Goal: Task Accomplishment & Management: Complete application form

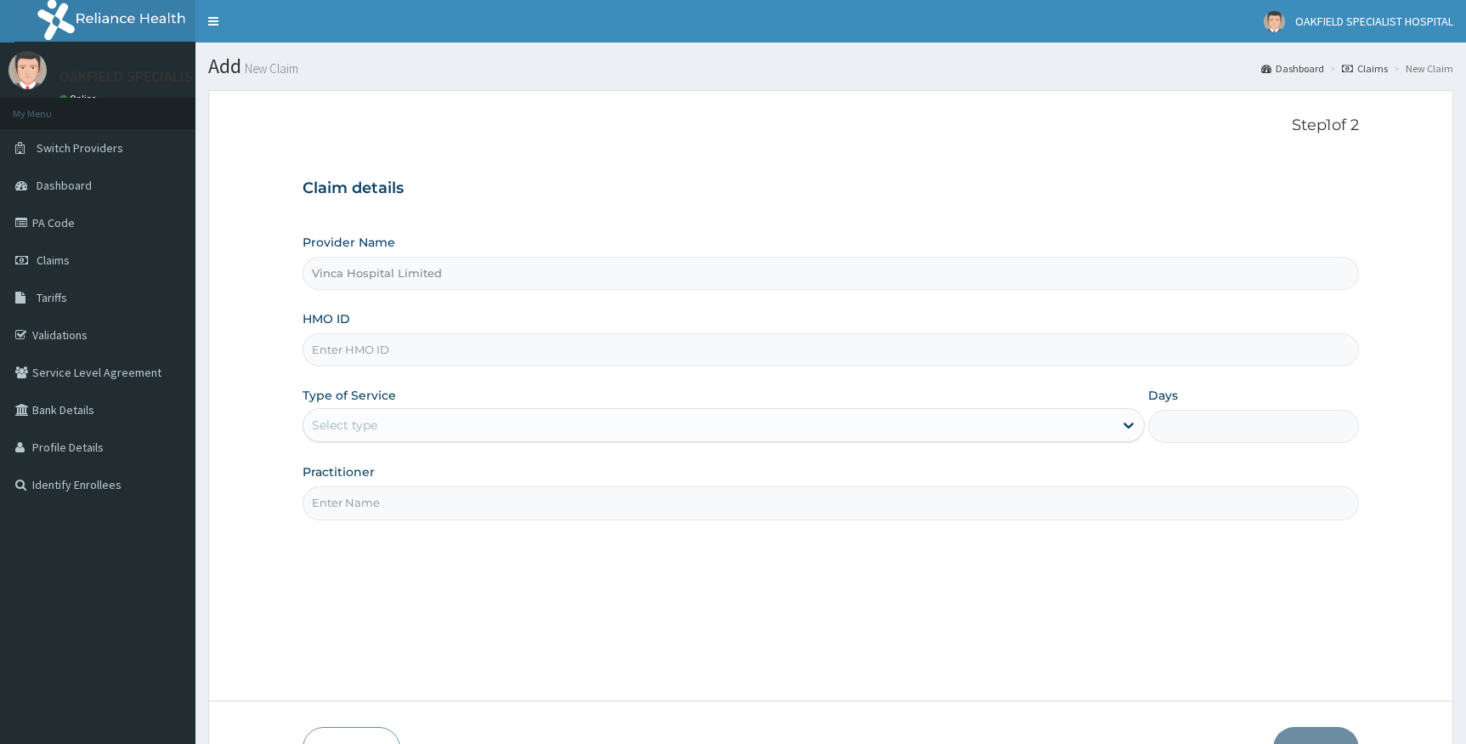
type input "Vinca Hospital Limited"
click at [54, 227] on link "PA Code" at bounding box center [98, 222] width 196 height 37
type input "Vinca Hospital Limited"
click at [48, 257] on span "Claims" at bounding box center [53, 259] width 33 height 15
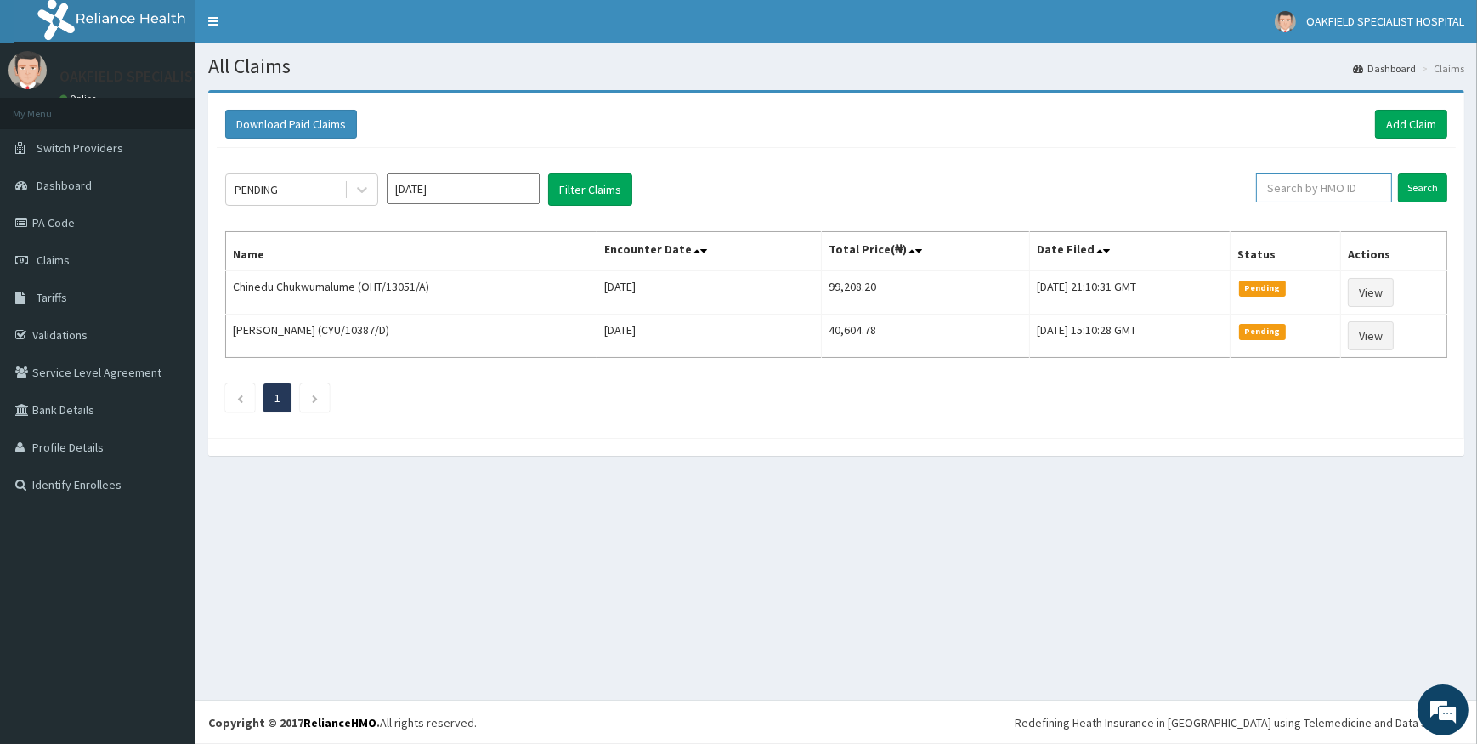
click at [1352, 184] on input "text" at bounding box center [1324, 187] width 136 height 29
paste input "CCG/10025/A"
type input "CCG/10025/A"
click at [1408, 190] on input "Search" at bounding box center [1422, 187] width 49 height 29
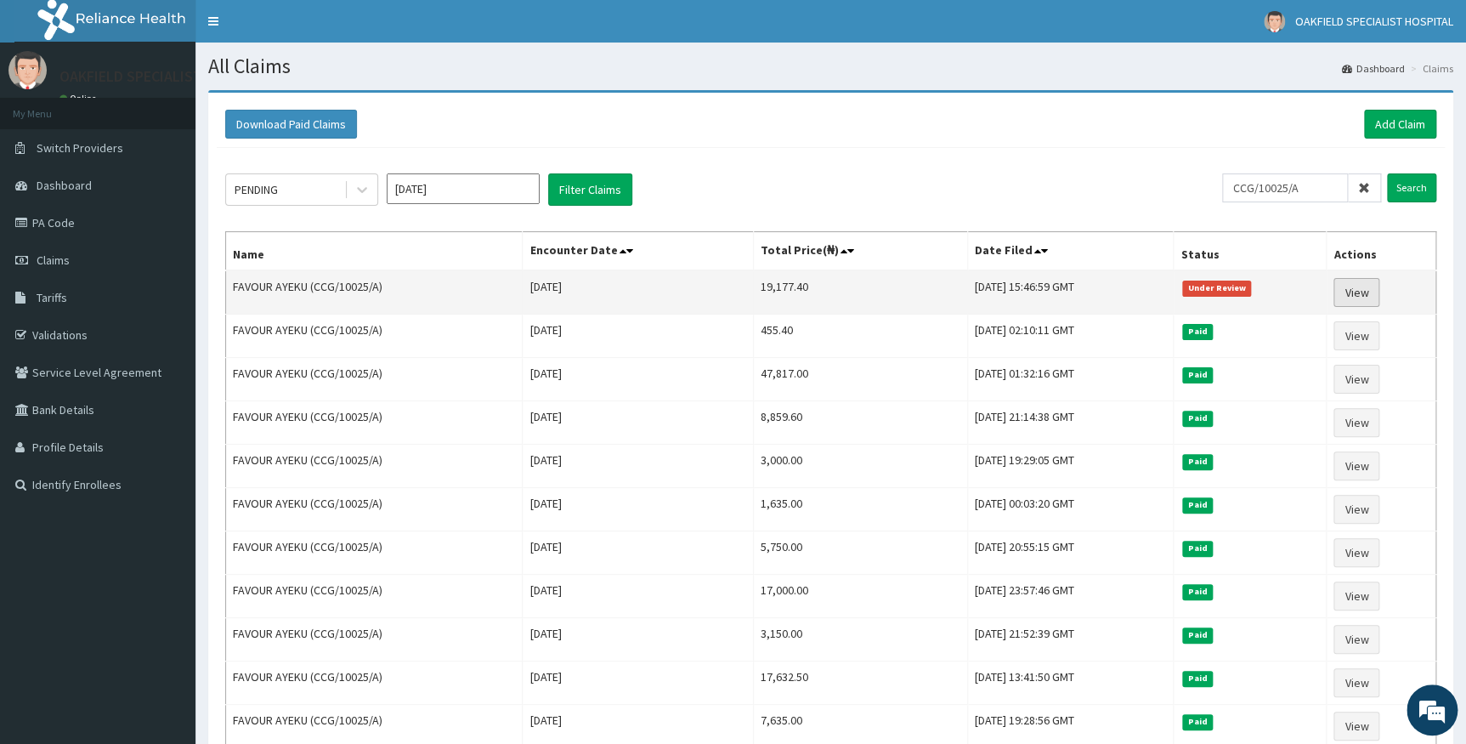
click at [1372, 286] on link "View" at bounding box center [1357, 292] width 46 height 29
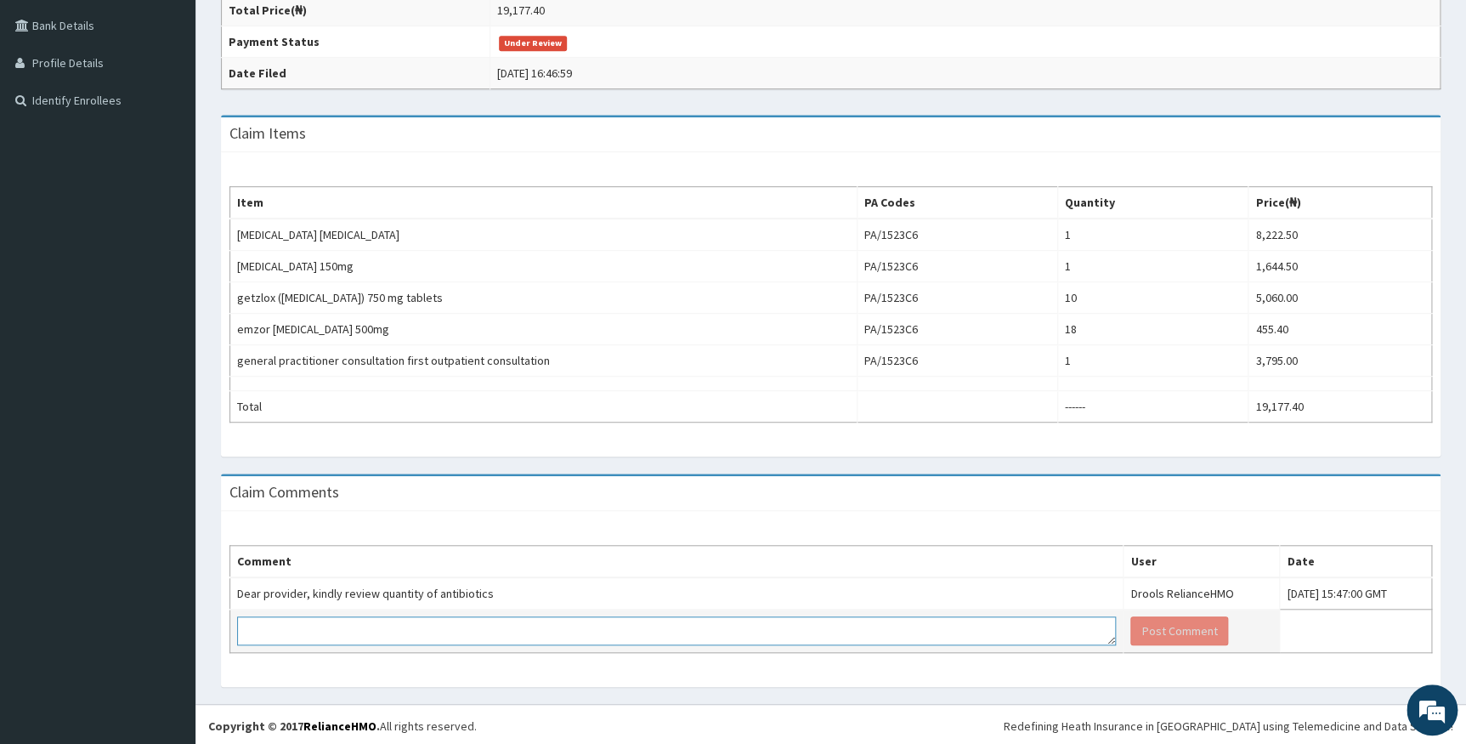
click at [377, 626] on textarea at bounding box center [676, 630] width 879 height 29
click at [656, 633] on textarea at bounding box center [676, 630] width 879 height 29
paste textarea "tabs Levofloxacin 750mg daily x 10/7 klovinal pessary noctely 6/7 tabs Fluconaz…"
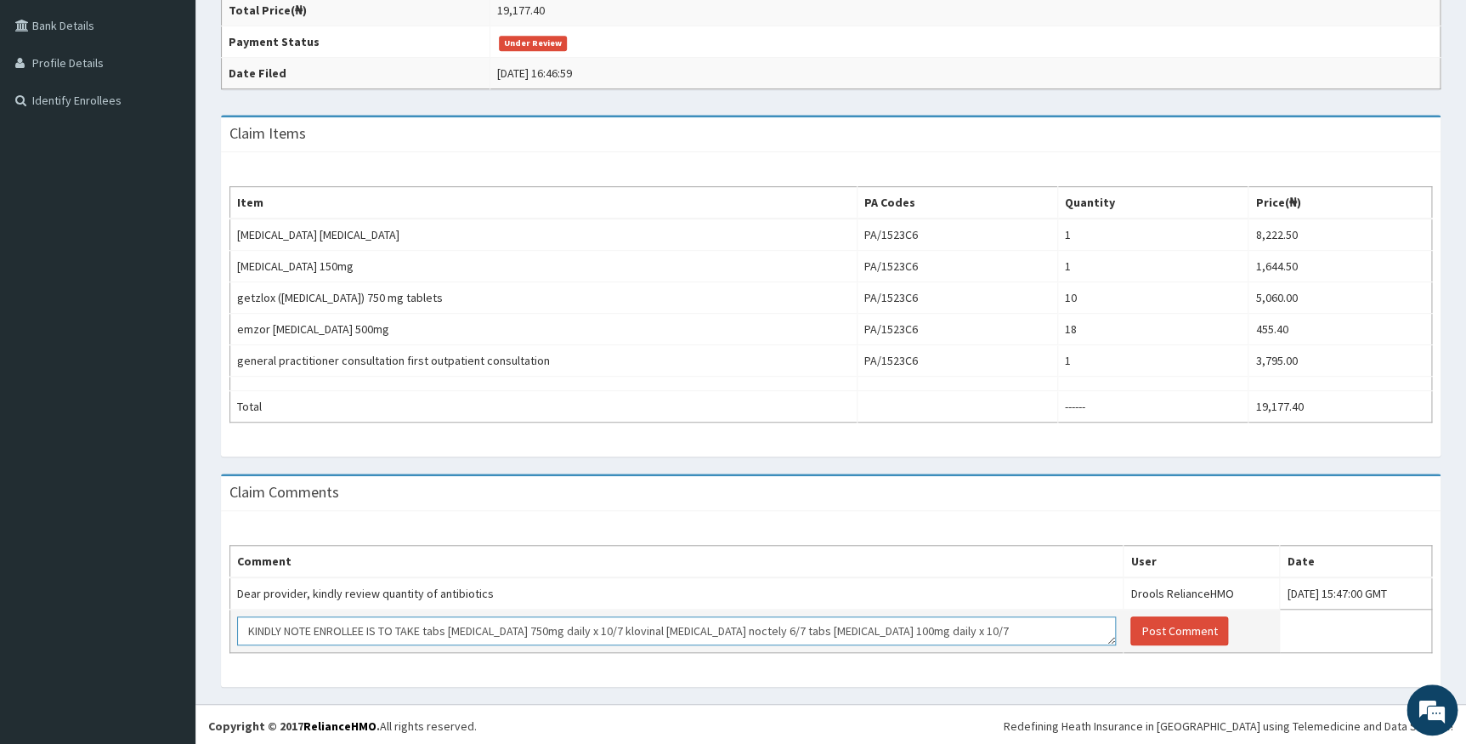
click at [747, 629] on textarea "KINDLY NOTE ENROLLEE IS TO TAKE tabs Levofloxacin 750mg daily x 10/7 klovinal p…" at bounding box center [676, 630] width 879 height 29
click at [797, 629] on textarea "KINDLY NOTE ENROLLEE IS TO TAKE tabs Levofloxacin 750mg daily x 10/7 , tabs Flu…" at bounding box center [676, 630] width 879 height 29
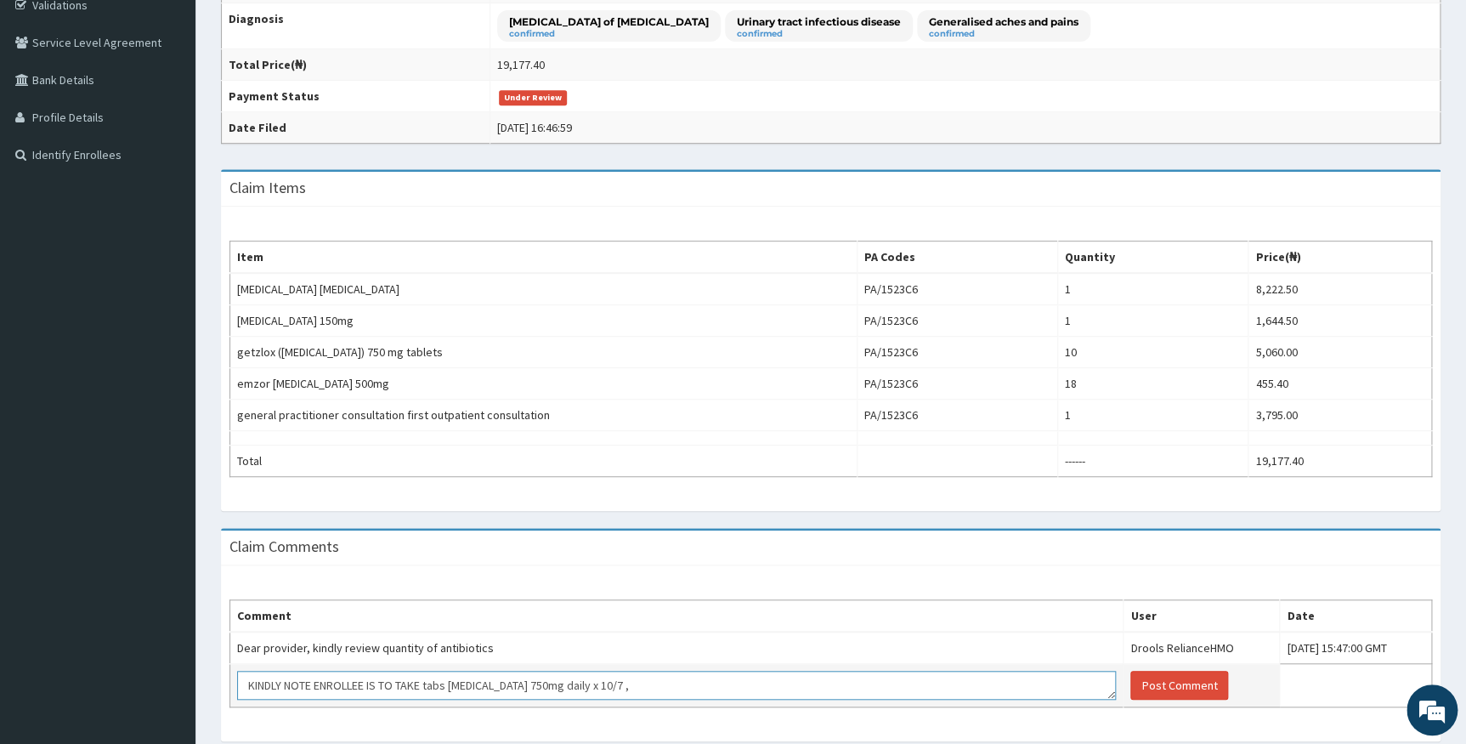
scroll to position [384, 0]
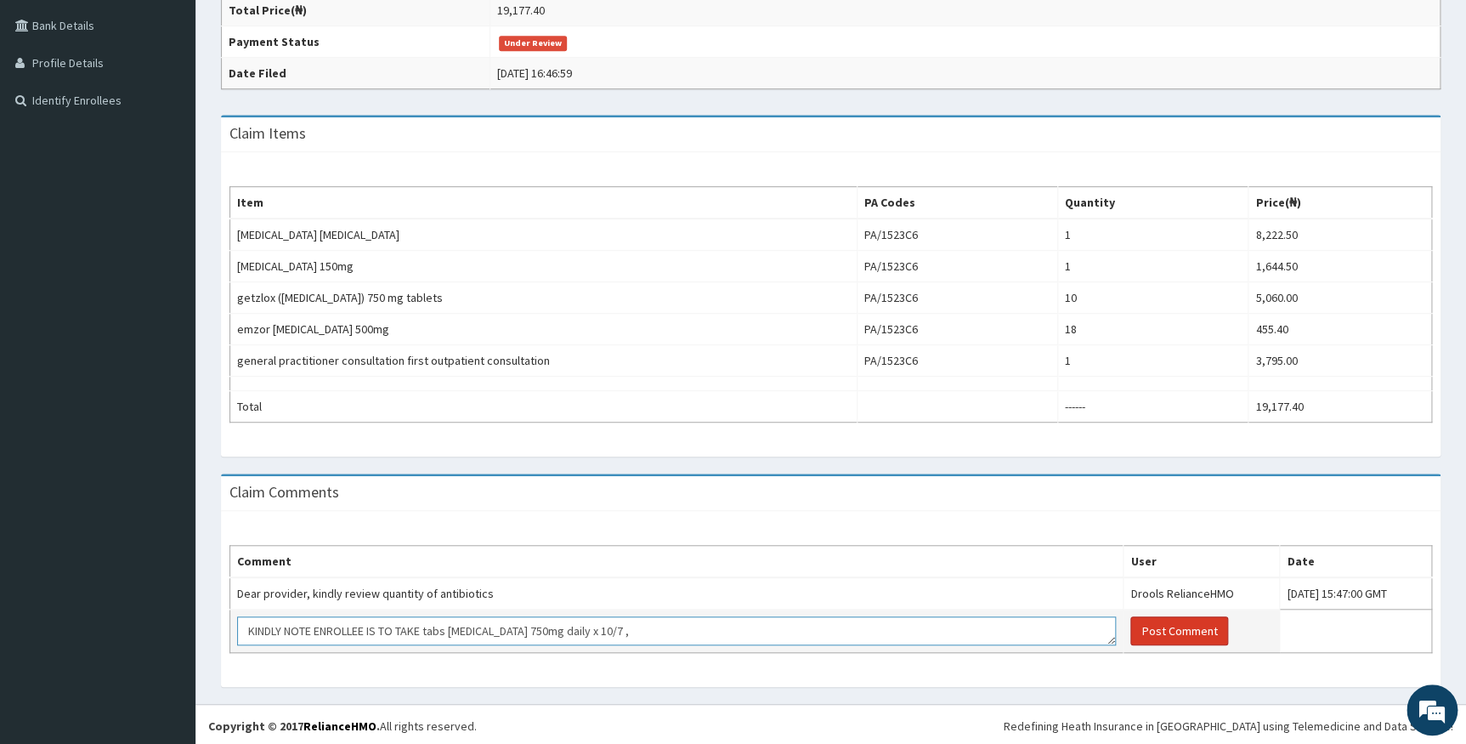
type textarea "KINDLY NOTE ENROLLEE IS TO TAKE tabs Levofloxacin 750mg daily x 10/7 ,"
click at [1131, 629] on button "Post Comment" at bounding box center [1180, 630] width 98 height 29
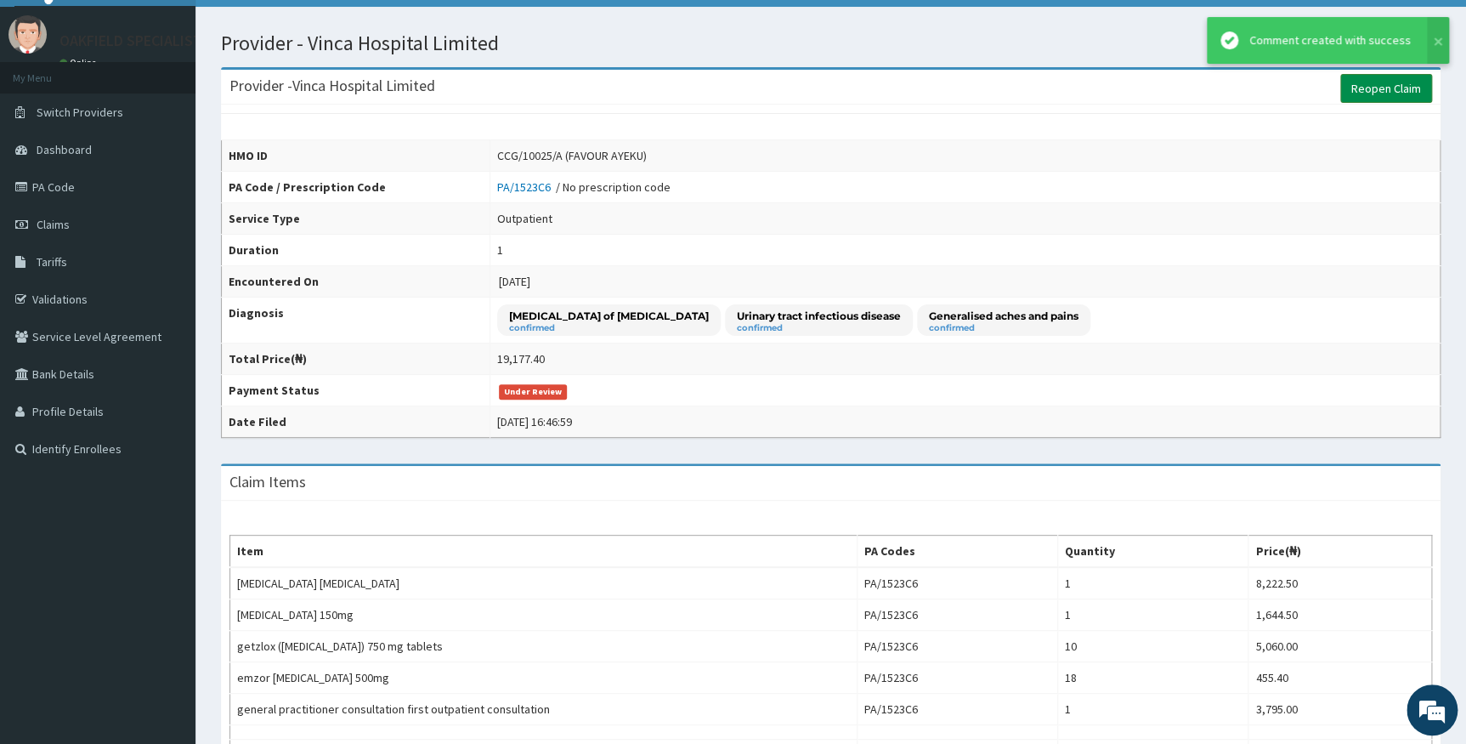
scroll to position [0, 0]
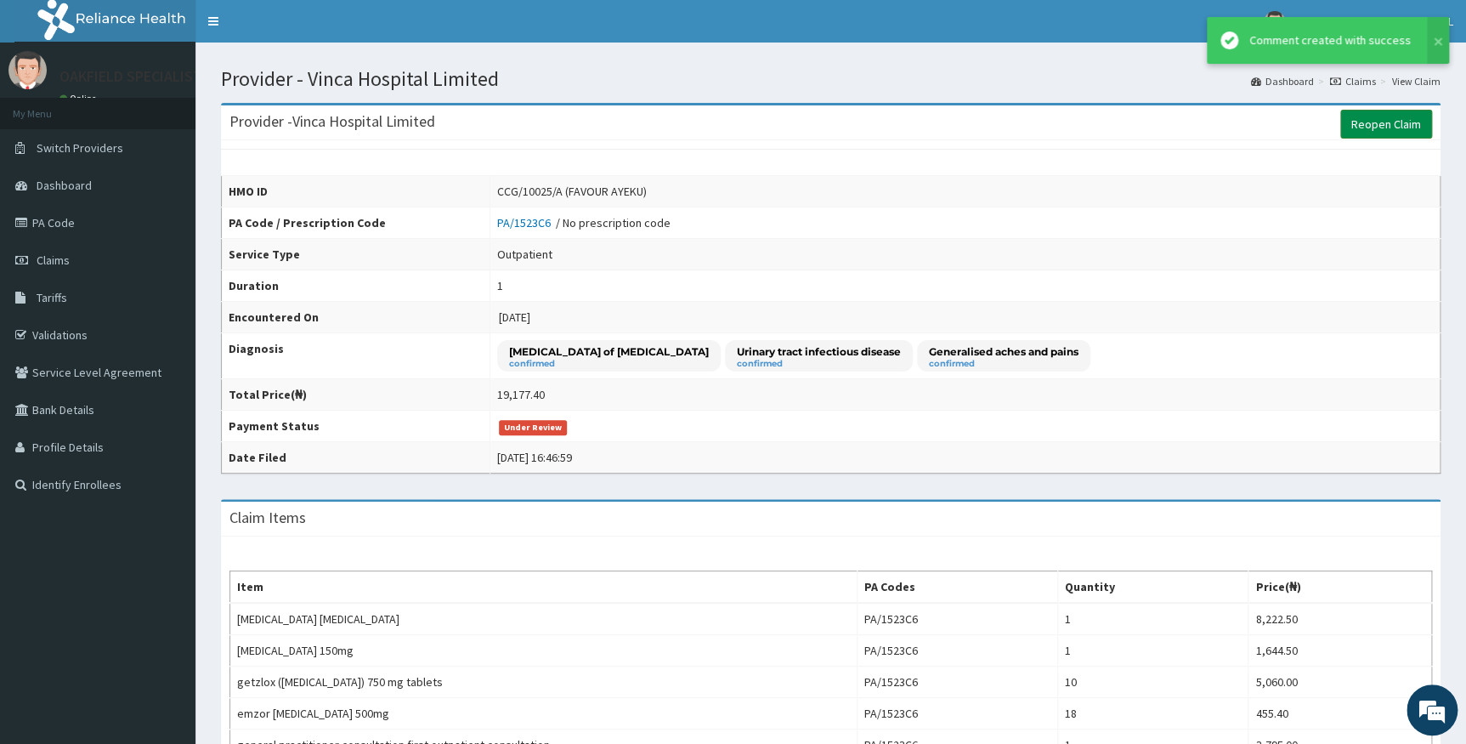
click at [1386, 128] on link "Reopen Claim" at bounding box center [1387, 124] width 92 height 29
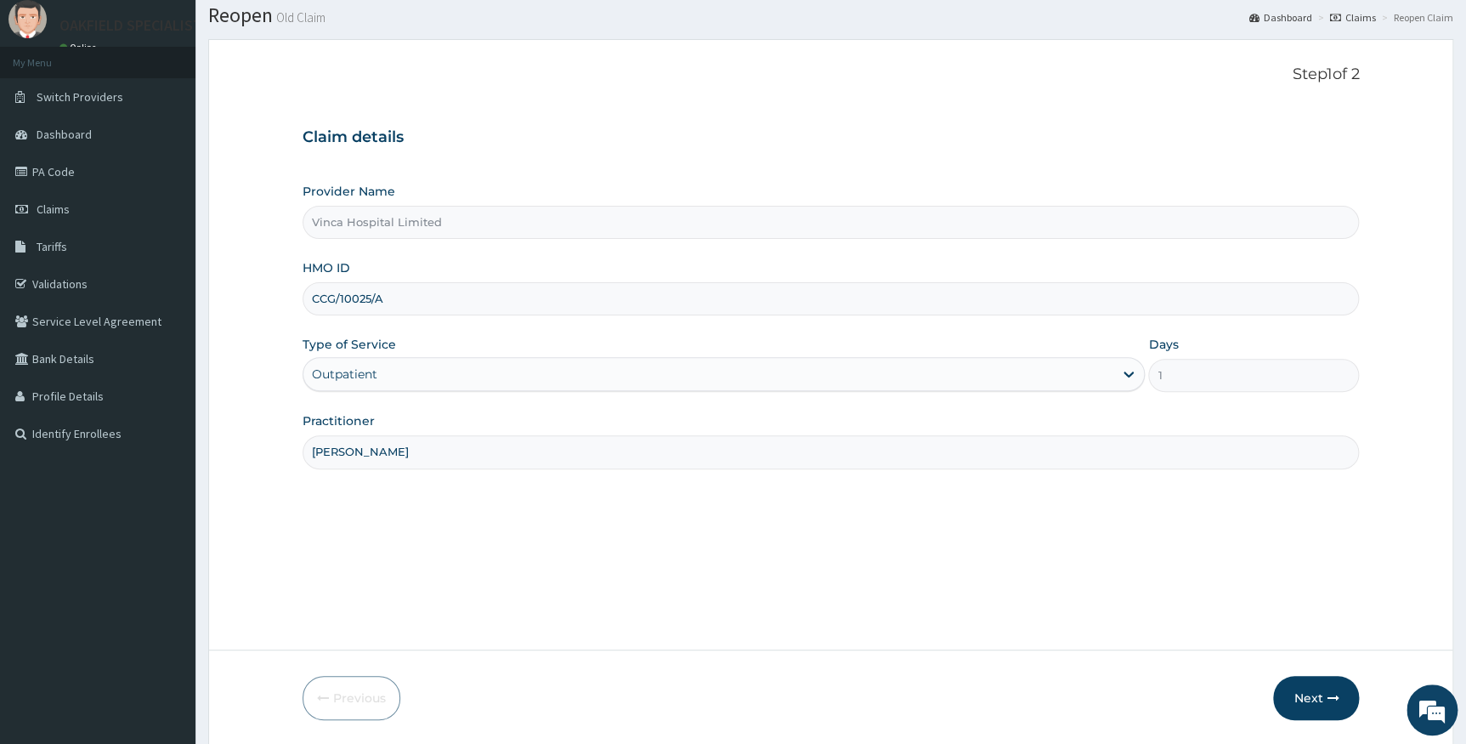
scroll to position [109, 0]
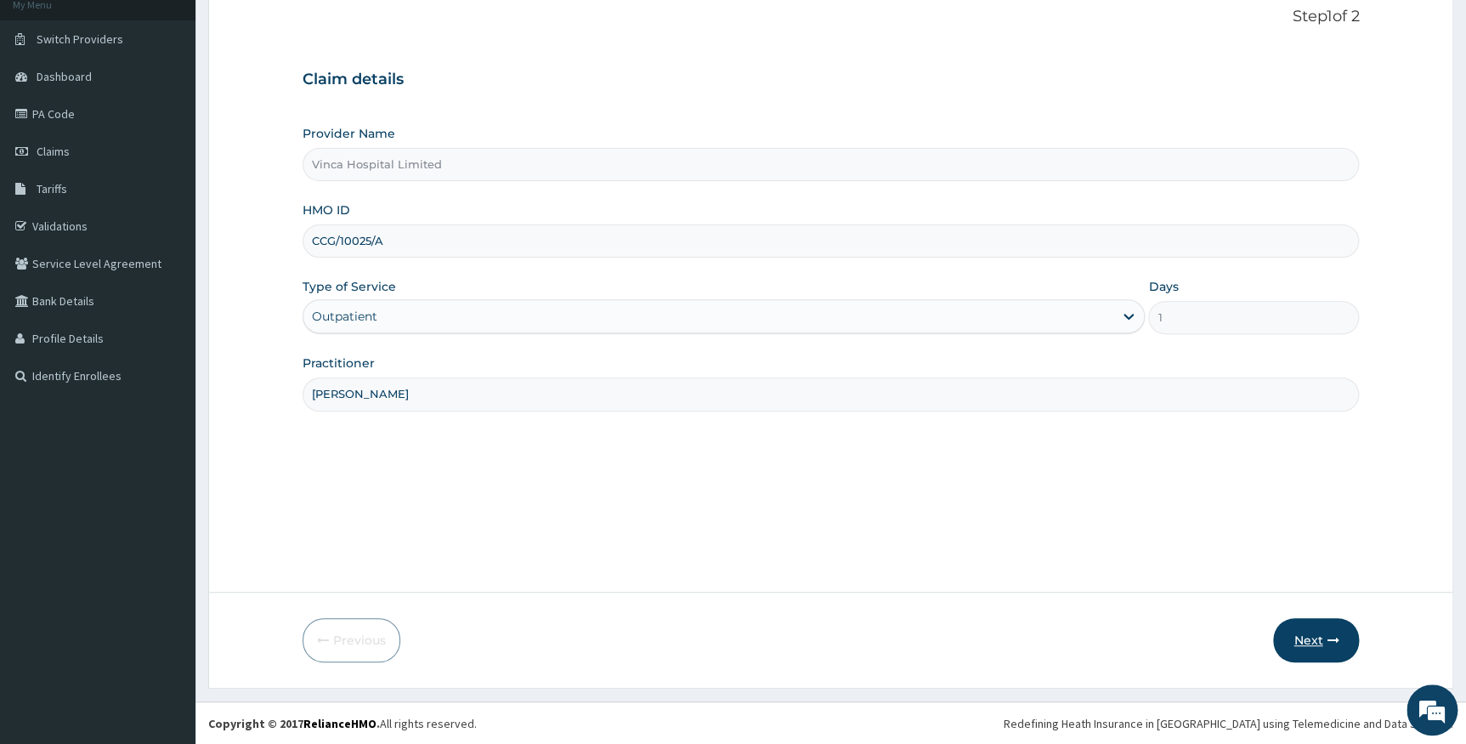
click at [1300, 639] on button "Next" at bounding box center [1316, 640] width 86 height 44
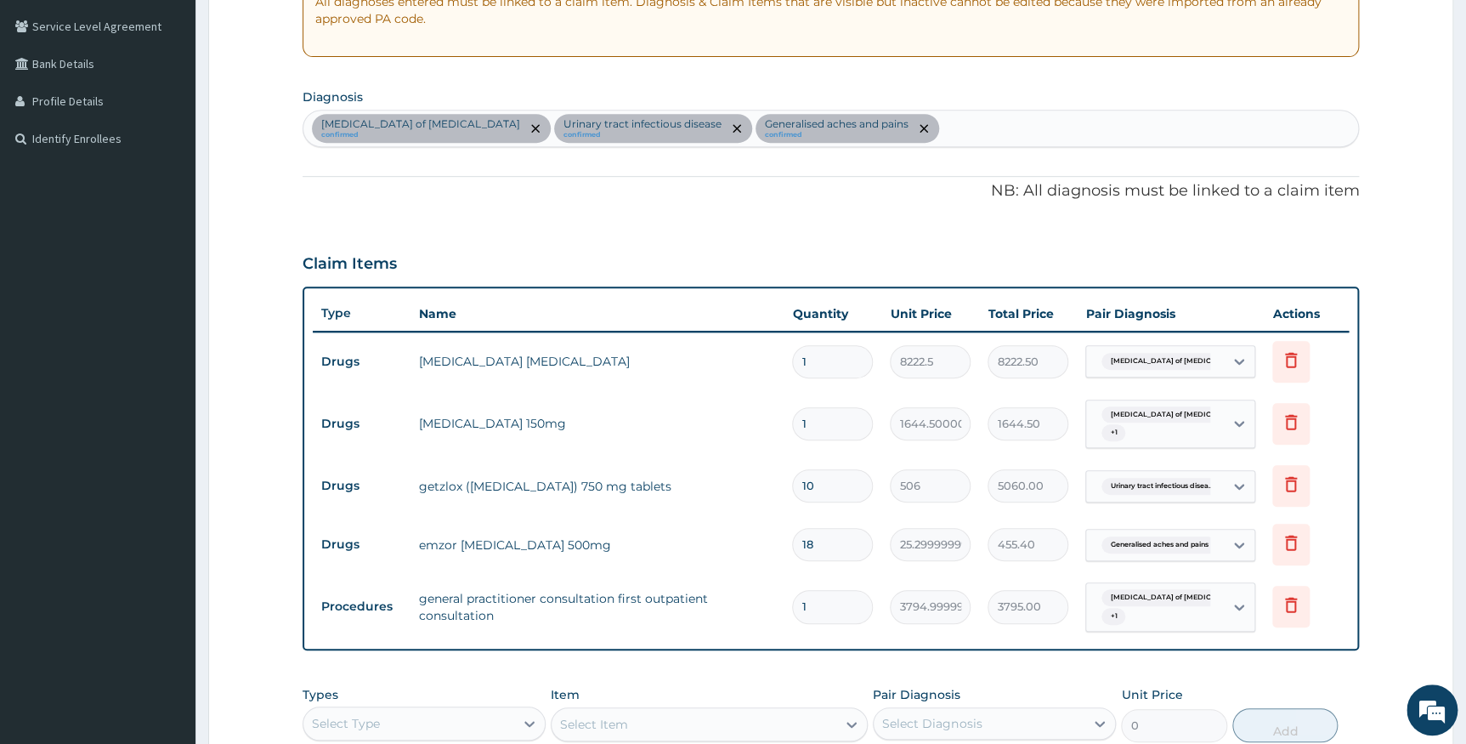
scroll to position [495, 0]
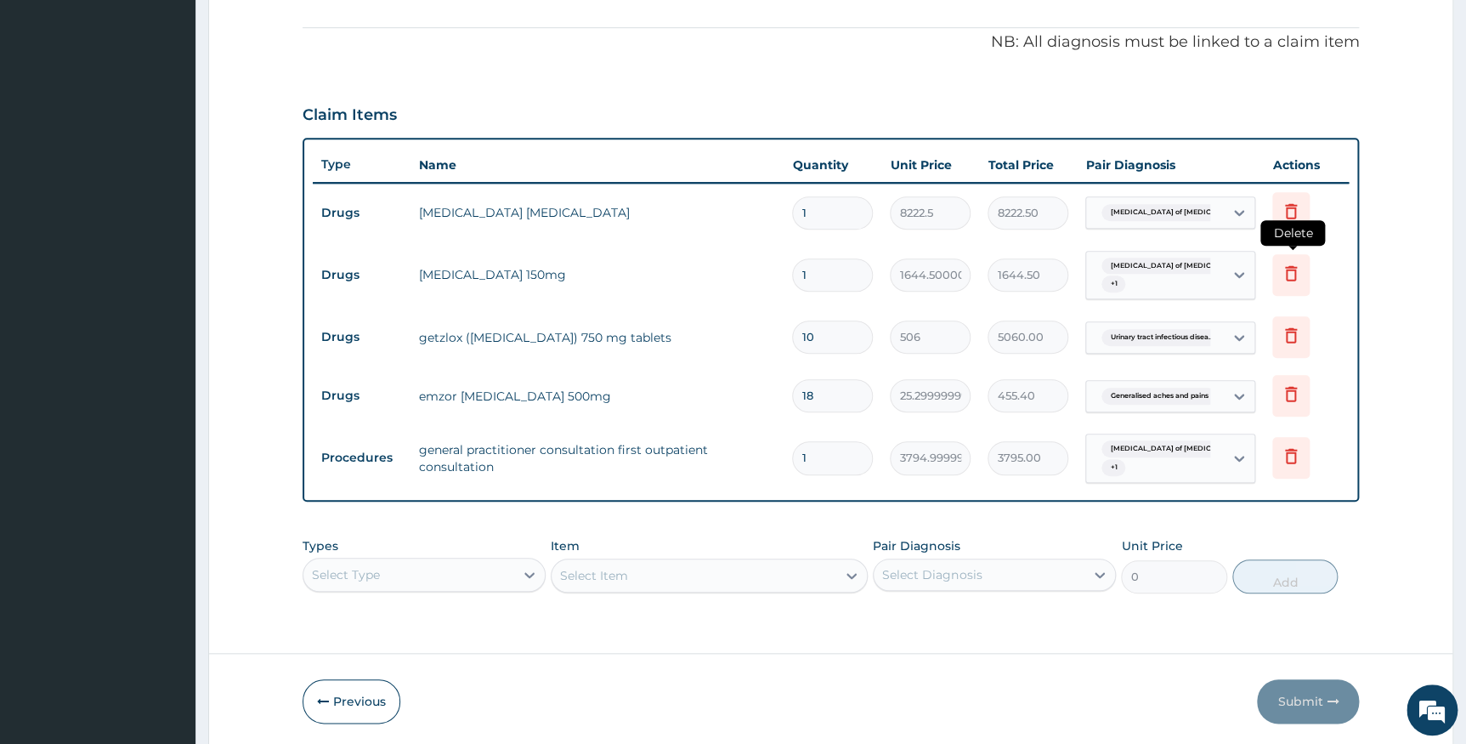
click at [1292, 272] on icon at bounding box center [1291, 273] width 20 height 20
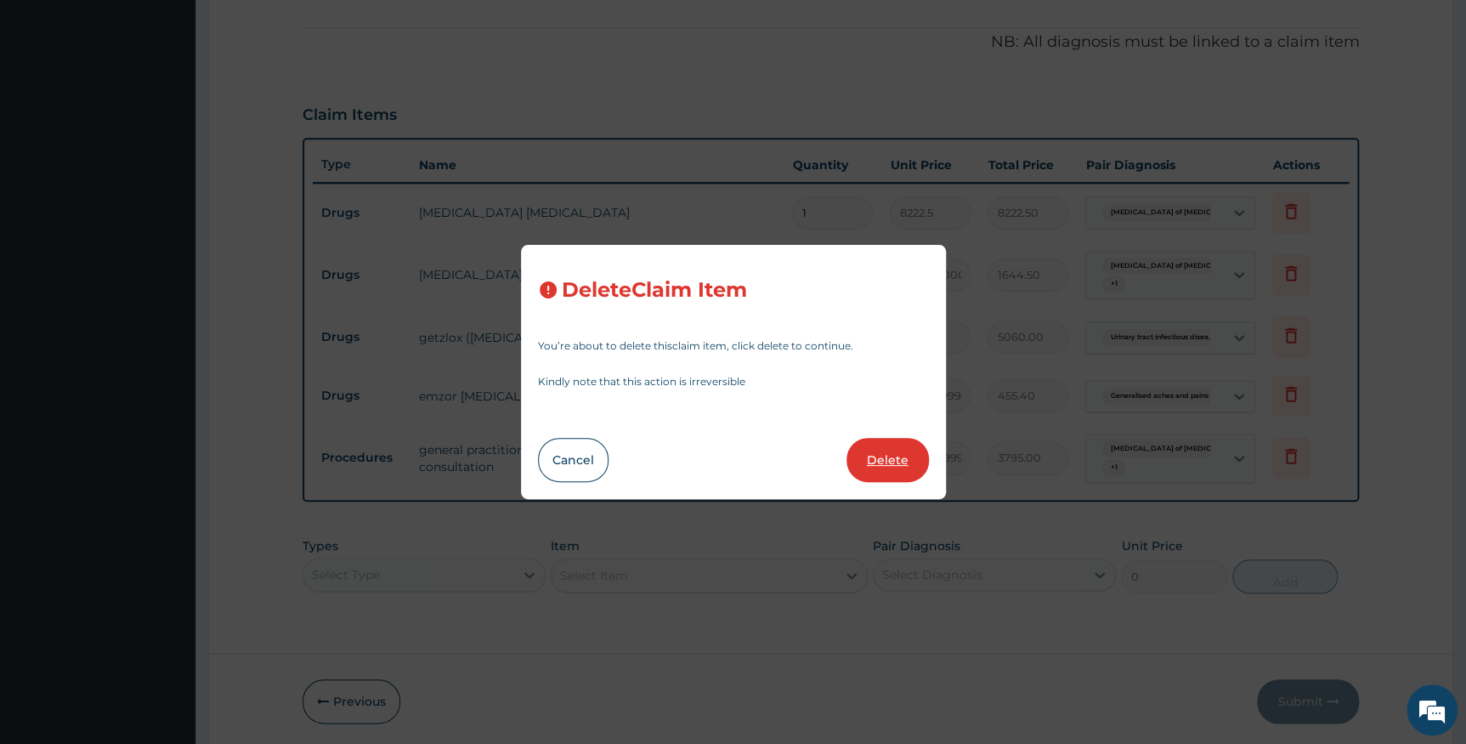
scroll to position [0, 0]
click at [894, 464] on button "Delete" at bounding box center [888, 460] width 82 height 44
type input "10"
type input "506"
type input "5060.00"
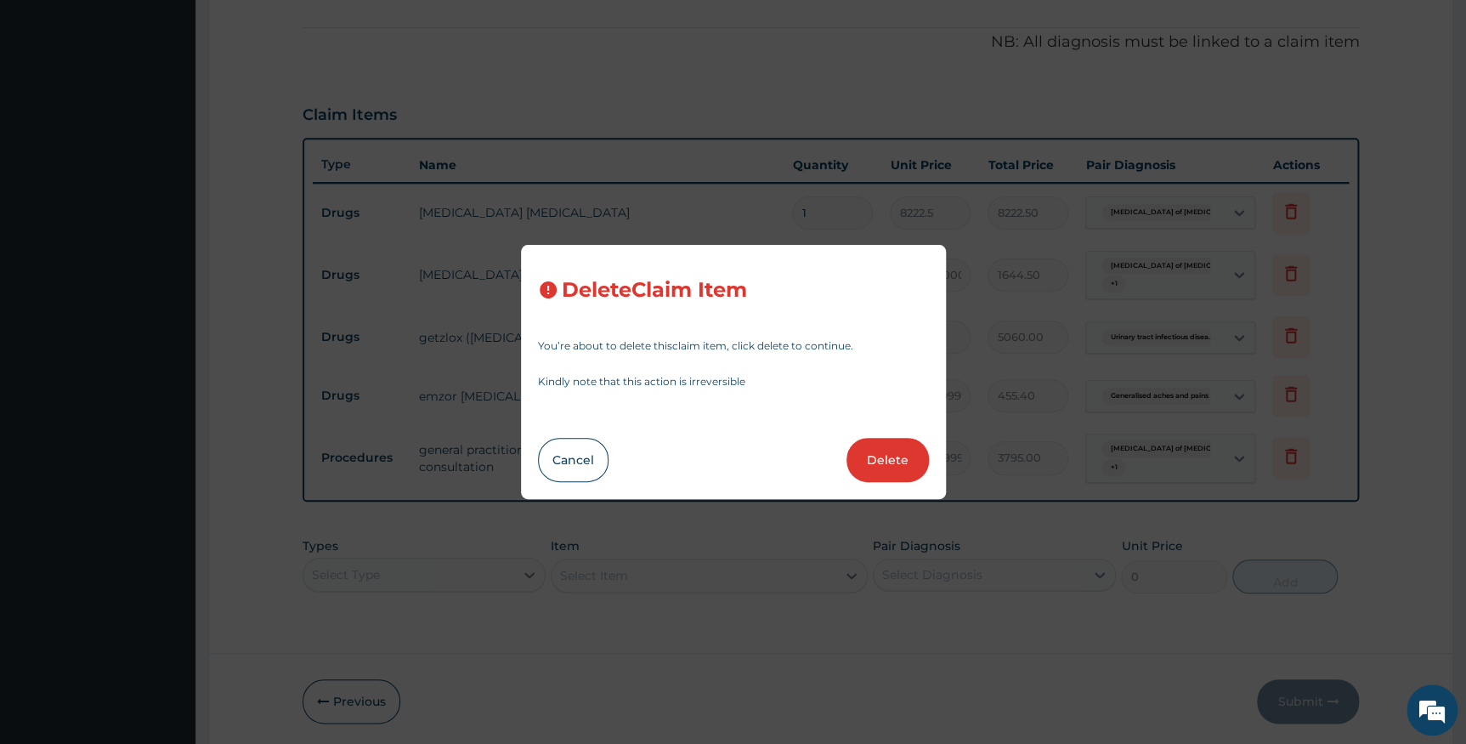
type input "18"
type input "25.299999999999997"
type input "455.40"
type input "1"
type input "3794.9999999999995"
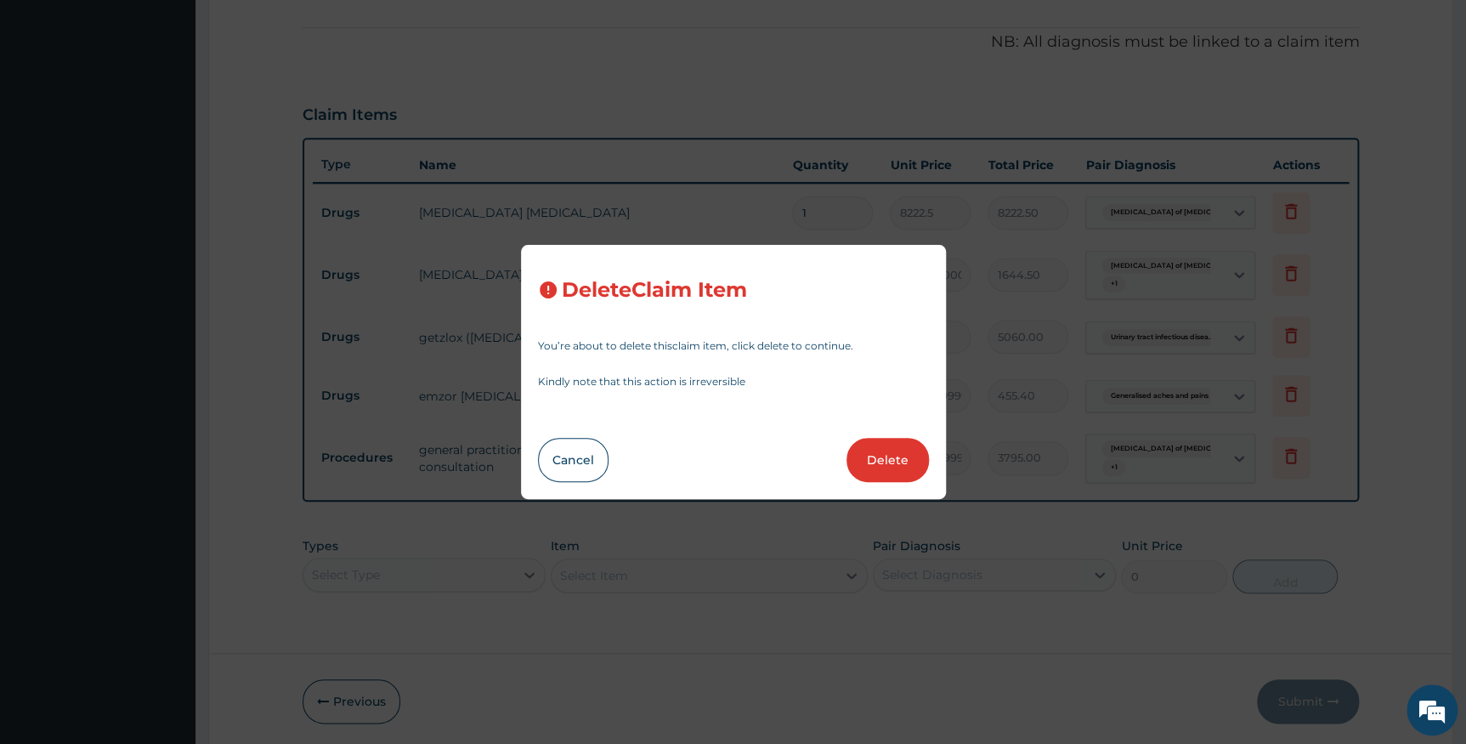
type input "3795.00"
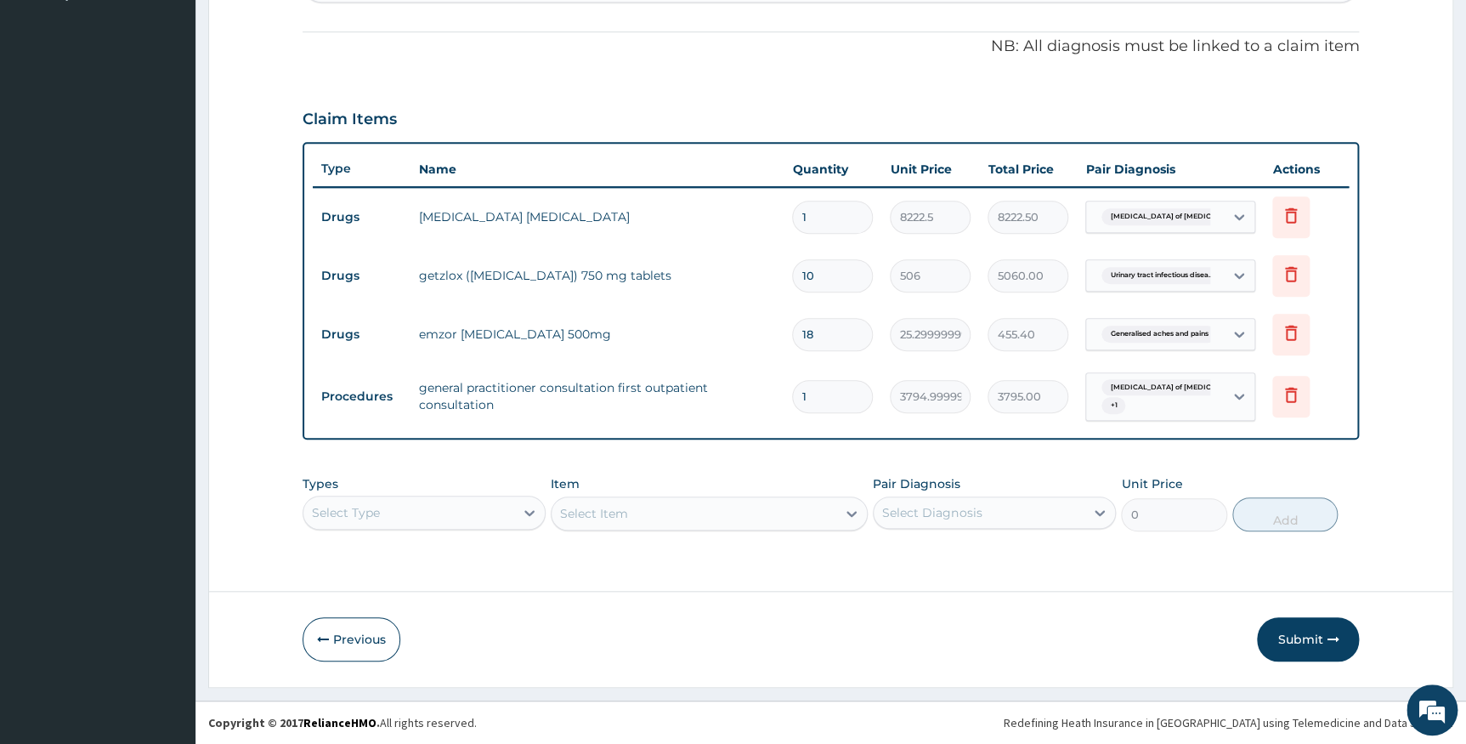
scroll to position [491, 0]
drag, startPoint x: 1296, startPoint y: 655, endPoint x: 1290, endPoint y: 644, distance: 12.2
click at [1294, 655] on button "Submit" at bounding box center [1308, 639] width 102 height 44
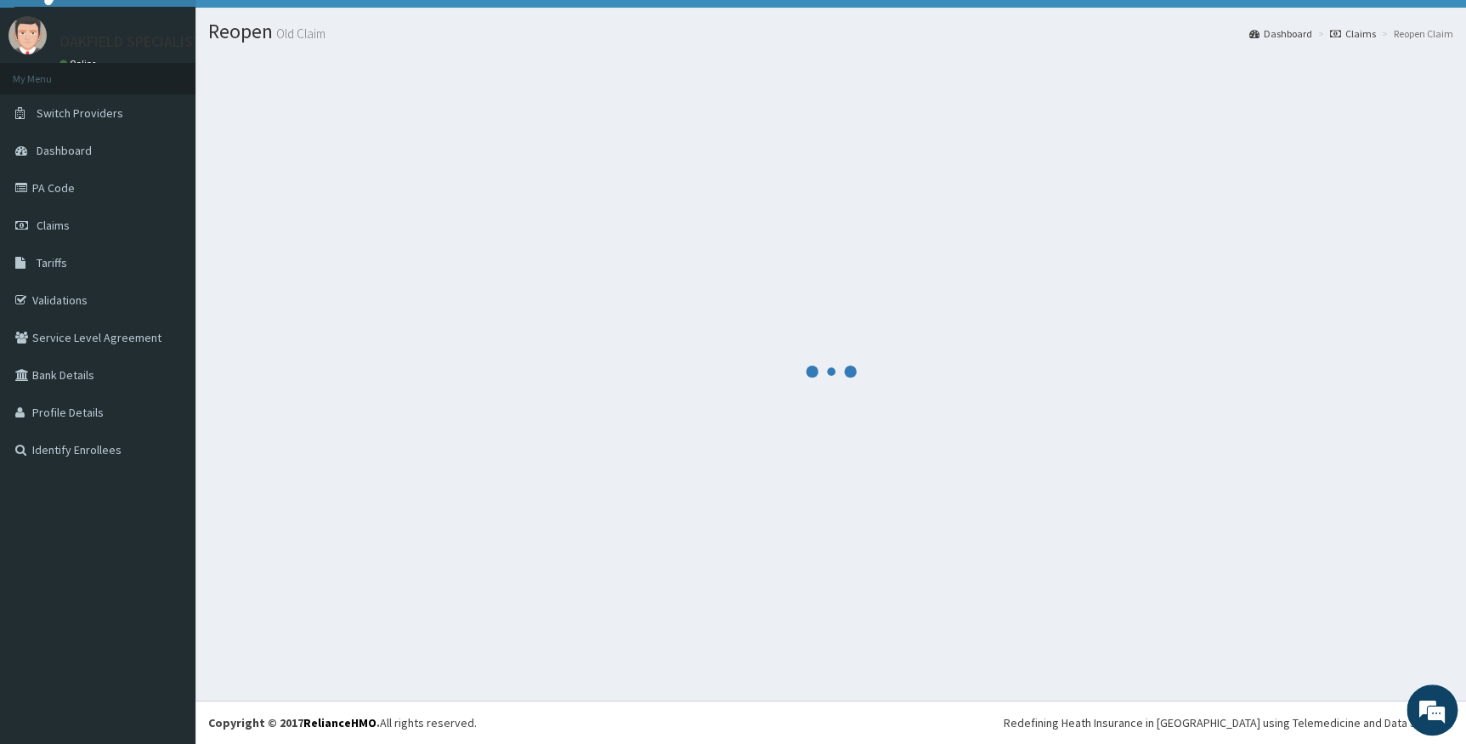
scroll to position [34, 0]
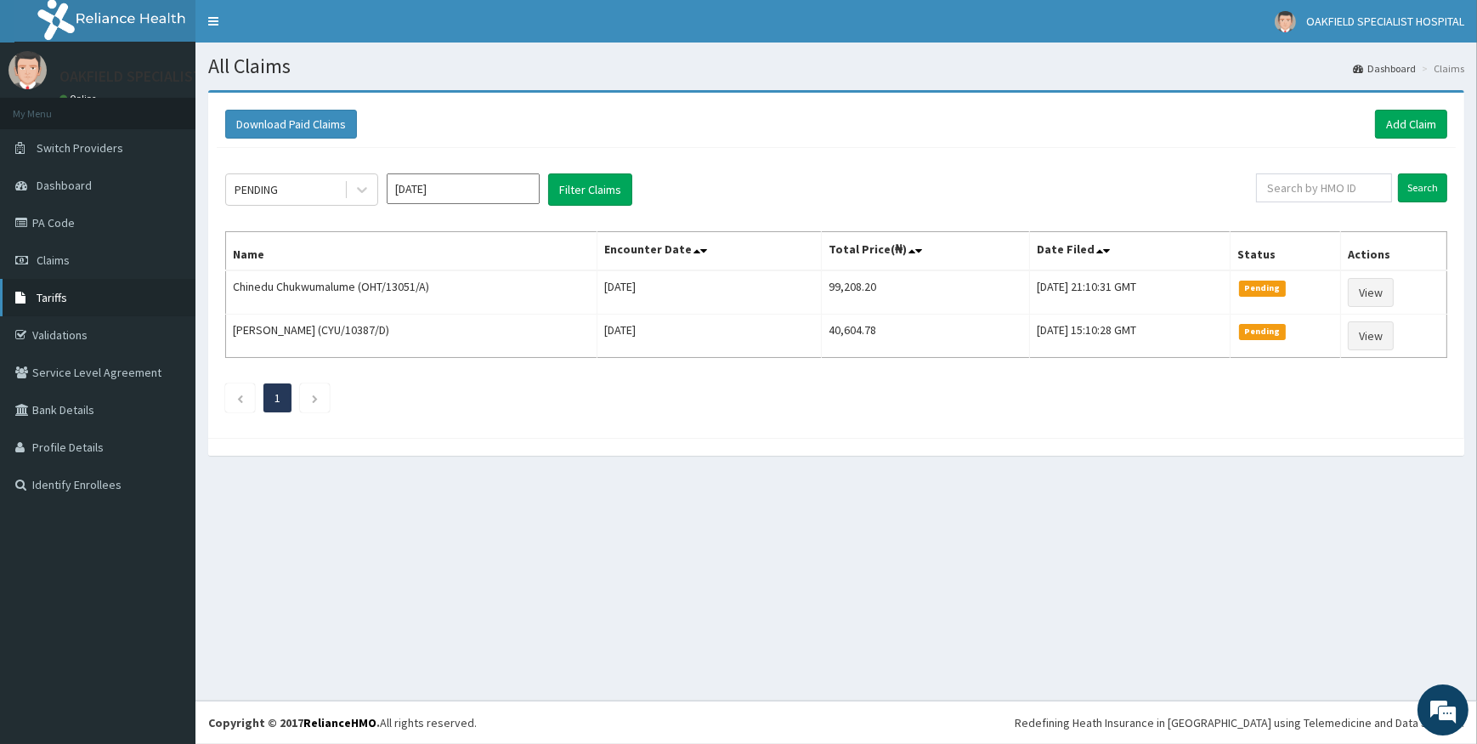
click at [65, 306] on link "Tariffs" at bounding box center [98, 297] width 196 height 37
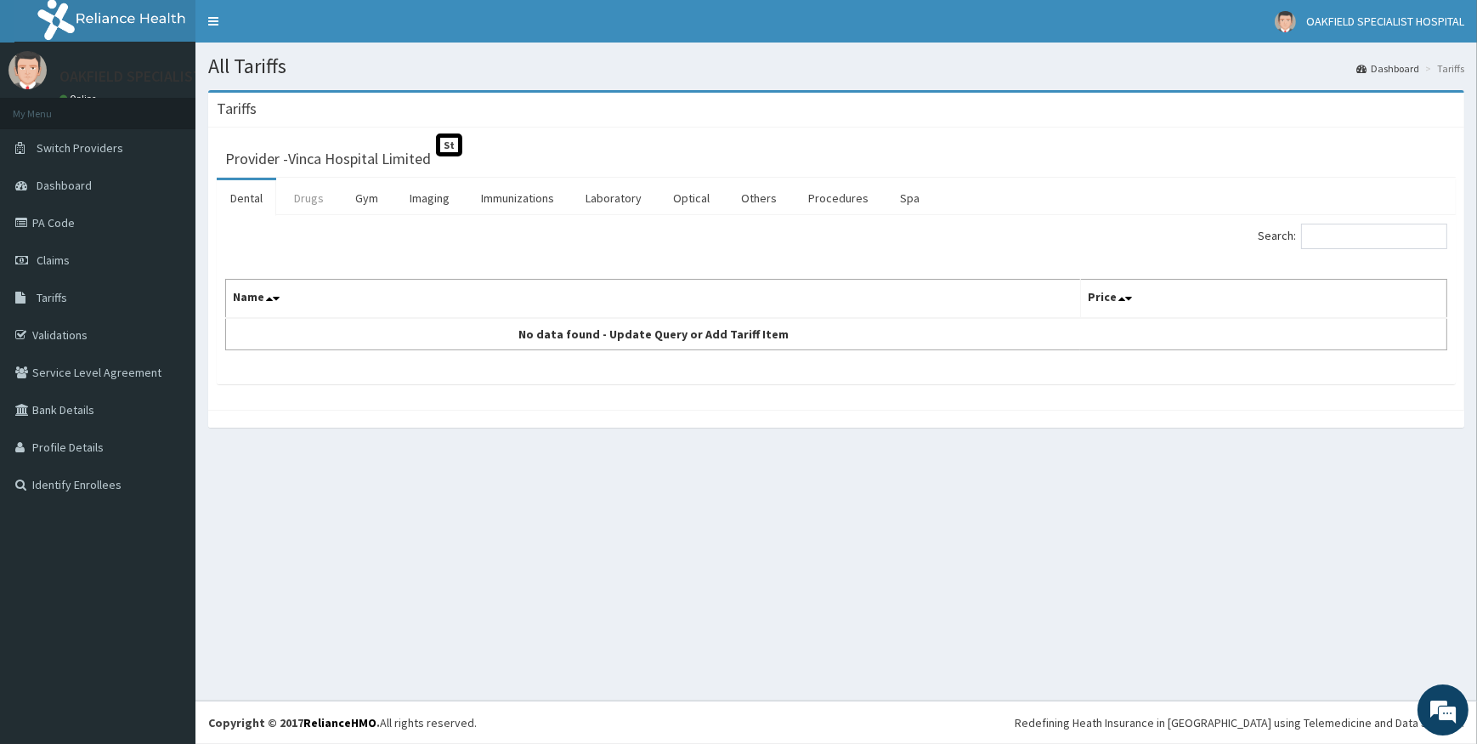
click at [315, 200] on link "Drugs" at bounding box center [309, 198] width 57 height 36
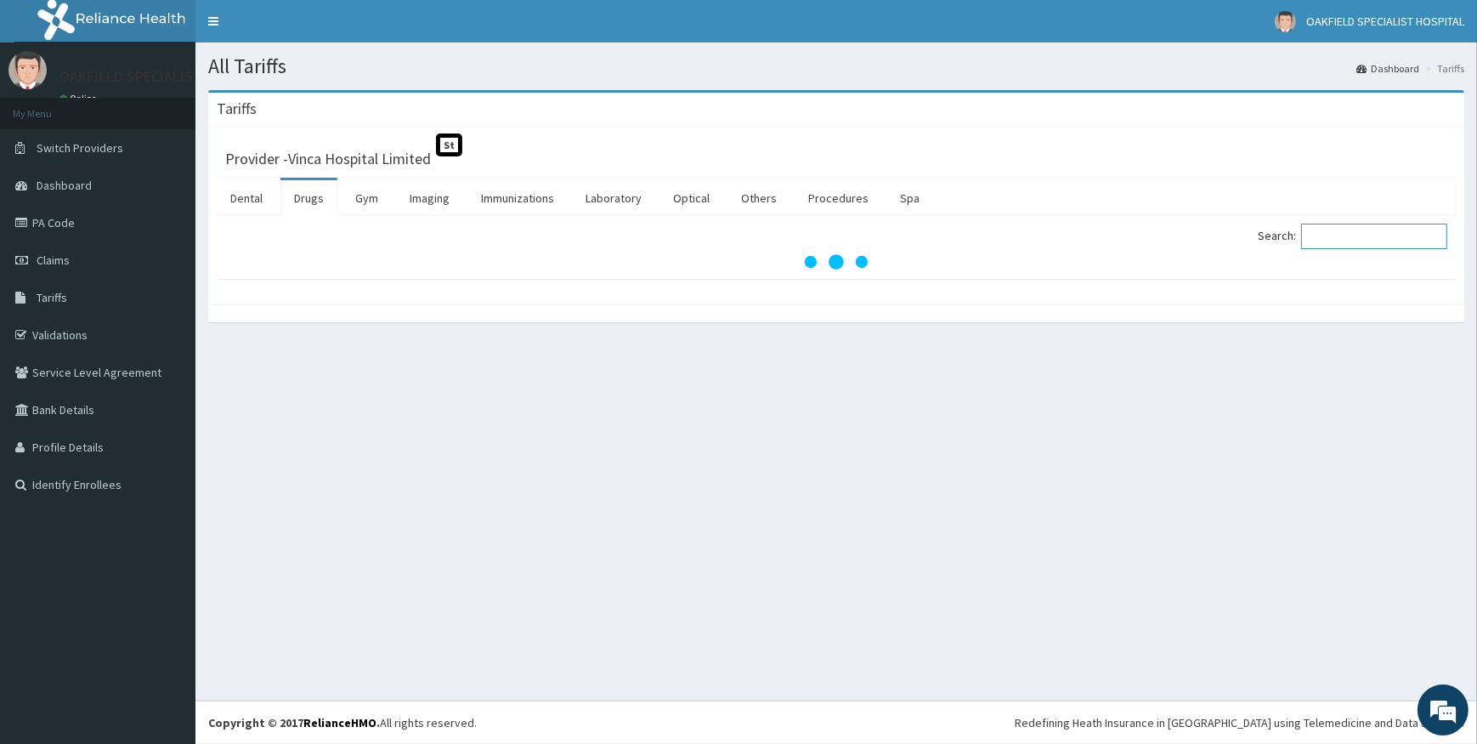
click at [1352, 241] on input "Search:" at bounding box center [1374, 237] width 146 height 26
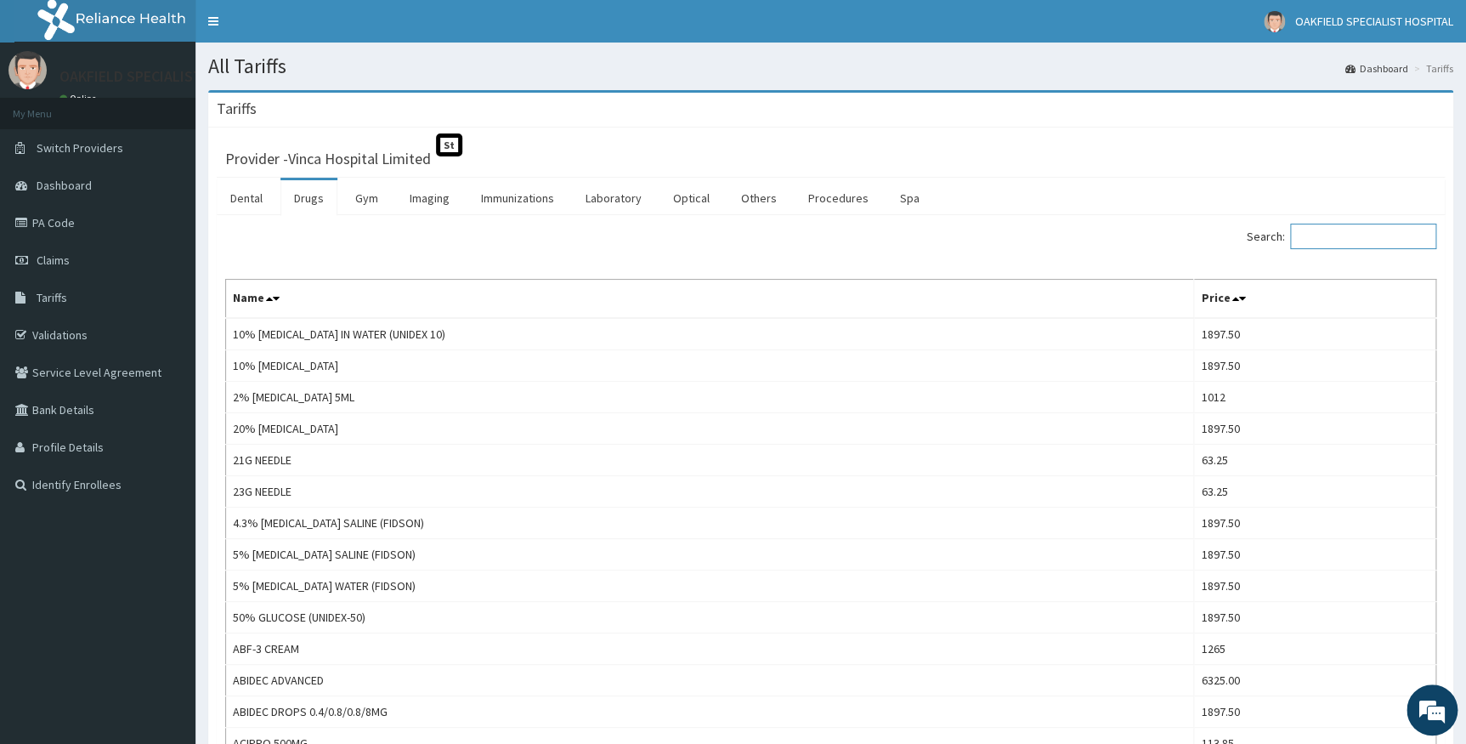
click at [1313, 237] on input "Search:" at bounding box center [1363, 237] width 146 height 26
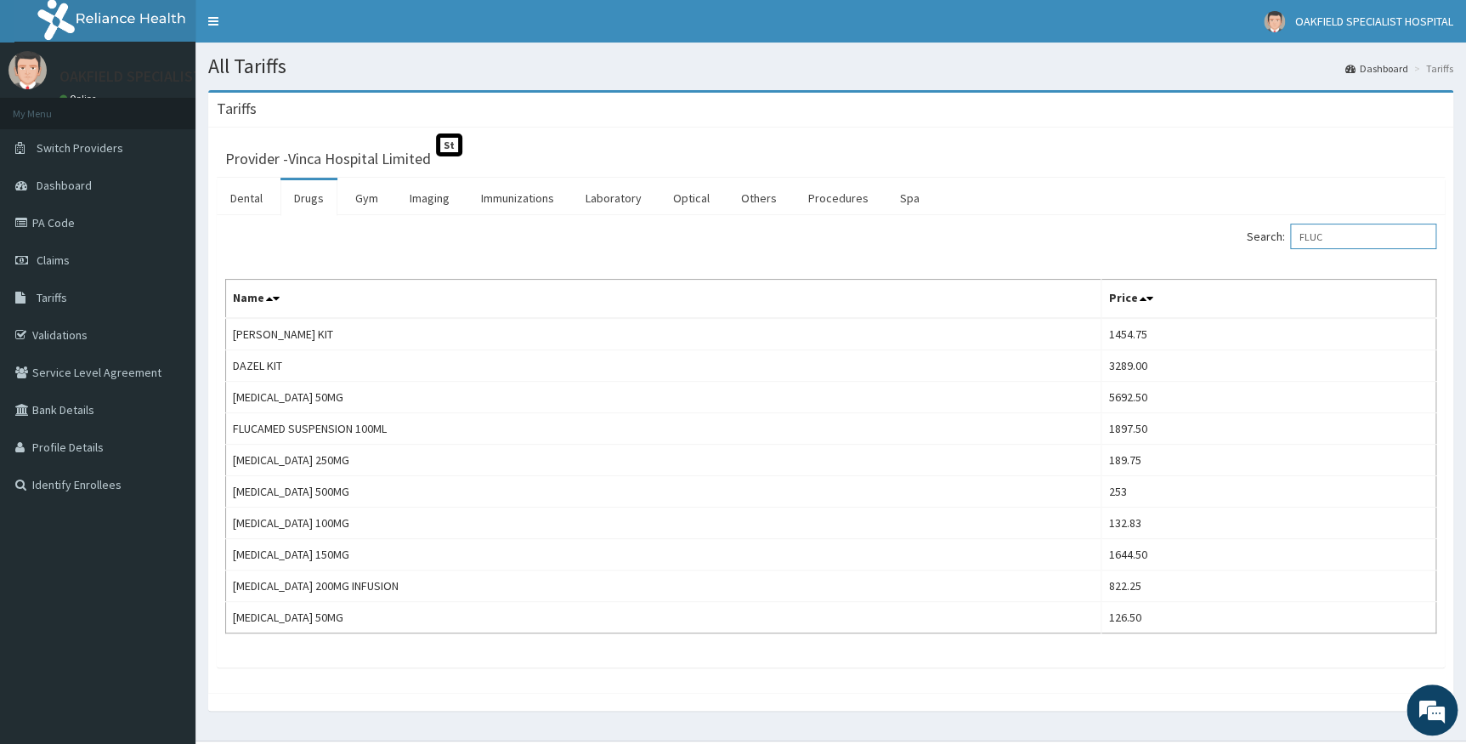
type input "FLUC"
click at [60, 264] on span "Claims" at bounding box center [53, 259] width 33 height 15
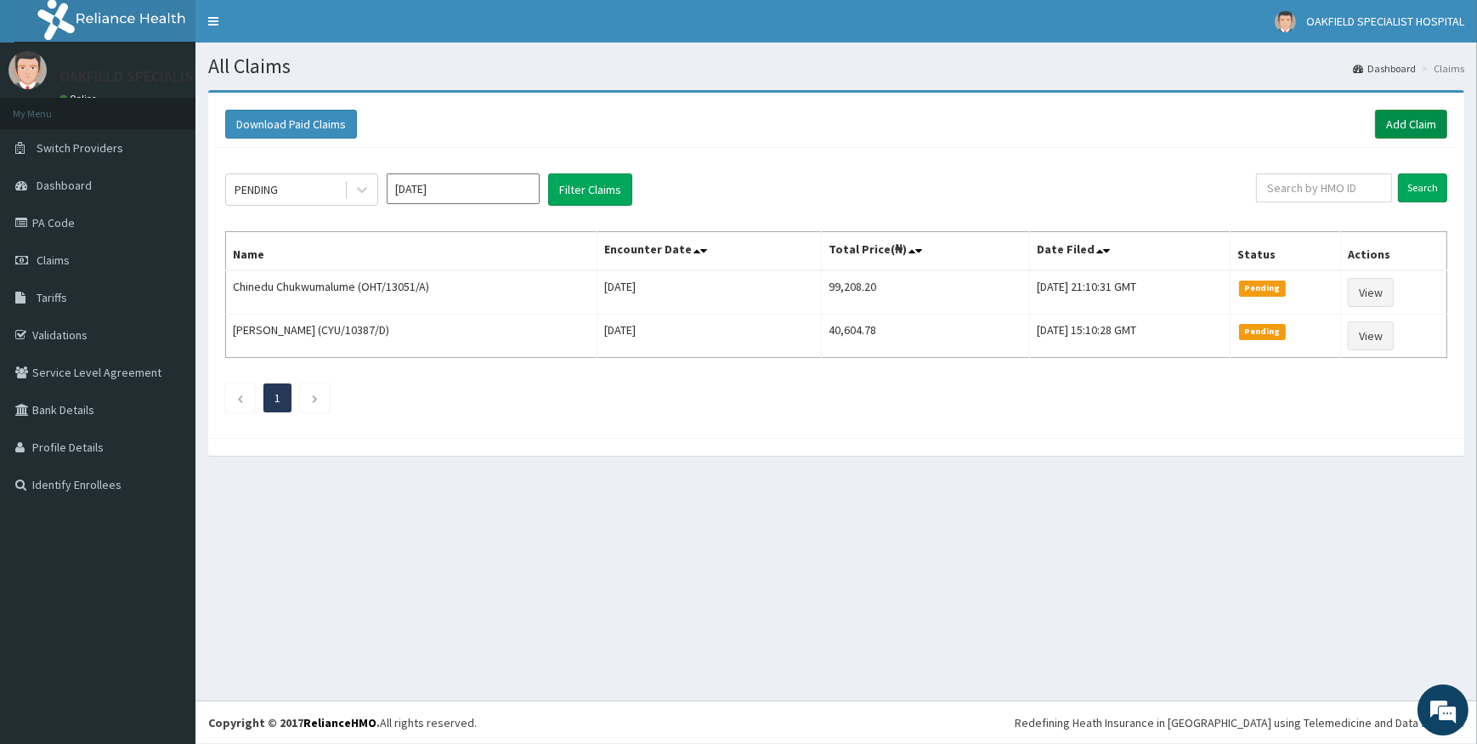
click at [1394, 122] on link "Add Claim" at bounding box center [1411, 124] width 72 height 29
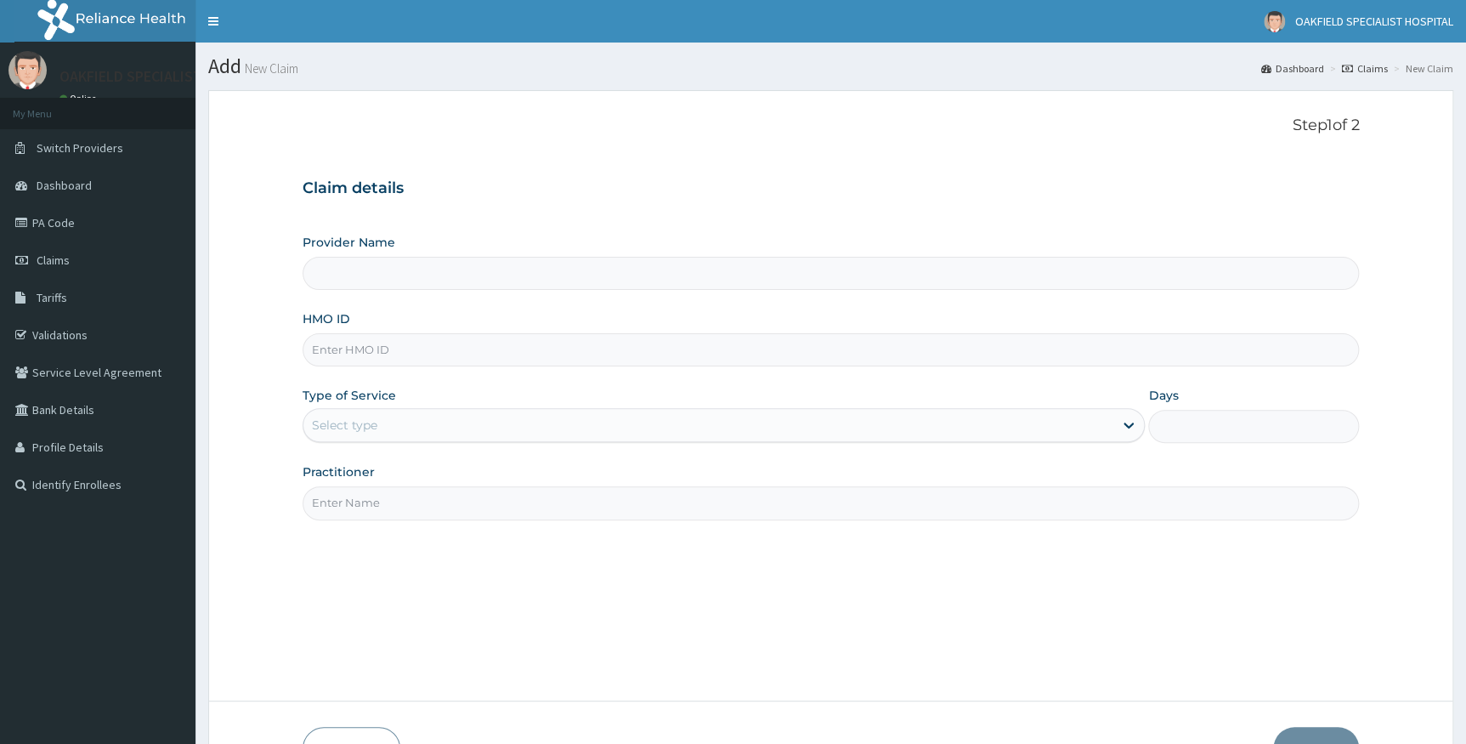
click at [479, 343] on input "HMO ID" at bounding box center [832, 349] width 1058 height 33
paste input "CCG/10025/A"
type input "CCG/10025/A"
type input "Vinca Hospital Limited"
type input "CCG/10025/A"
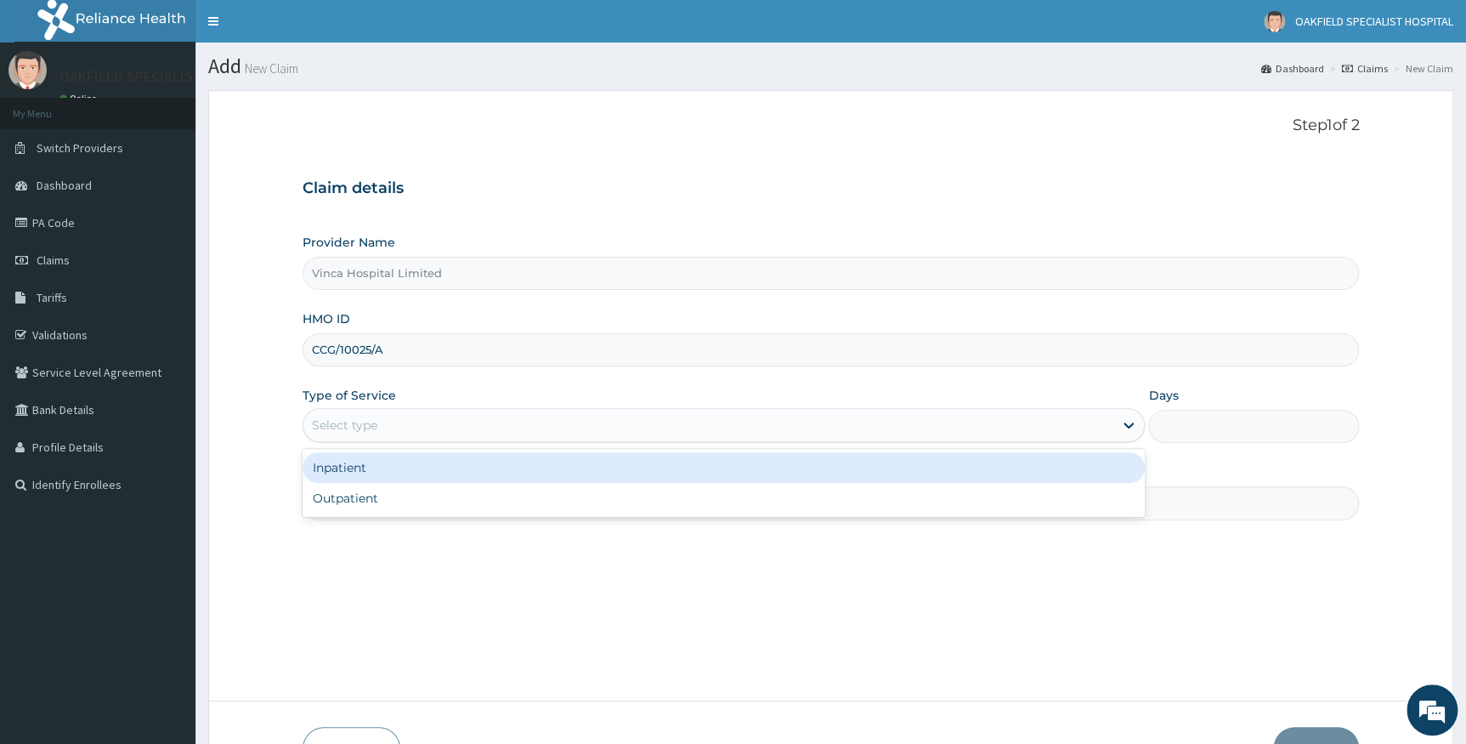
click at [654, 422] on div "Select type" at bounding box center [708, 424] width 811 height 27
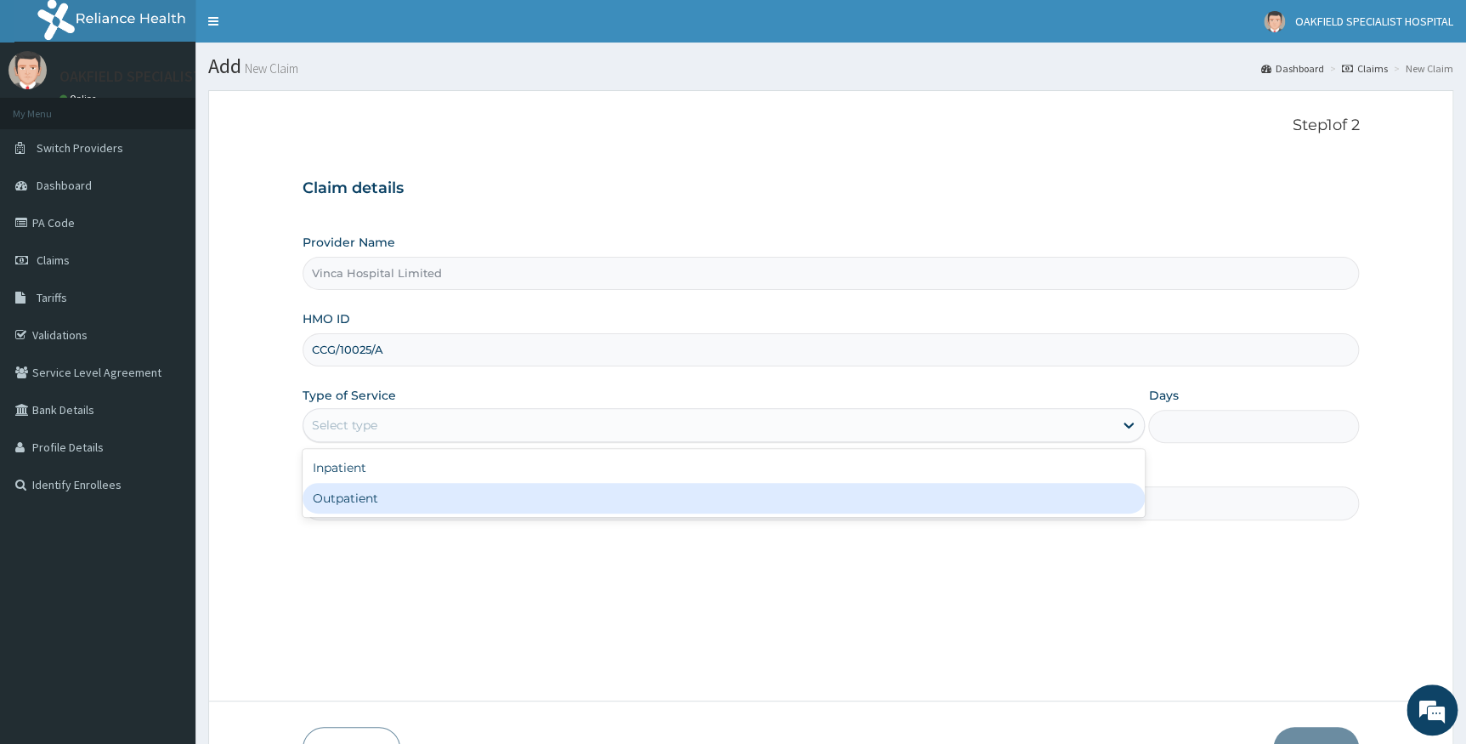
click at [483, 495] on div "Outpatient" at bounding box center [724, 498] width 843 height 31
type input "1"
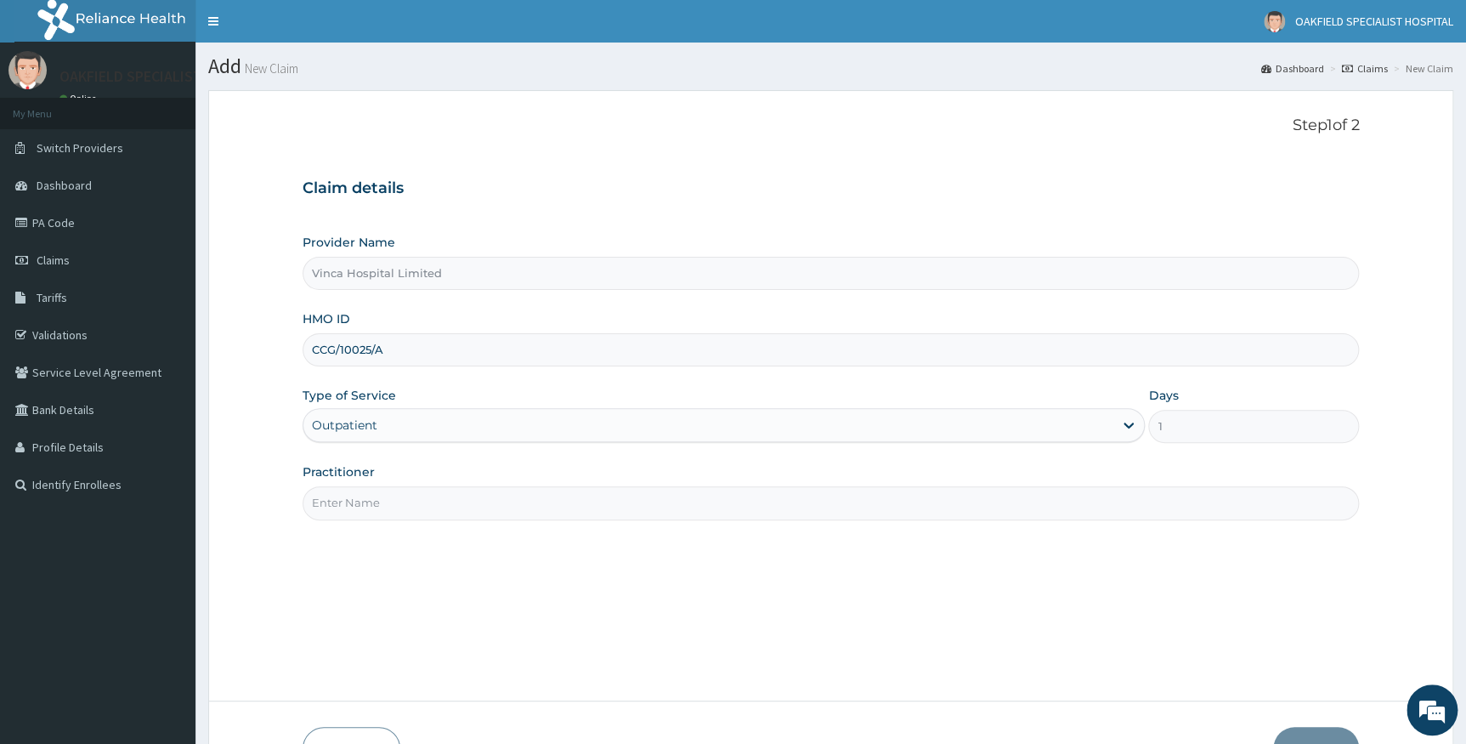
drag, startPoint x: 487, startPoint y: 494, endPoint x: 485, endPoint y: 511, distance: 17.1
click at [488, 497] on input "Practitioner" at bounding box center [832, 502] width 1058 height 33
type input "DR DAVID"
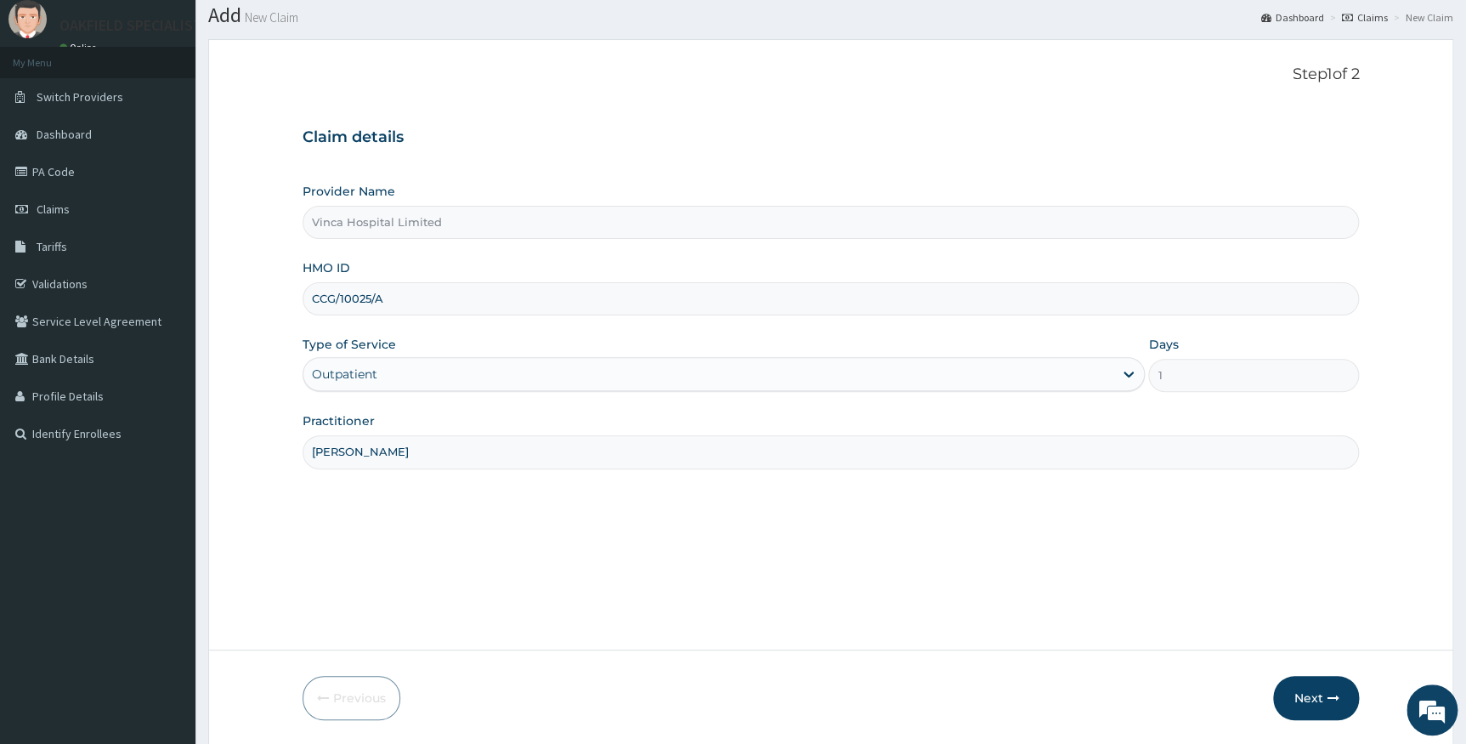
scroll to position [109, 0]
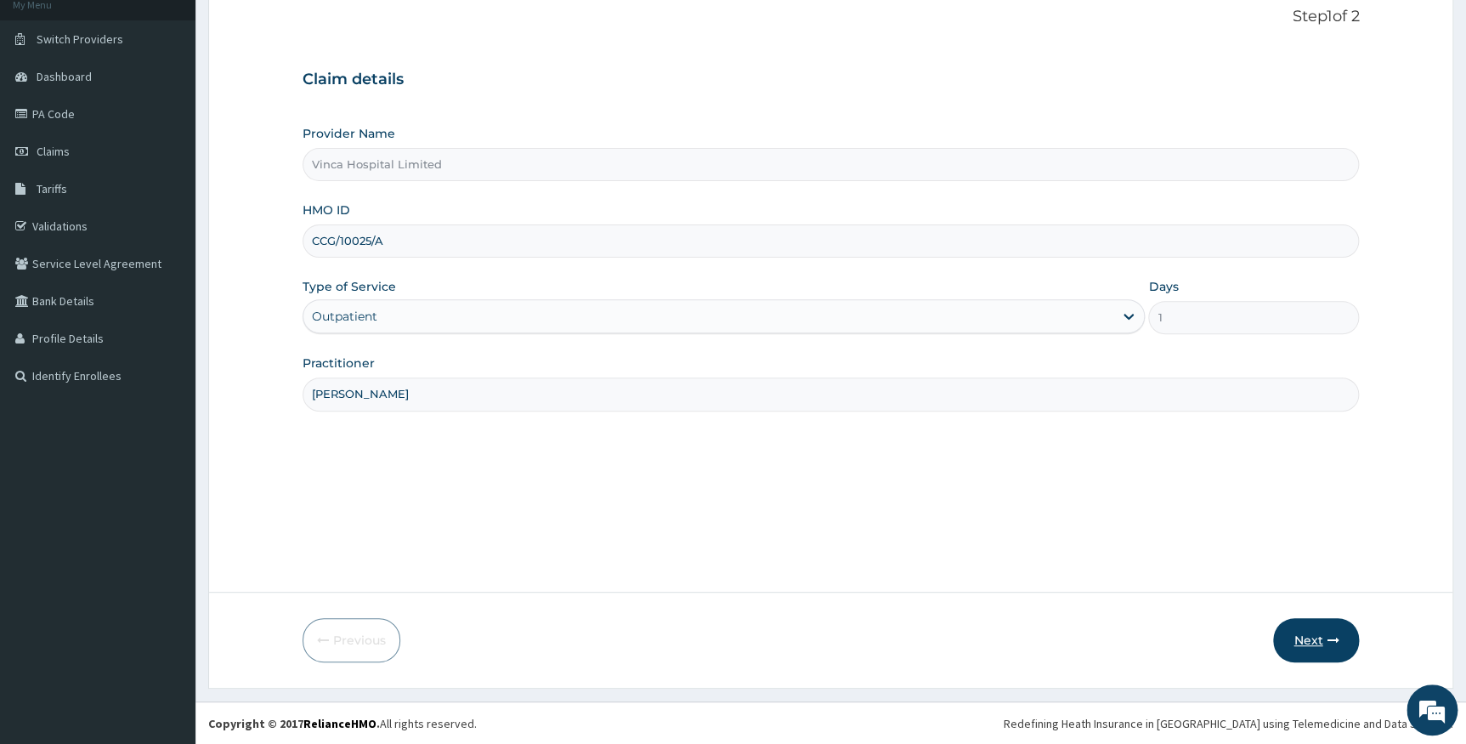
click at [1290, 644] on button "Next" at bounding box center [1316, 640] width 86 height 44
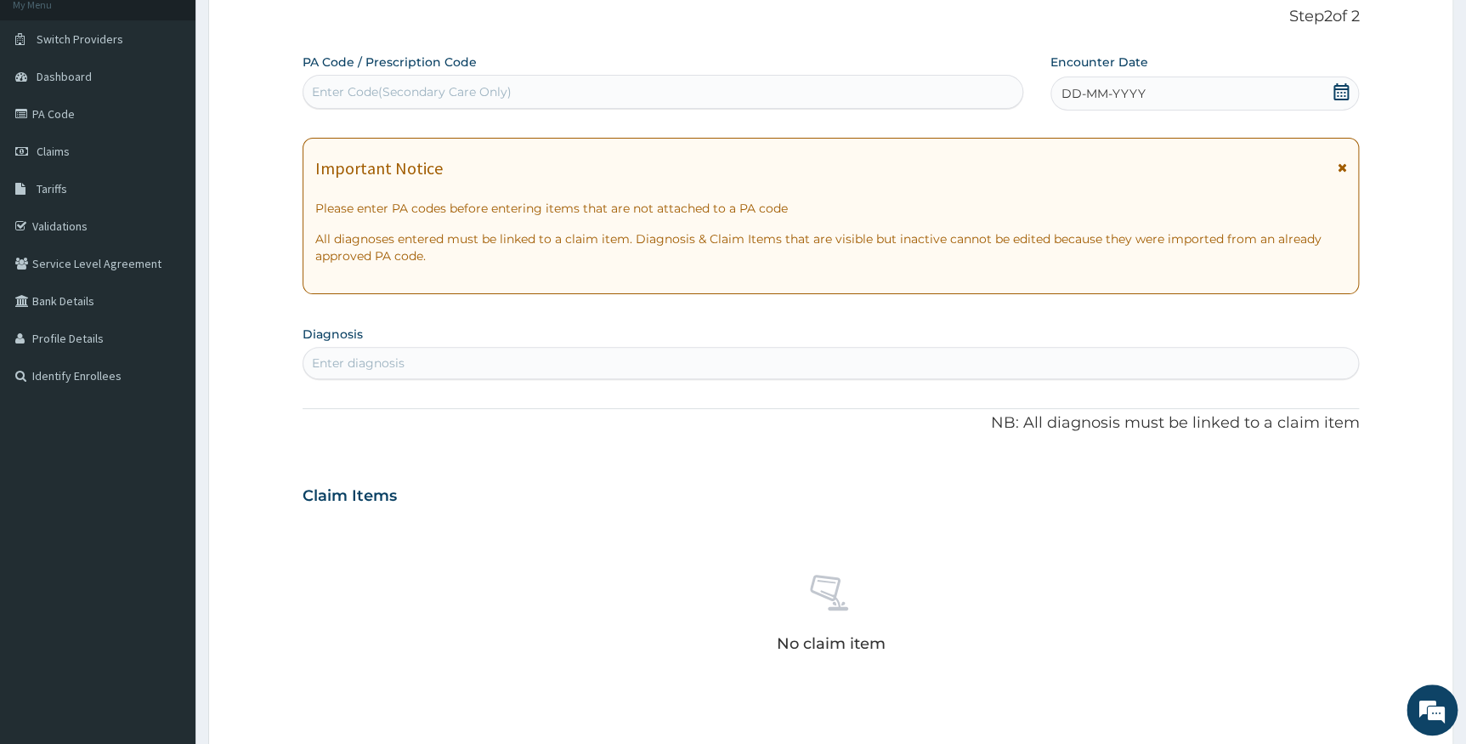
scroll to position [0, 0]
click at [646, 85] on div "Enter Code(Secondary Care Only)" at bounding box center [662, 91] width 719 height 27
paste input "PA/C70146"
type input "PA/C70146"
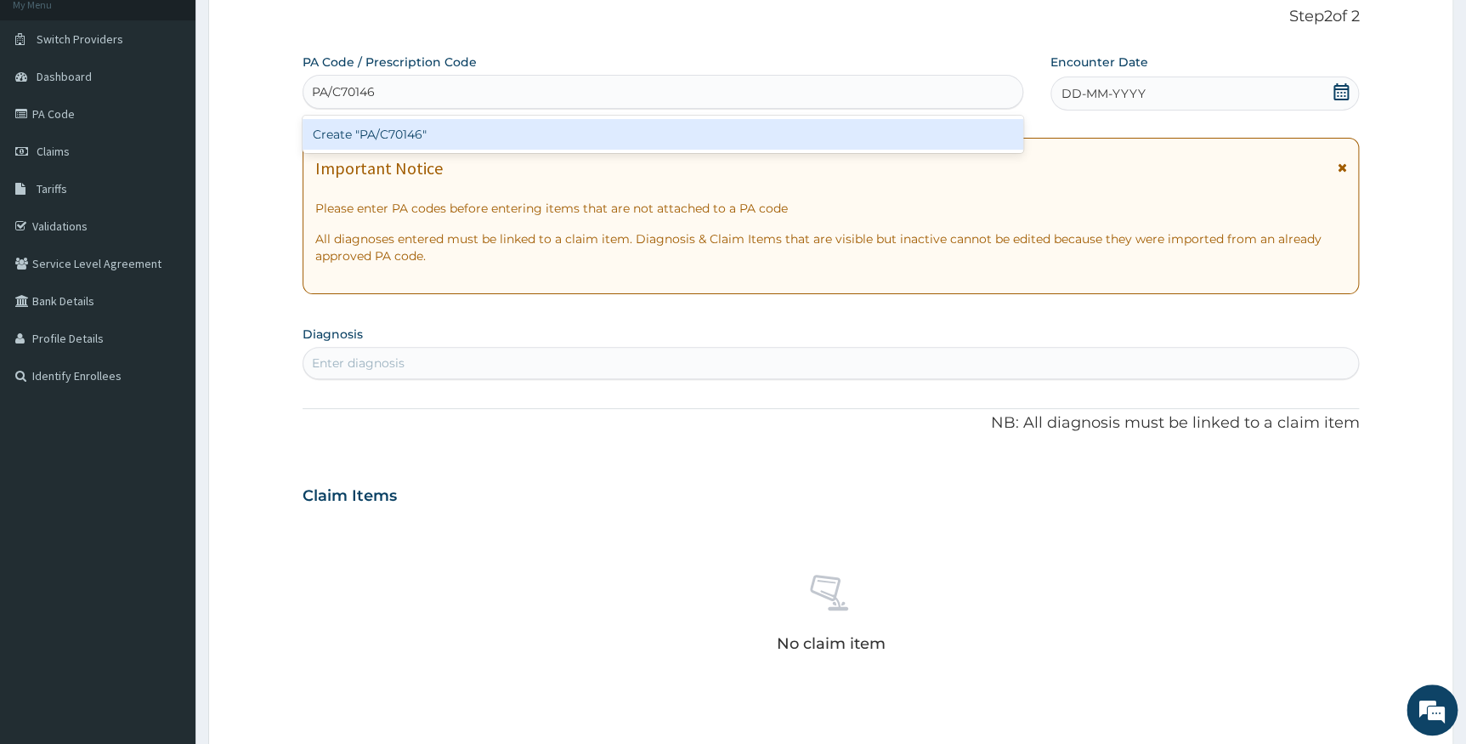
click at [663, 134] on div "Create "PA/C70146"" at bounding box center [663, 134] width 721 height 31
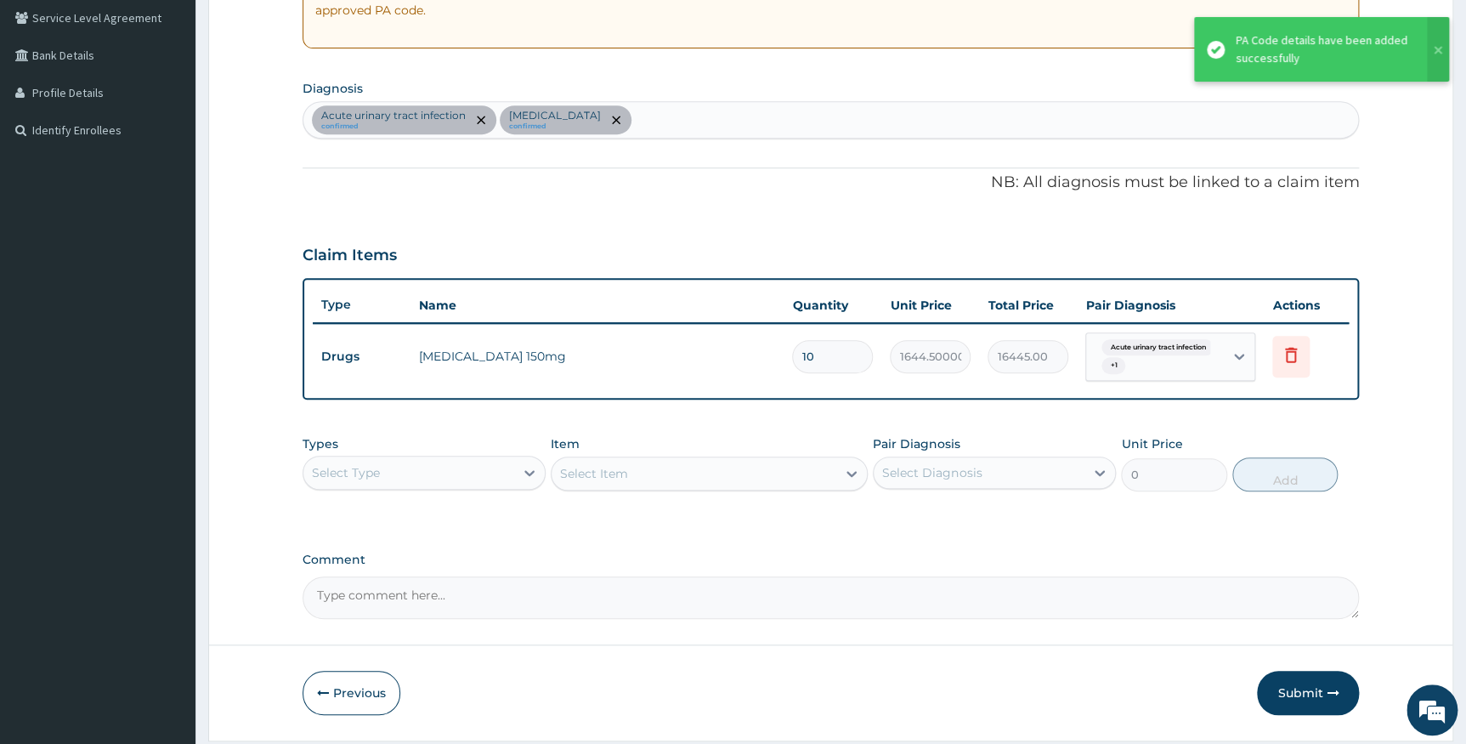
scroll to position [407, 0]
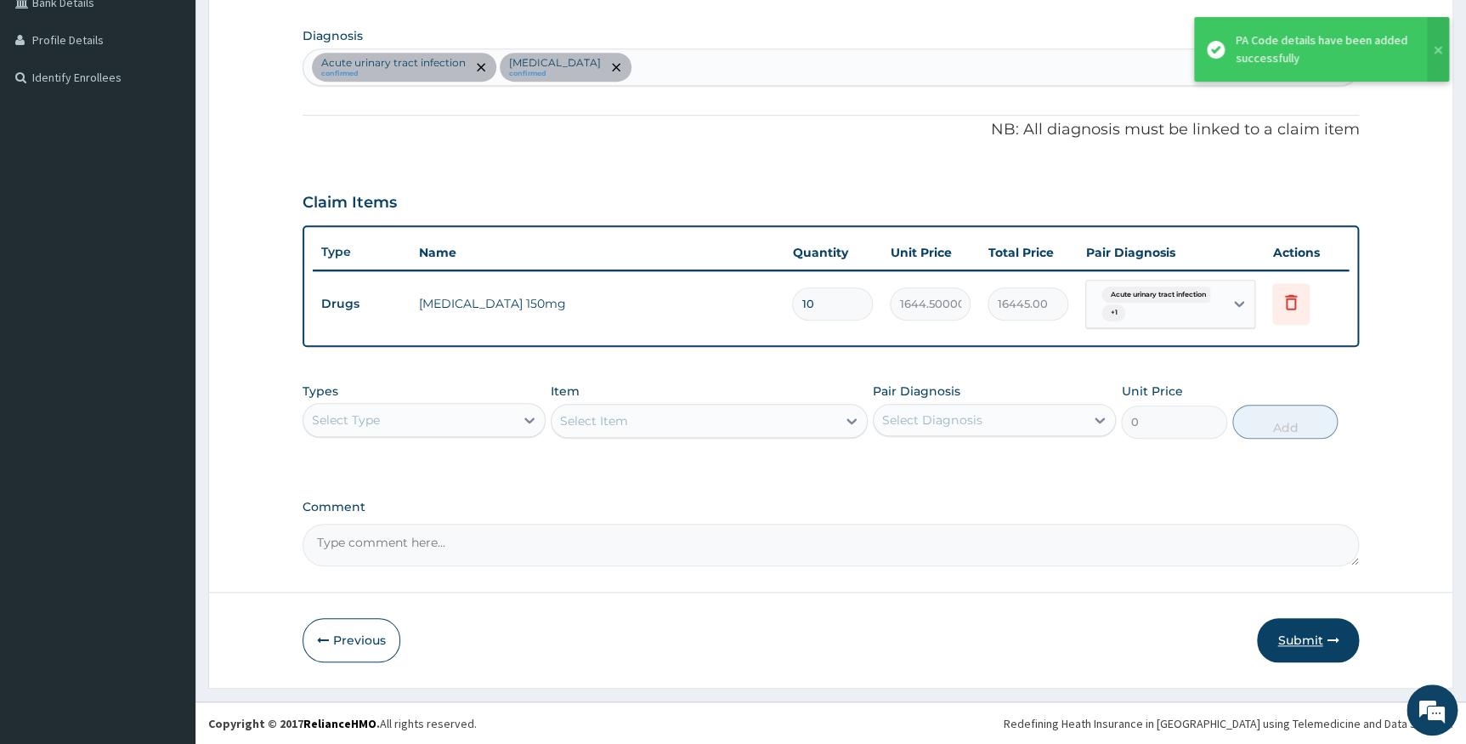
click at [1289, 639] on button "Submit" at bounding box center [1308, 640] width 102 height 44
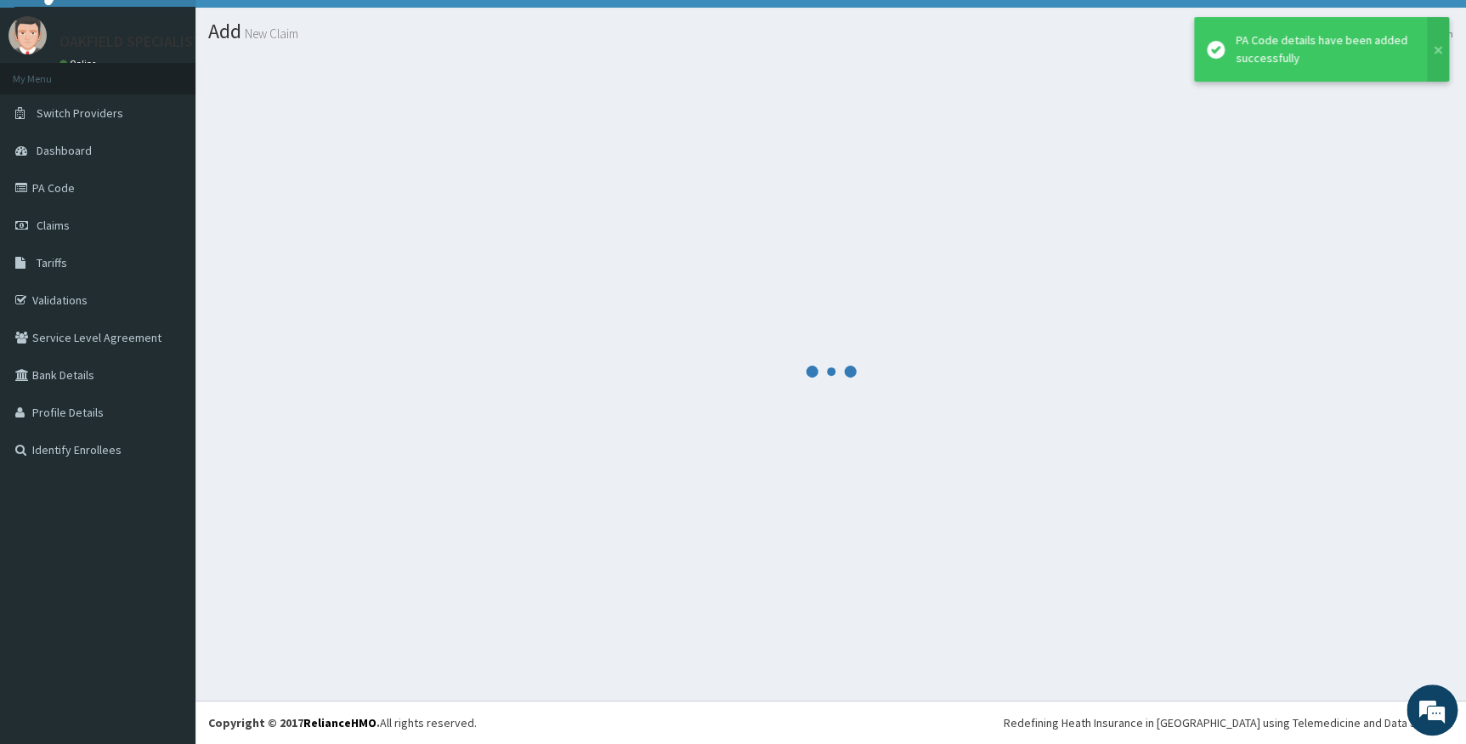
scroll to position [34, 0]
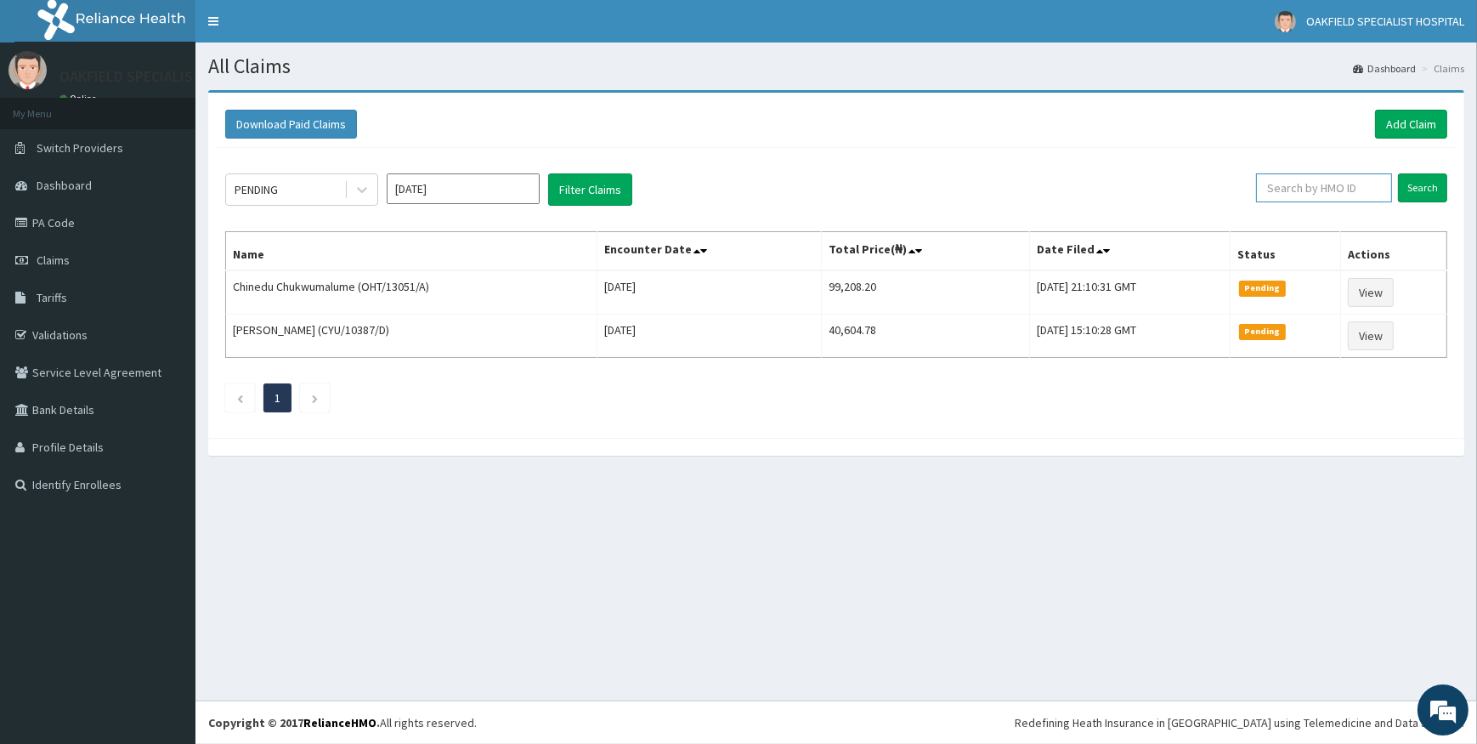
click at [1301, 195] on input "text" at bounding box center [1324, 187] width 136 height 29
paste input "WAN/10005/B"
type input "WAN/10005/B"
click at [1416, 175] on input "Search" at bounding box center [1422, 187] width 49 height 29
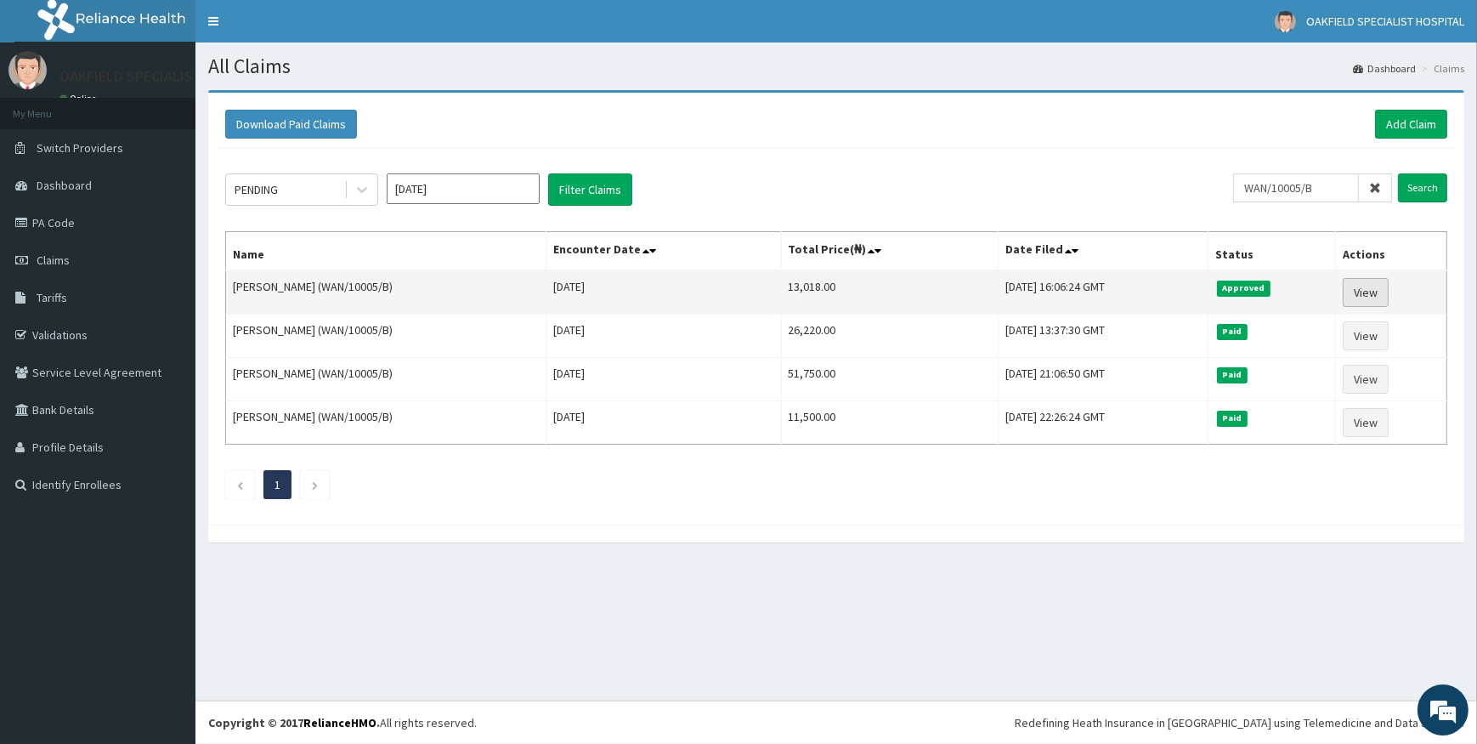
click at [1380, 287] on link "View" at bounding box center [1366, 292] width 46 height 29
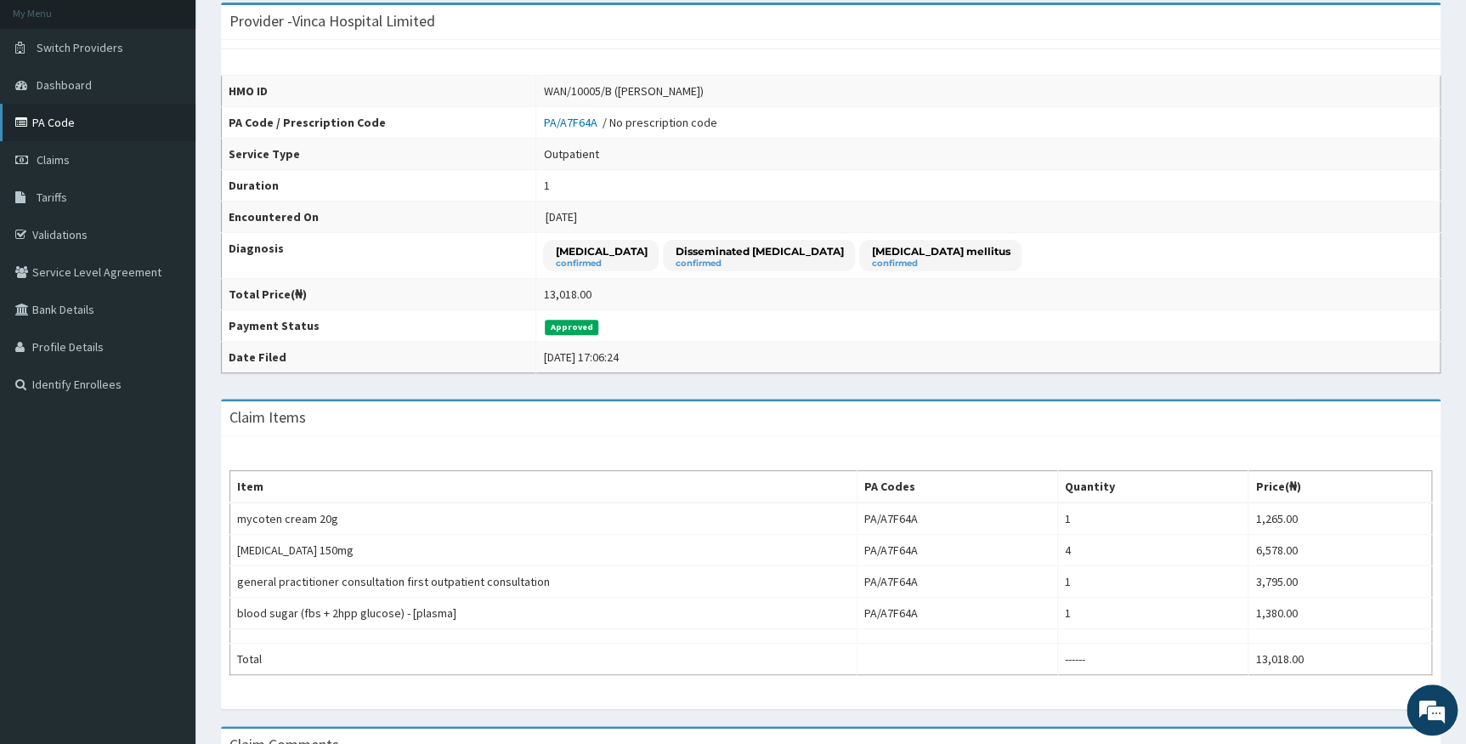
scroll to position [90, 0]
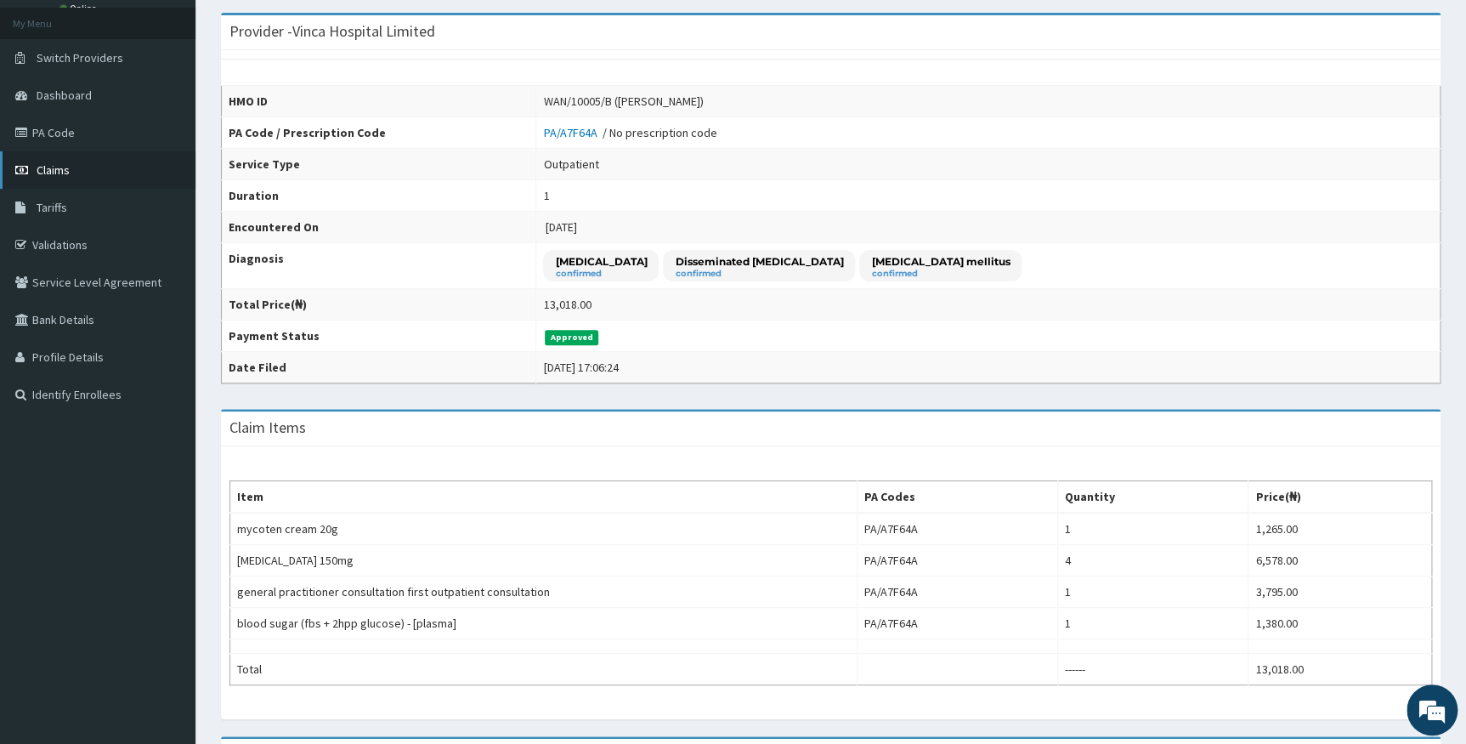
click at [63, 170] on span "Claims" at bounding box center [53, 169] width 33 height 15
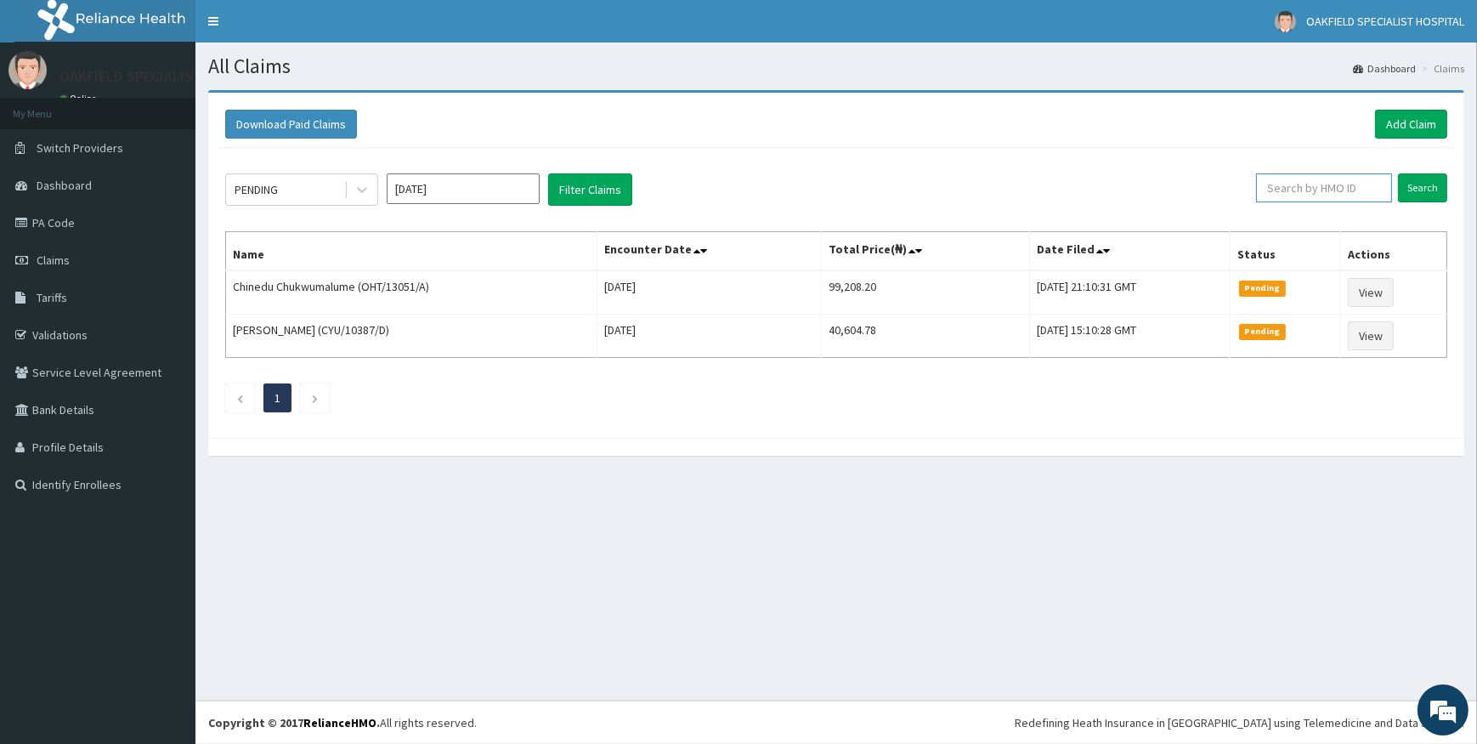
click at [1306, 184] on input "text" at bounding box center [1324, 187] width 136 height 29
paste input "FMI/10040/C"
type input "FMI/10040/C"
click at [1419, 187] on input "Search" at bounding box center [1422, 187] width 49 height 29
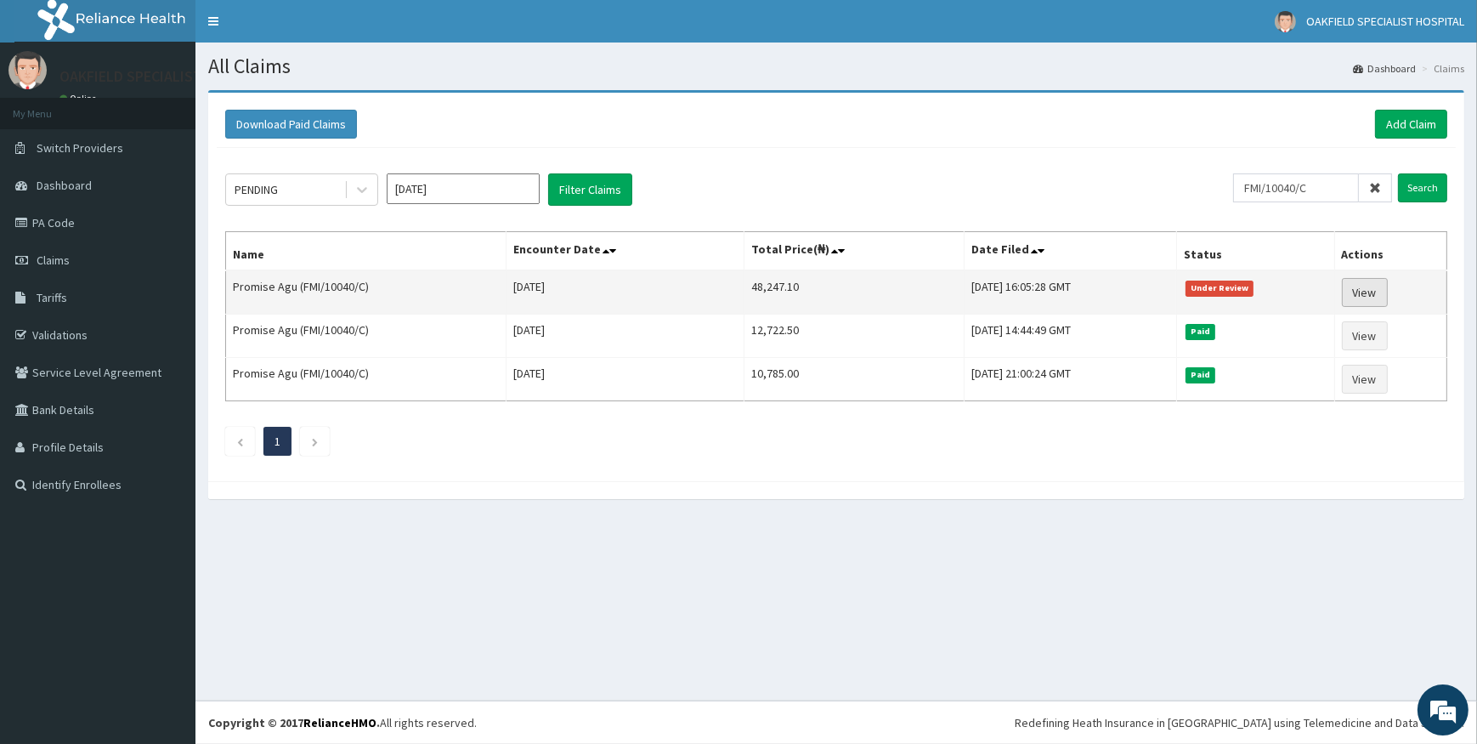
click at [1366, 295] on link "View" at bounding box center [1365, 292] width 46 height 29
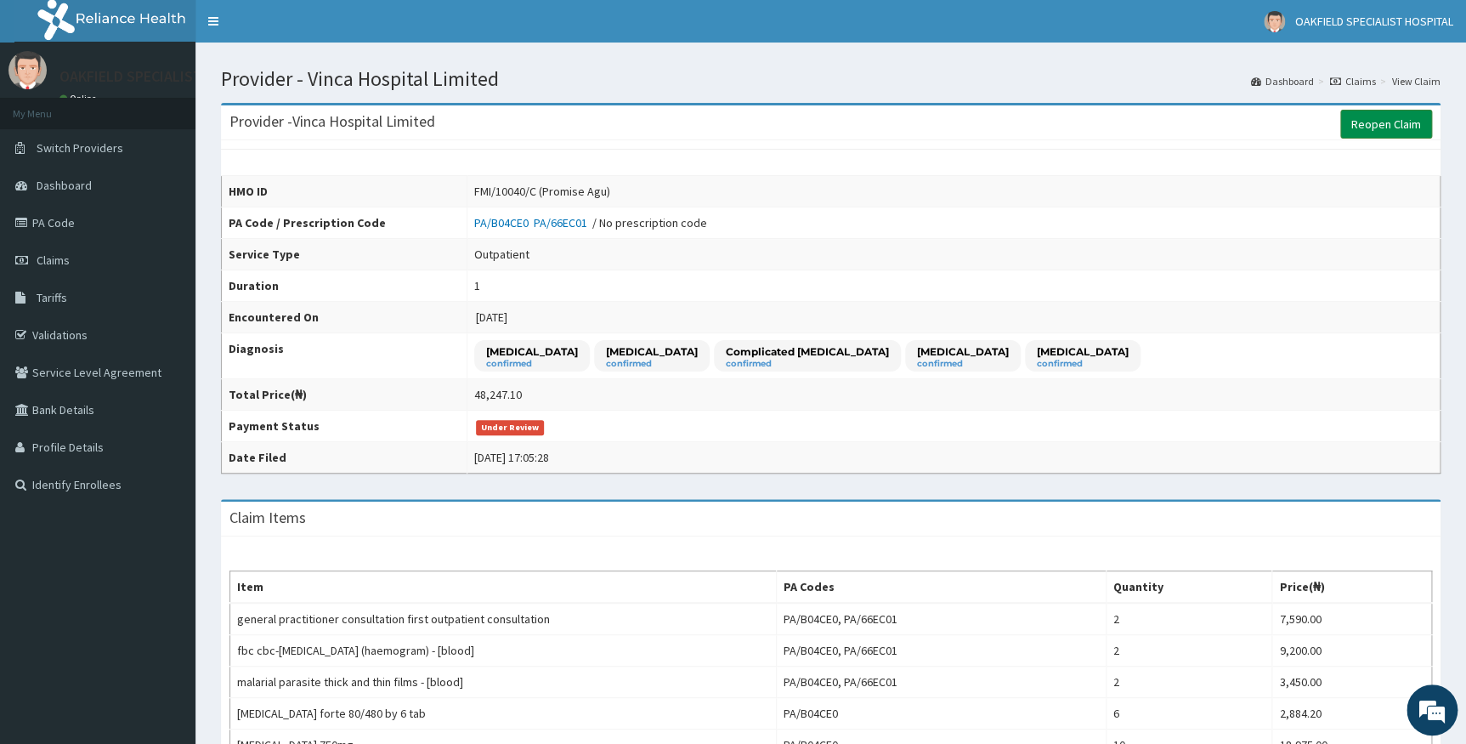
click at [1402, 116] on link "Reopen Claim" at bounding box center [1387, 124] width 92 height 29
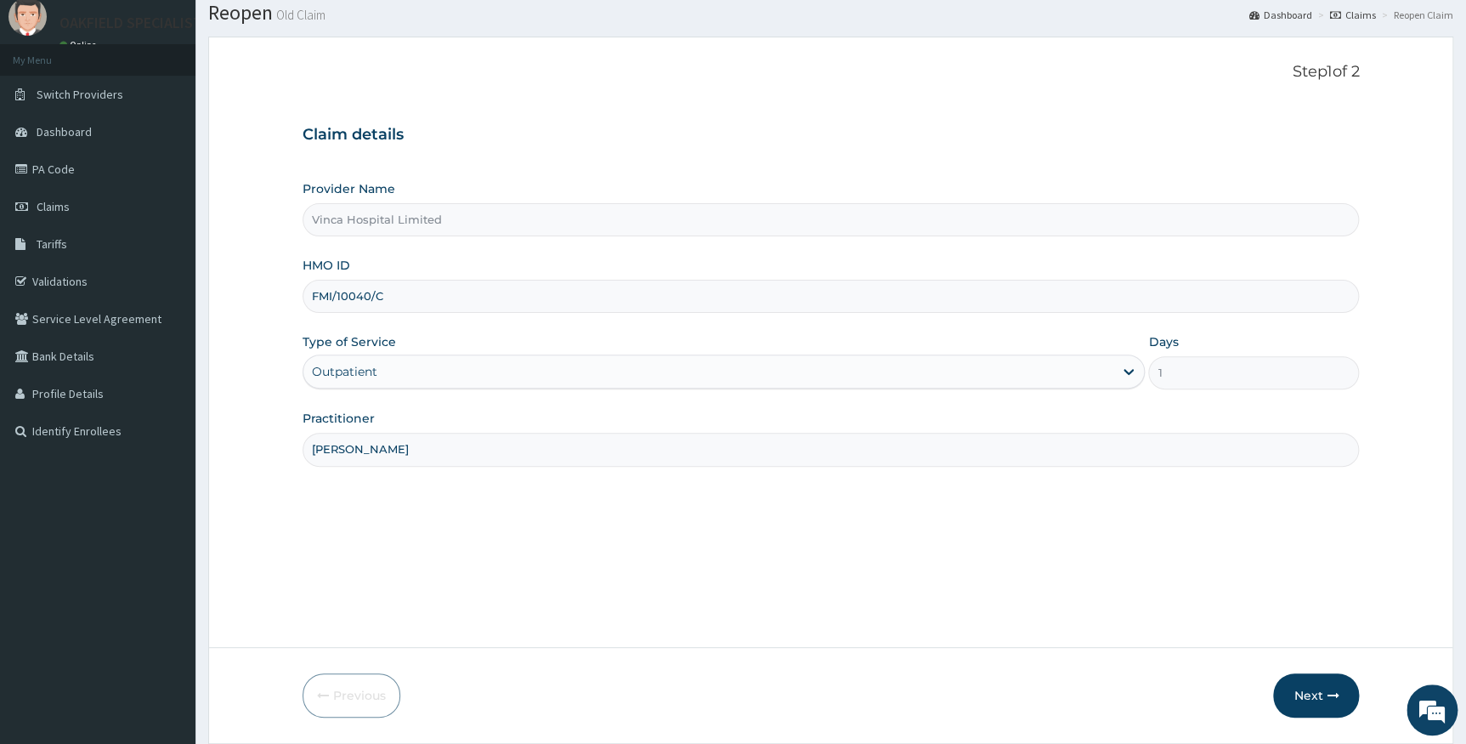
scroll to position [109, 0]
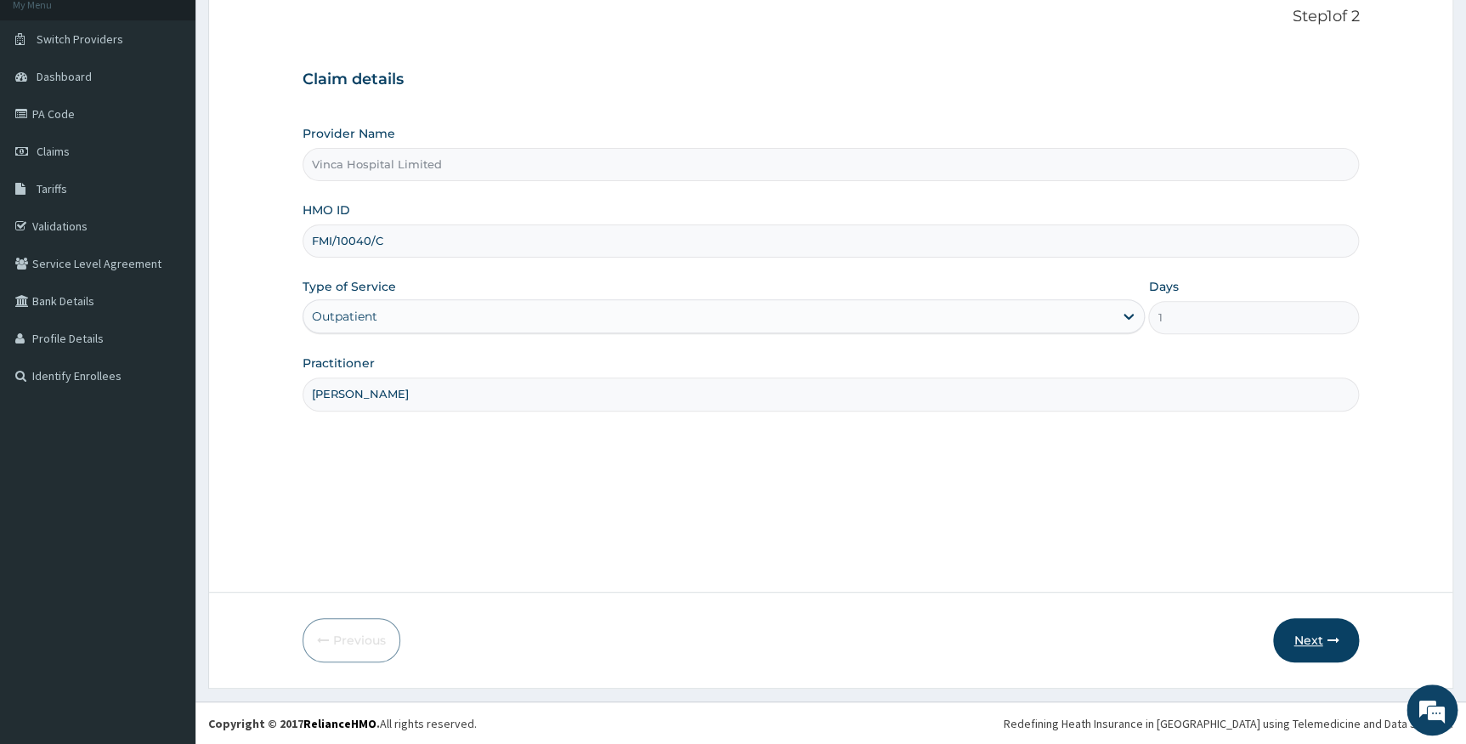
click at [1310, 642] on button "Next" at bounding box center [1316, 640] width 86 height 44
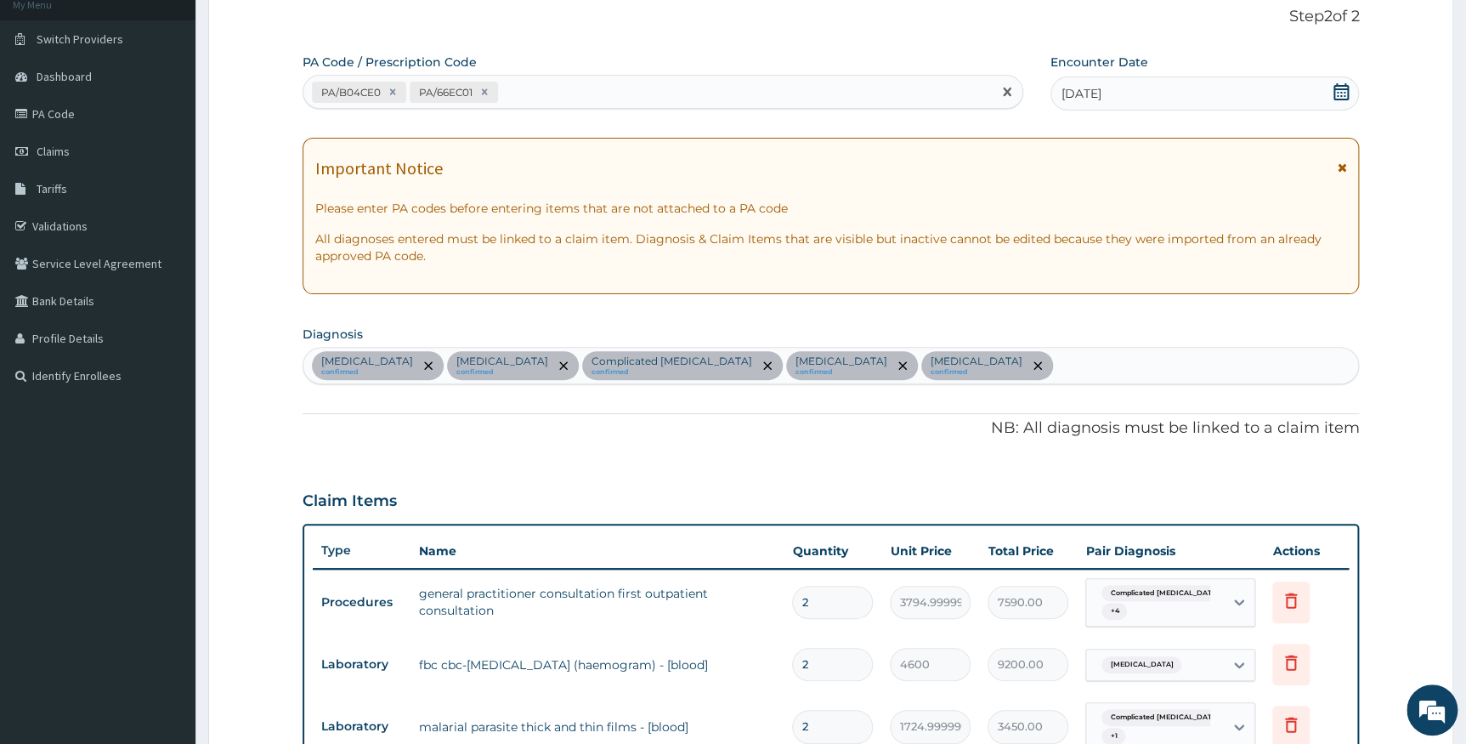
click at [519, 96] on div "PA/B04CE0 PA/66EC01" at bounding box center [647, 92] width 689 height 28
paste input "PA/B04CE0"
type input "P"
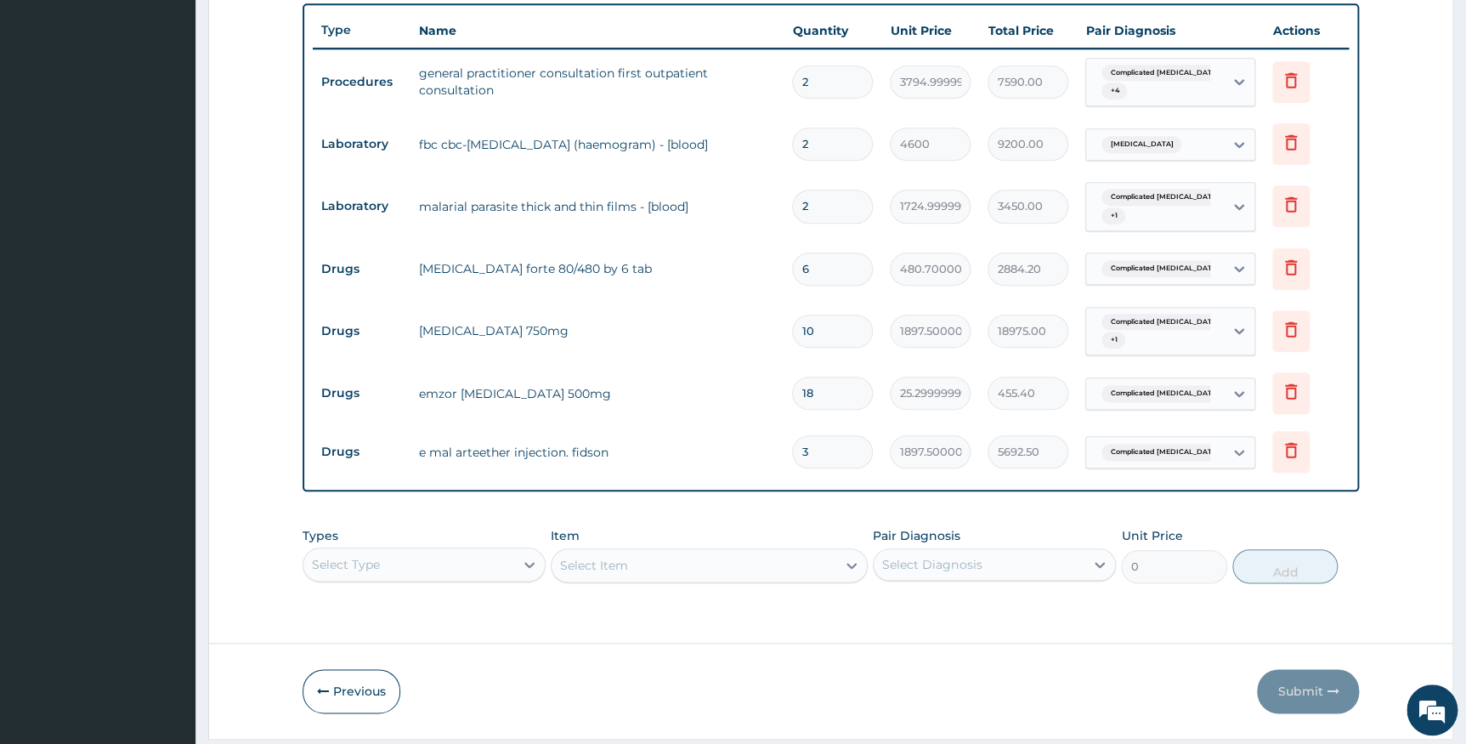
scroll to position [604, 0]
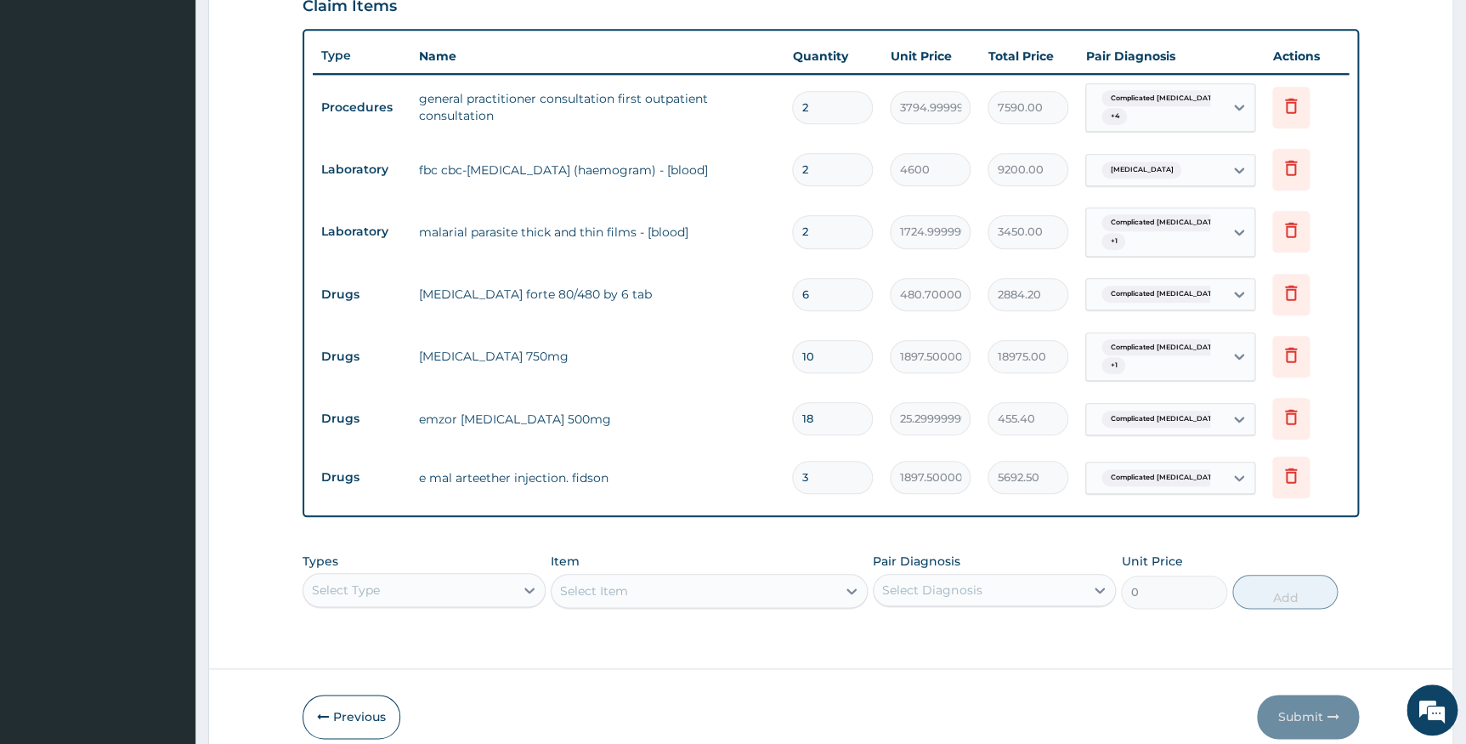
click at [823, 361] on input "10" at bounding box center [832, 356] width 81 height 33
type input "1"
type input "1897.50"
type input "0.00"
type input "54"
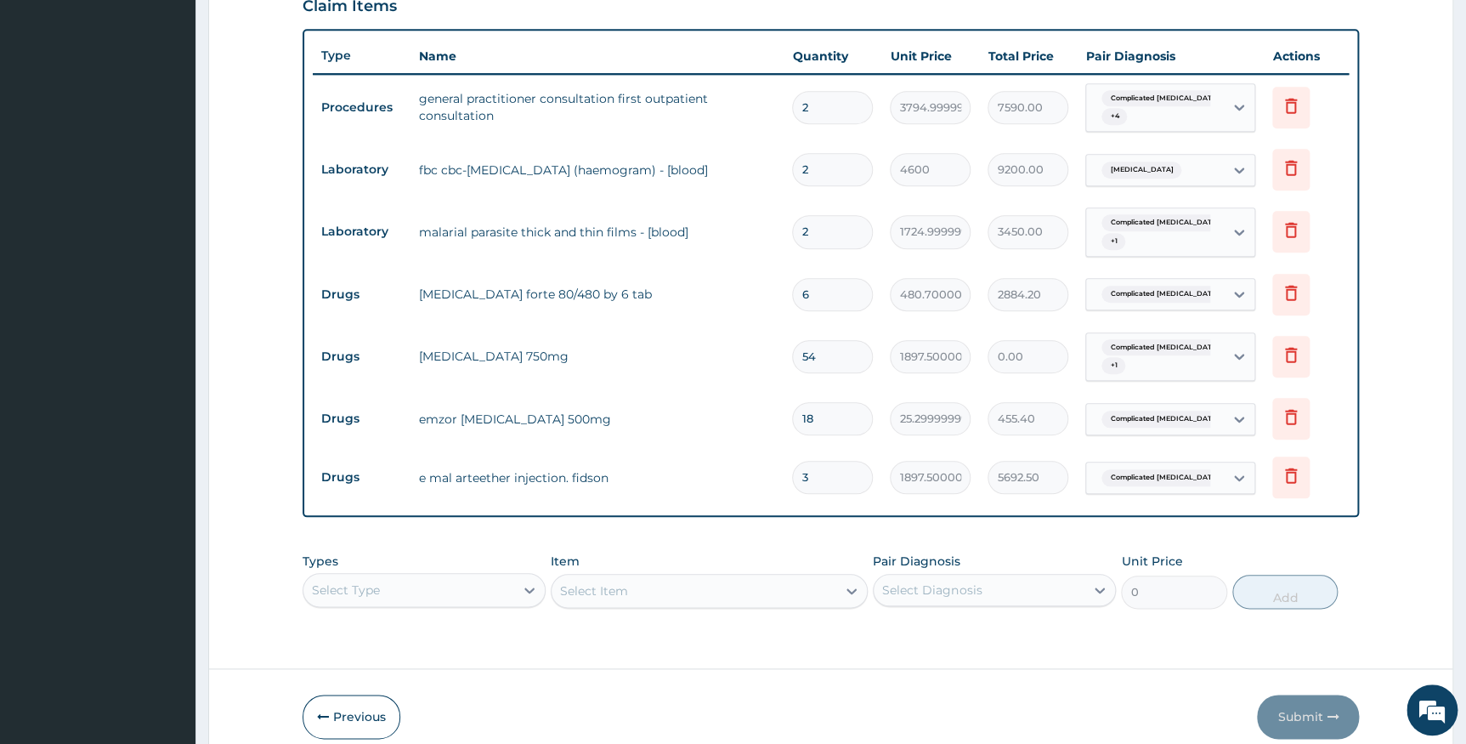
type input "102465.00"
type input "5"
type input "9487.50"
type input "5"
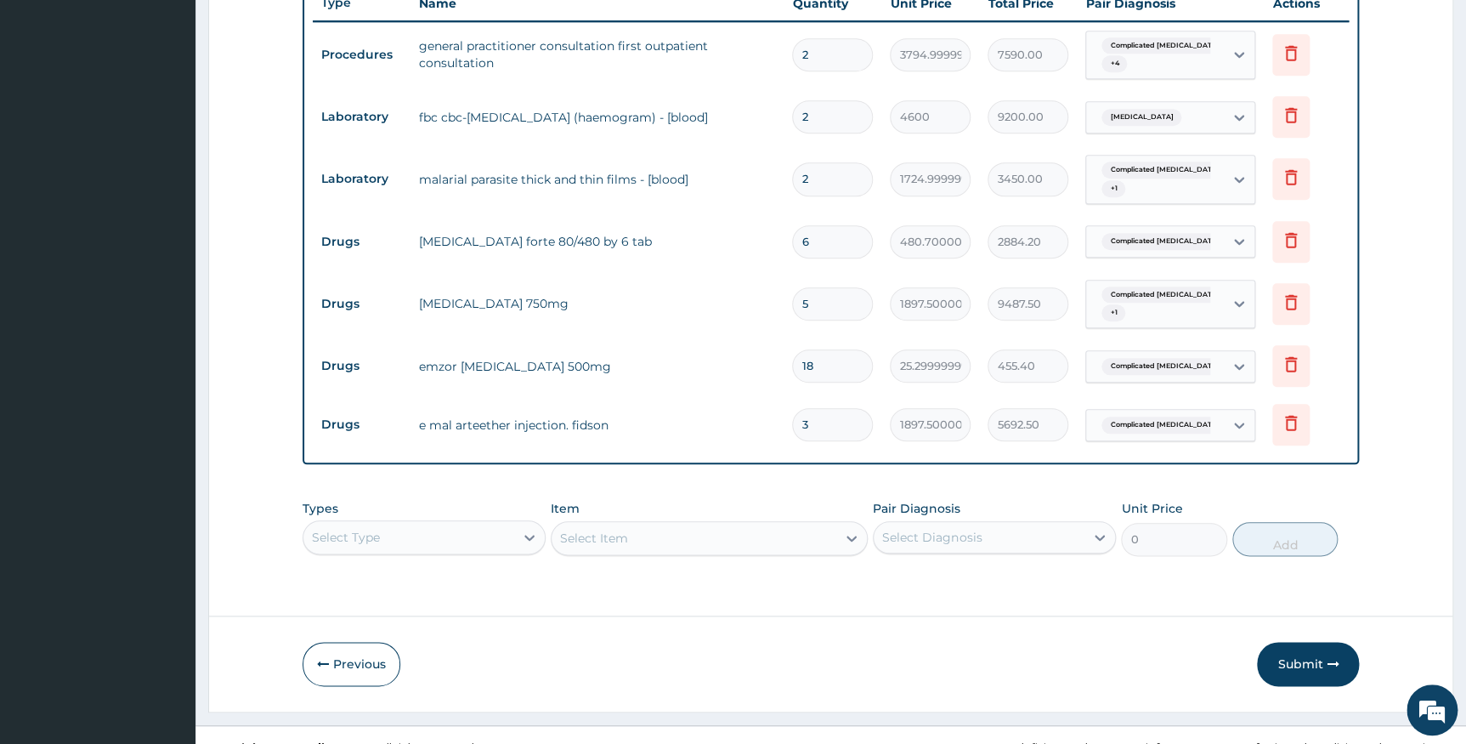
scroll to position [680, 0]
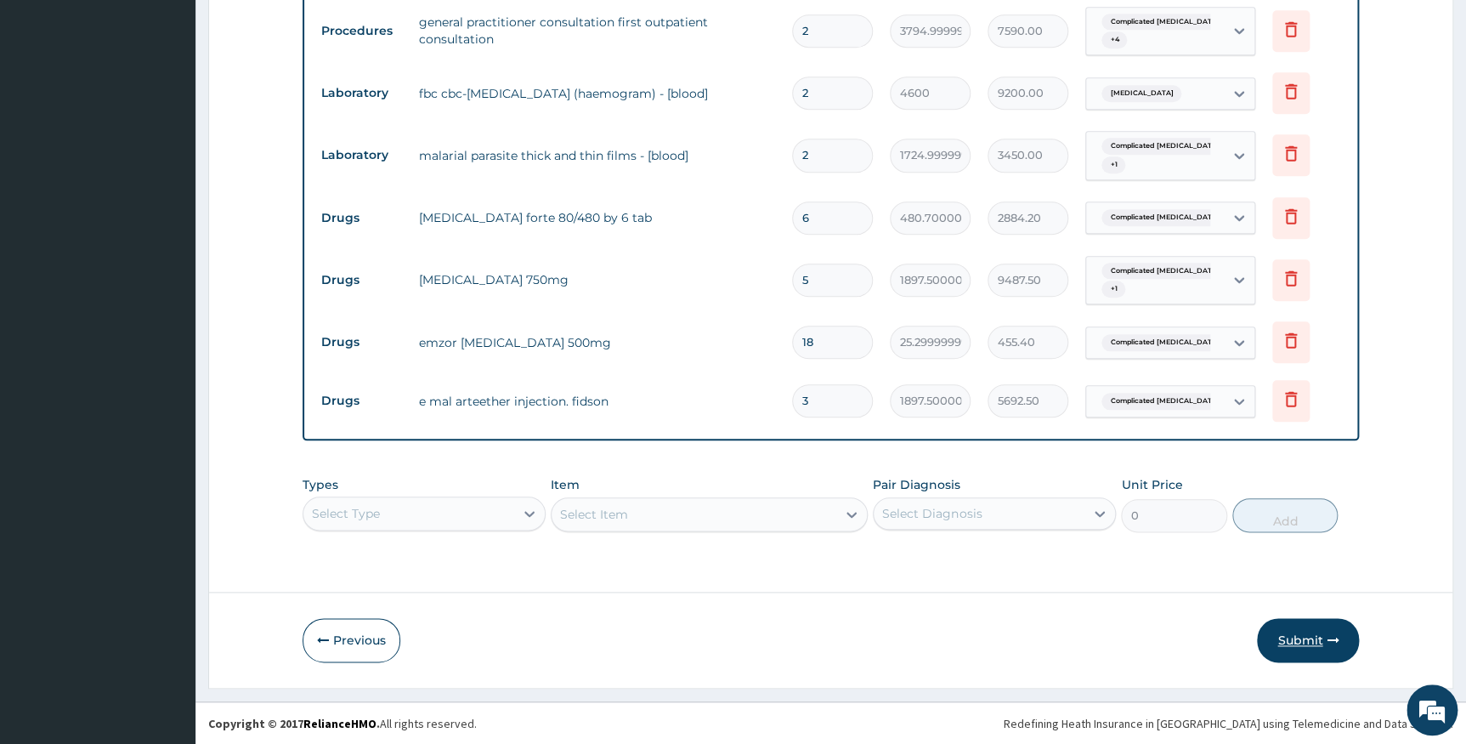
click at [1289, 646] on button "Submit" at bounding box center [1308, 640] width 102 height 44
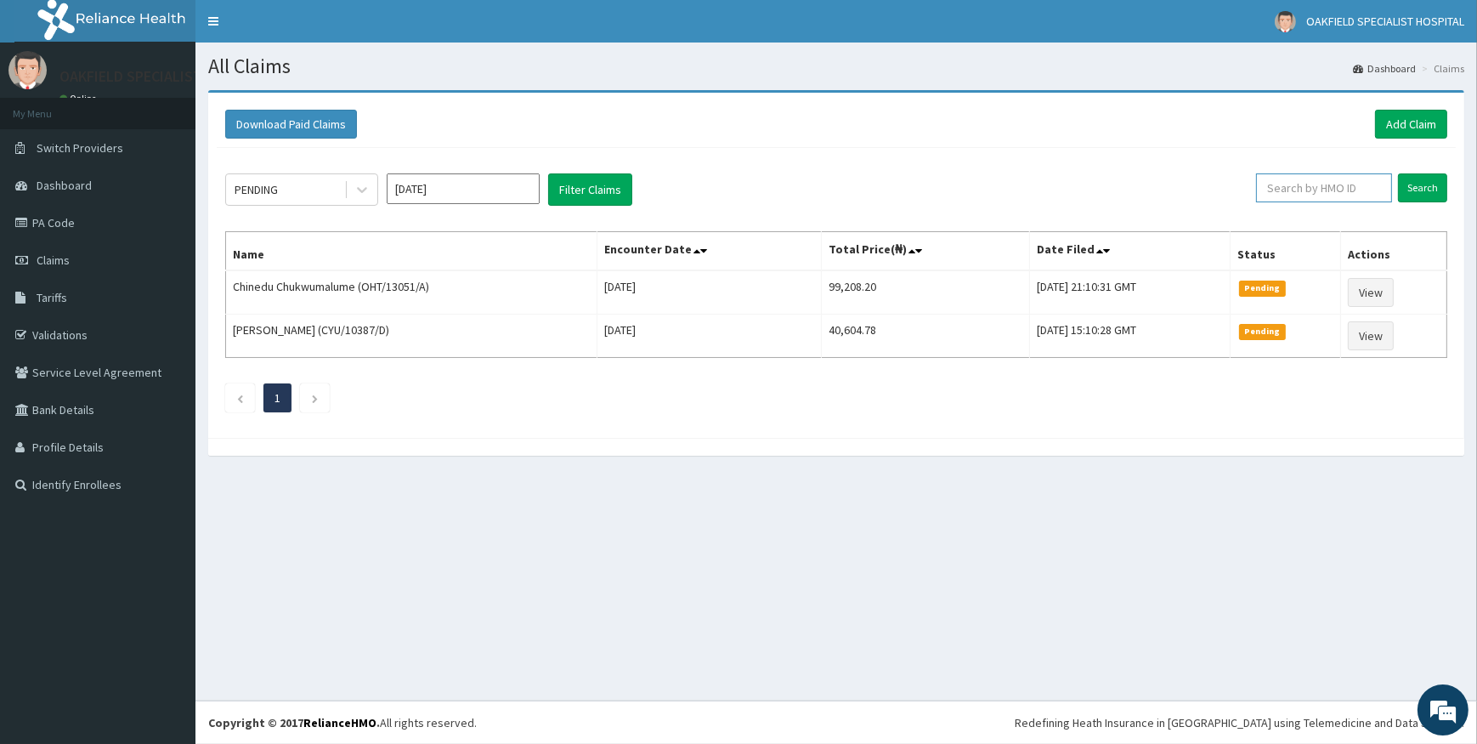
click at [1325, 182] on input "text" at bounding box center [1324, 187] width 136 height 29
click at [1282, 190] on input "text" at bounding box center [1324, 187] width 136 height 29
paste input "FMI/10040/C"
type input "FMI/10040/C"
click at [1410, 183] on input "Search" at bounding box center [1422, 187] width 49 height 29
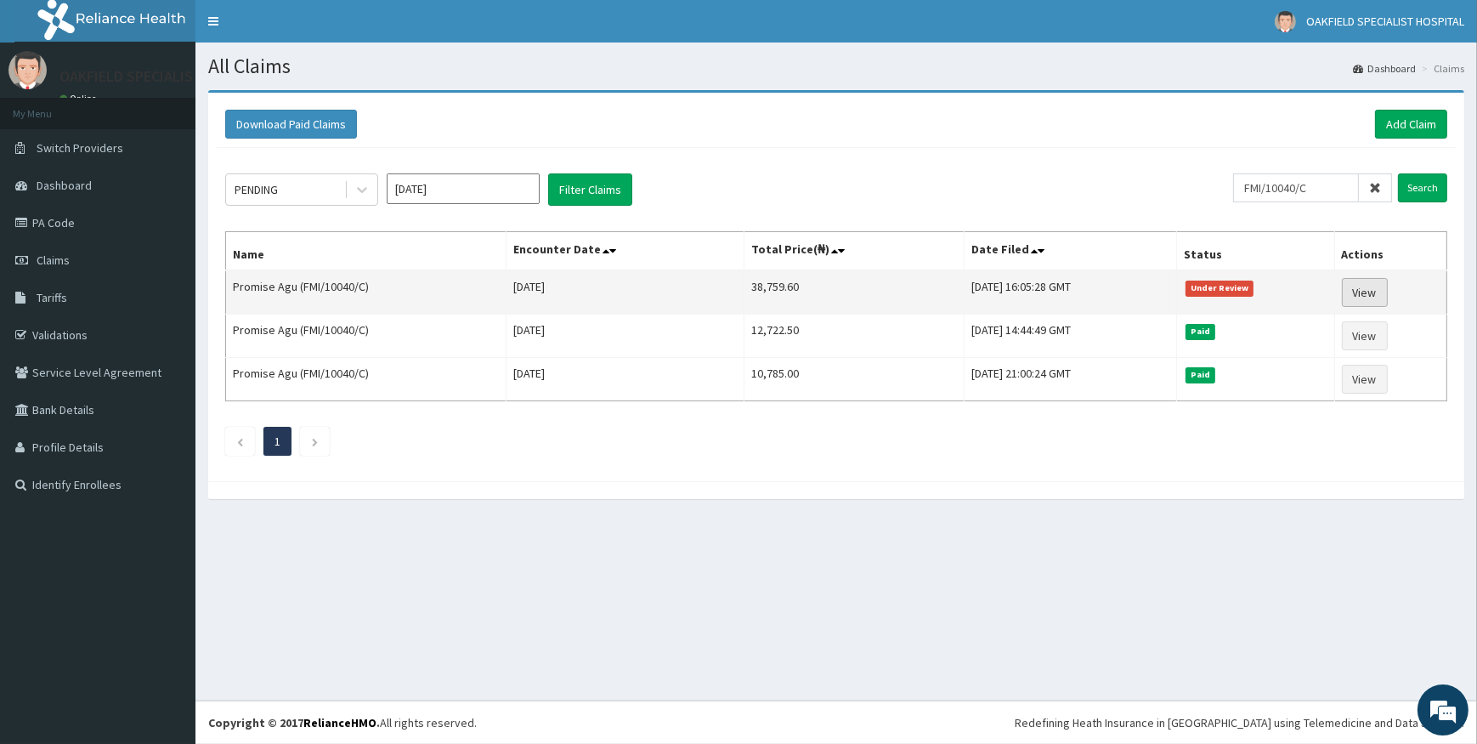
click at [1358, 286] on link "View" at bounding box center [1365, 292] width 46 height 29
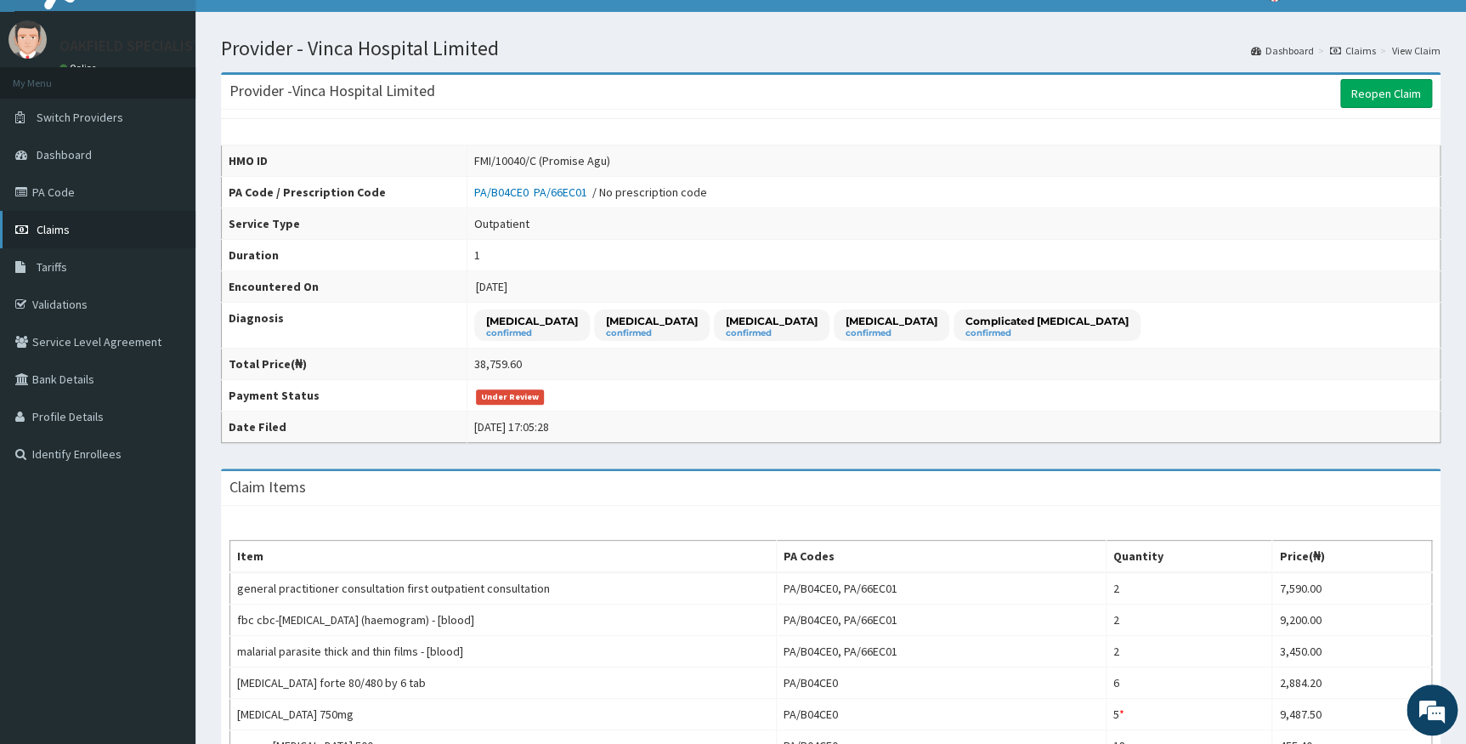
click at [59, 222] on span "Claims" at bounding box center [53, 229] width 33 height 15
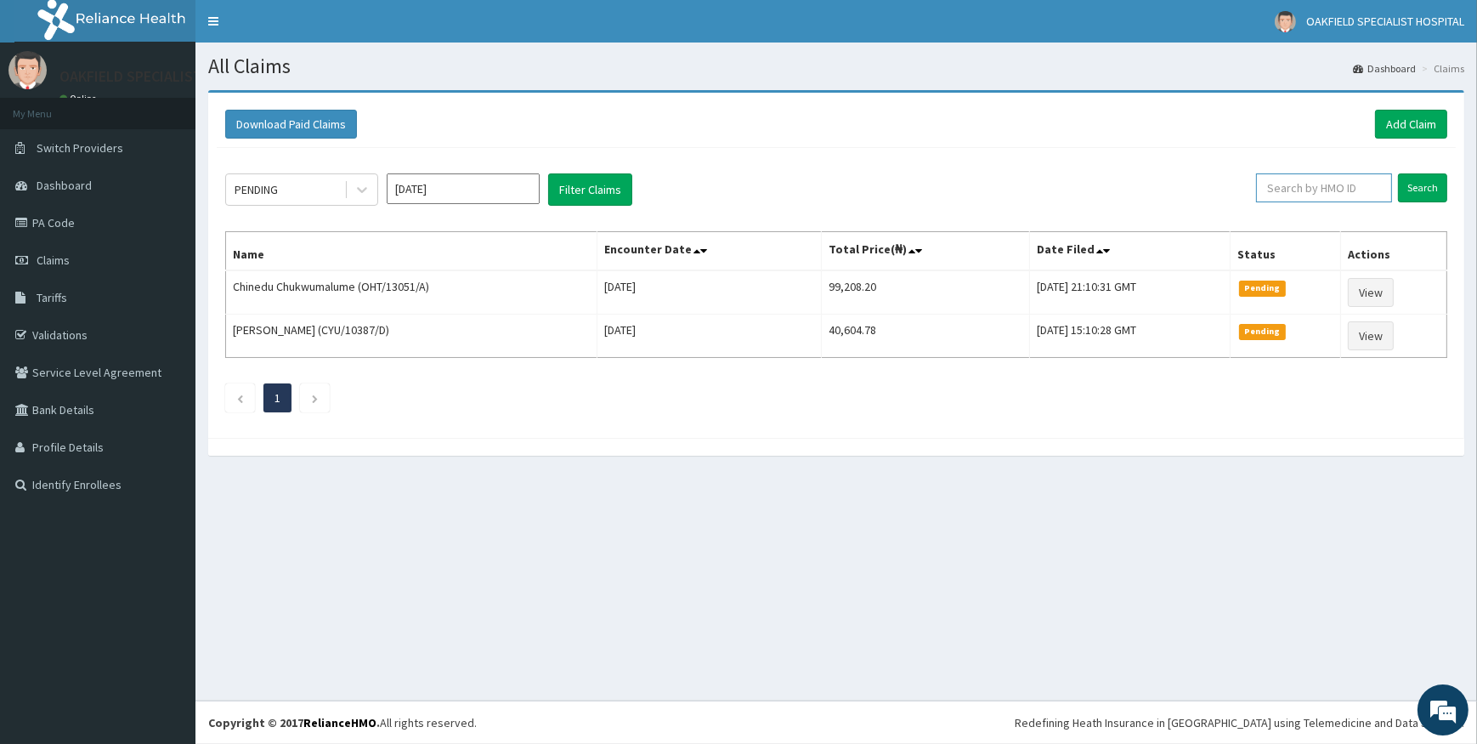
click at [1294, 188] on input "text" at bounding box center [1324, 187] width 136 height 29
paste input "VDN/10012/A"
type input "VDN/10012/A"
click at [1425, 188] on input "Search" at bounding box center [1422, 187] width 49 height 29
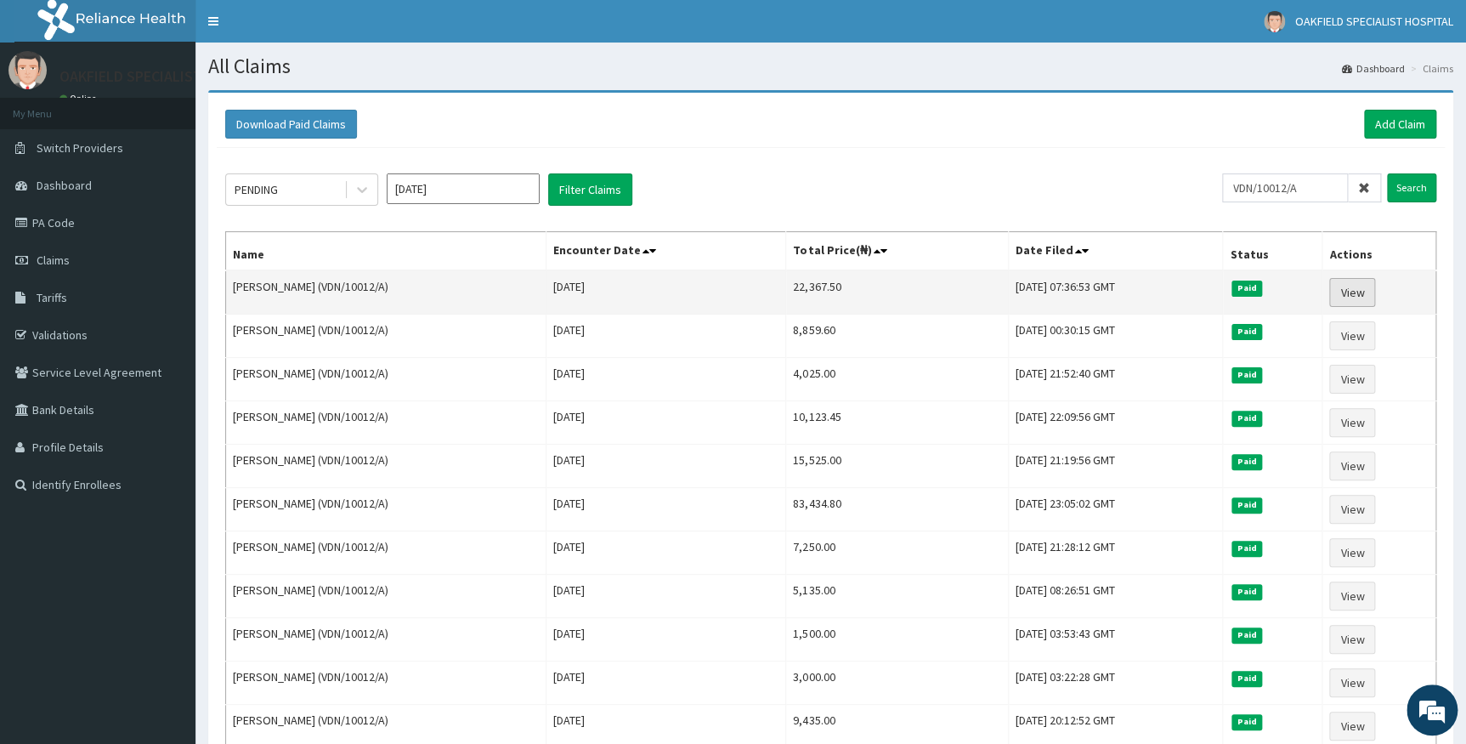
click at [1358, 297] on link "View" at bounding box center [1353, 292] width 46 height 29
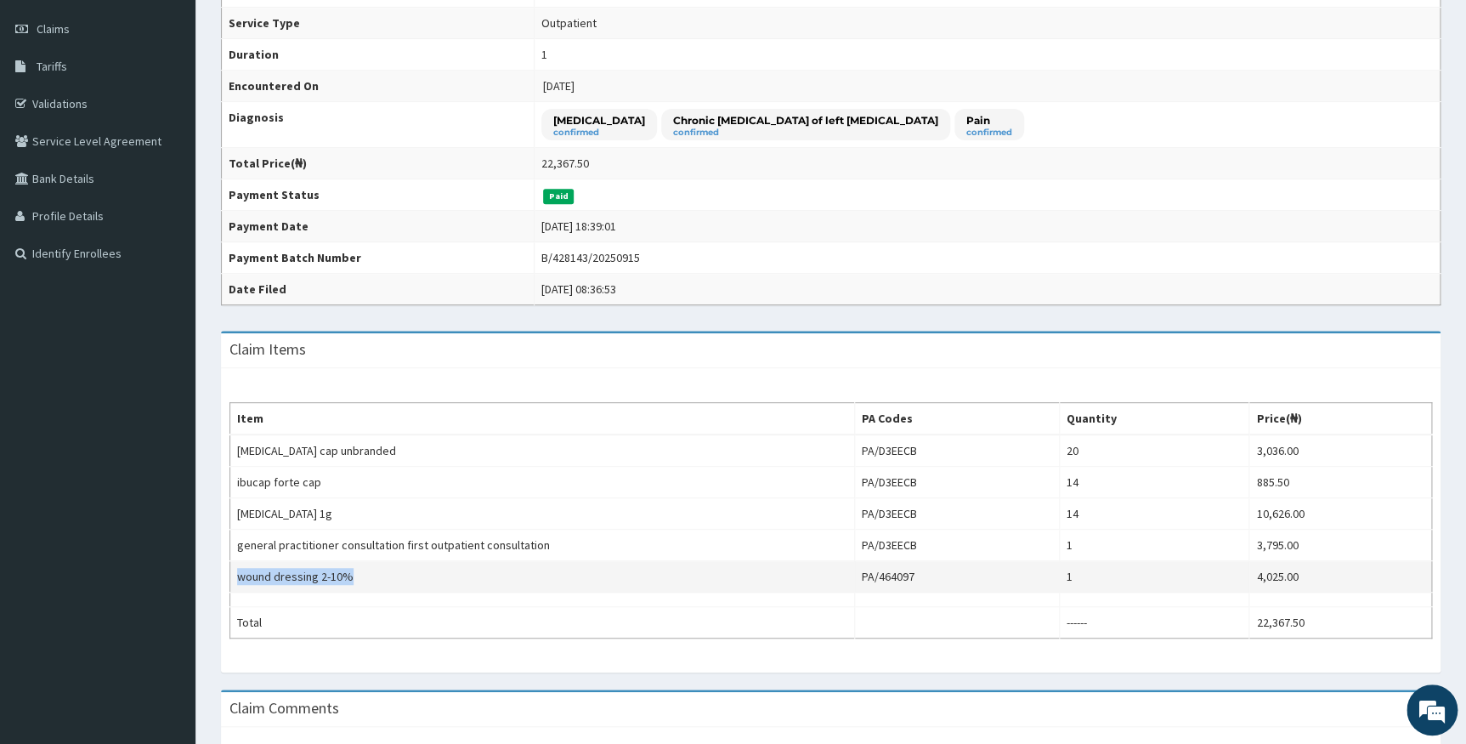
drag, startPoint x: 237, startPoint y: 570, endPoint x: 345, endPoint y: 582, distance: 108.6
click at [345, 582] on td "wound dressing 2-10%" at bounding box center [542, 576] width 625 height 31
copy td "wound dressing 2-10%"
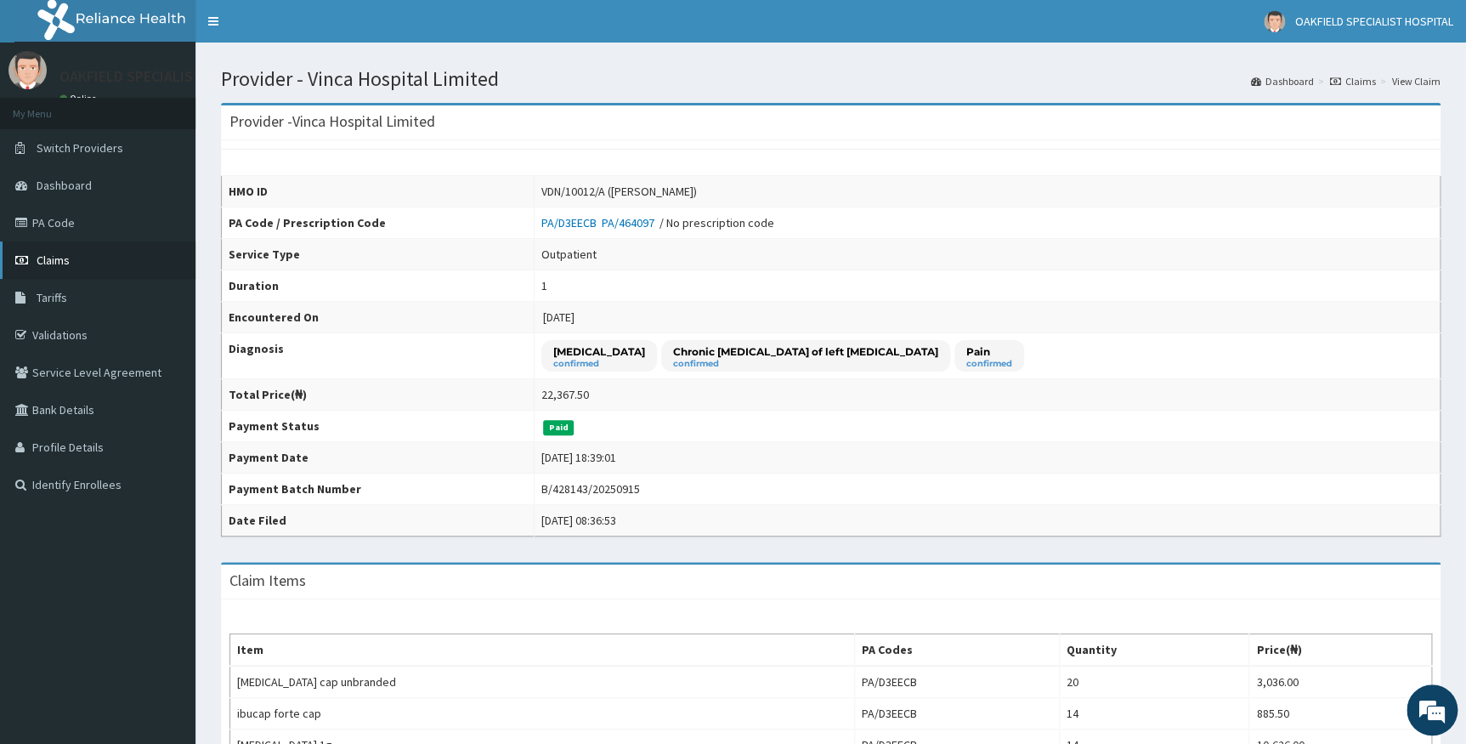
click at [71, 264] on link "Claims" at bounding box center [98, 259] width 196 height 37
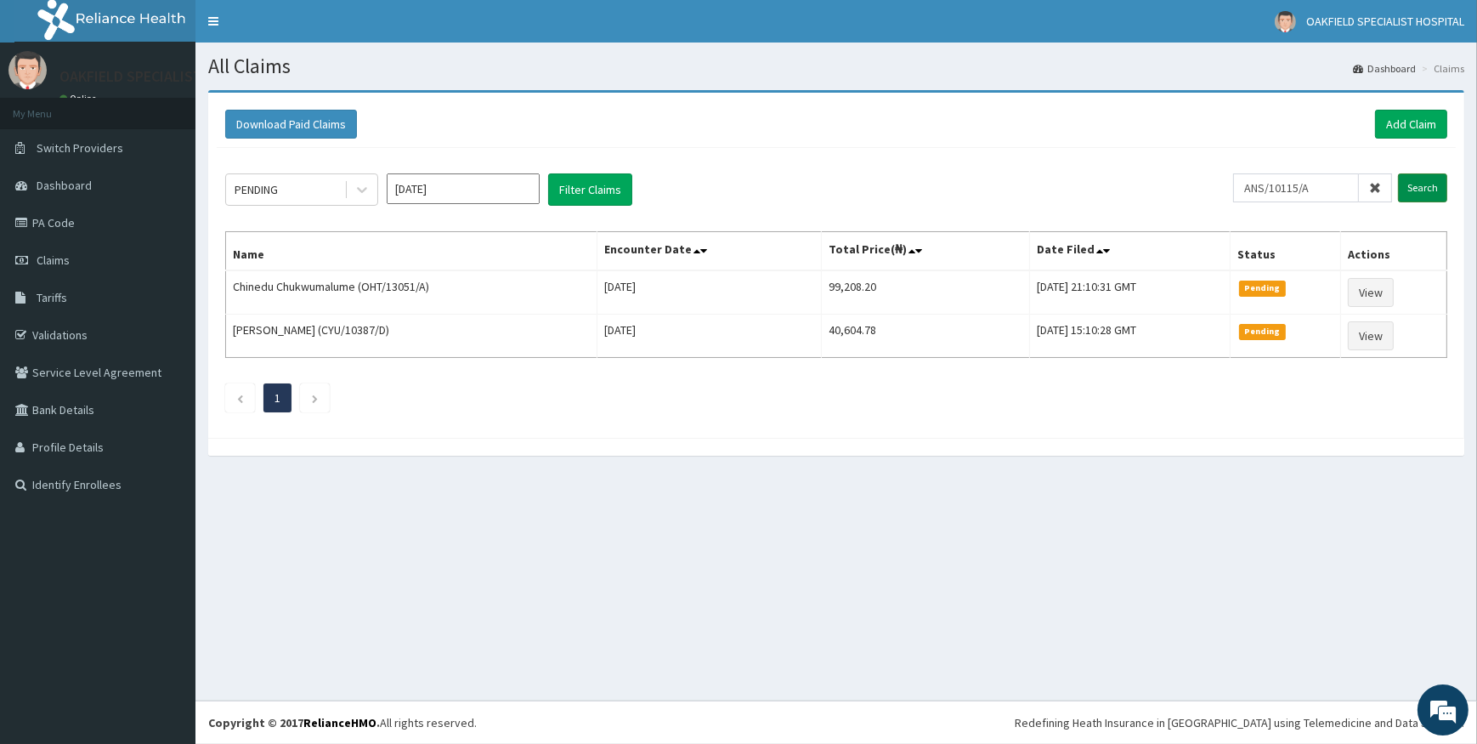
type input "ANS/10115/A"
click at [1421, 174] on input "Search" at bounding box center [1422, 187] width 49 height 29
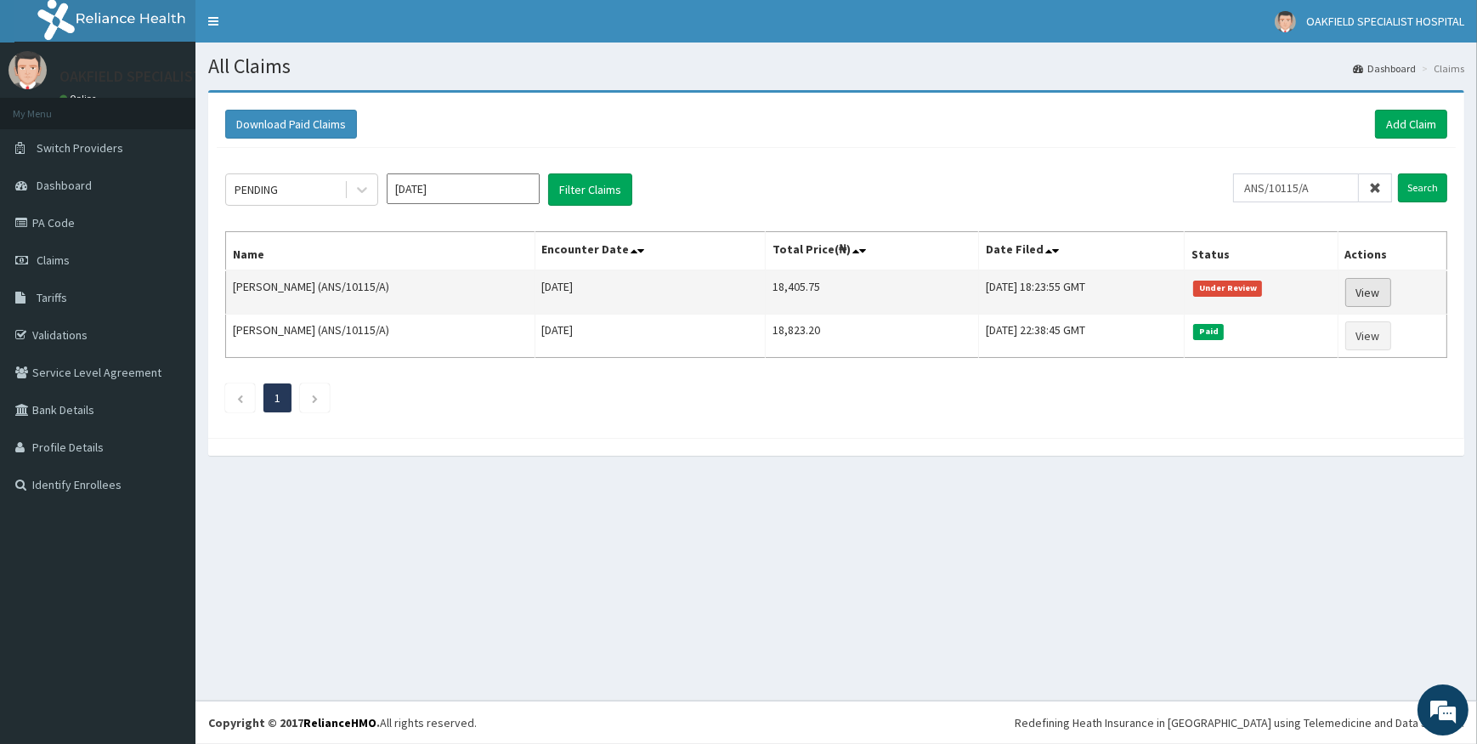
click at [1376, 292] on link "View" at bounding box center [1369, 292] width 46 height 29
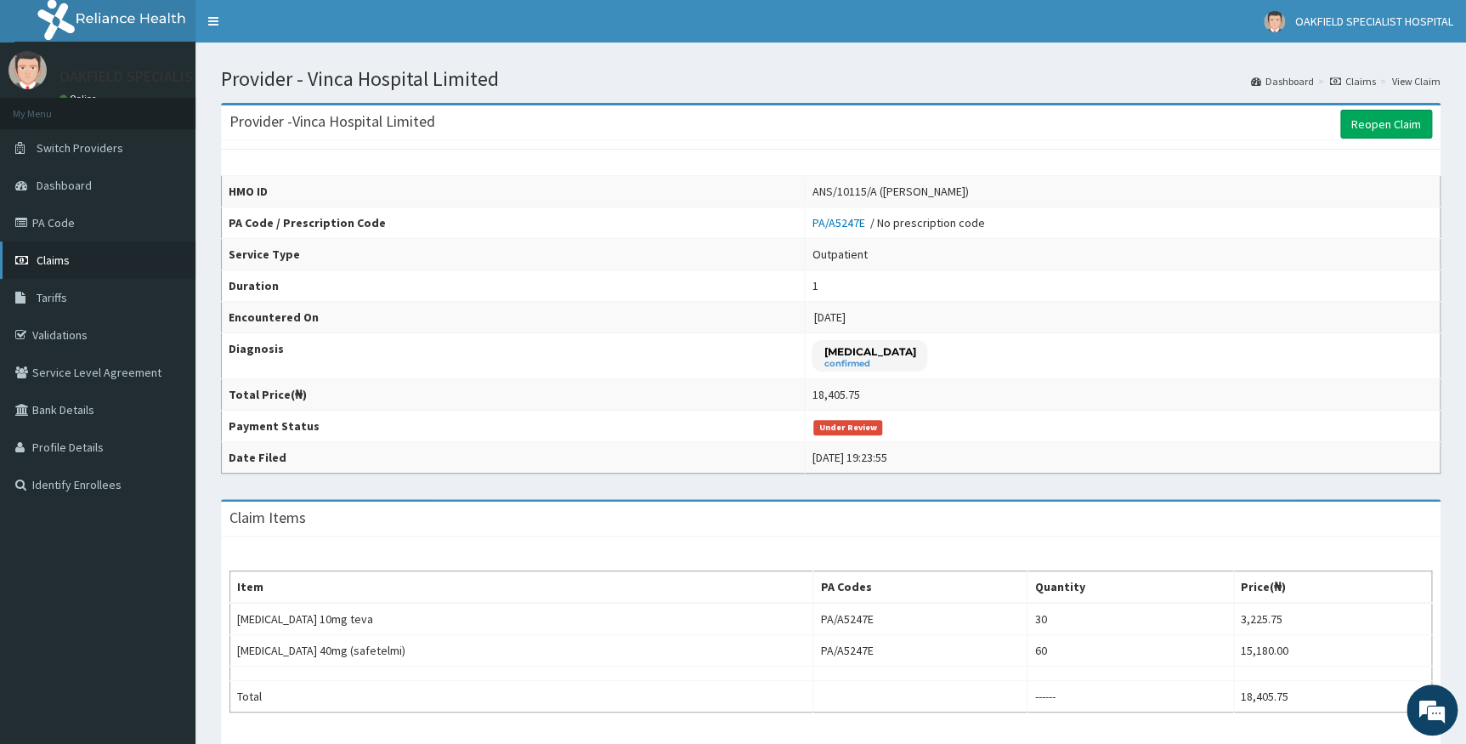
click at [60, 252] on link "Claims" at bounding box center [98, 259] width 196 height 37
click at [82, 258] on link "Claims" at bounding box center [98, 259] width 196 height 37
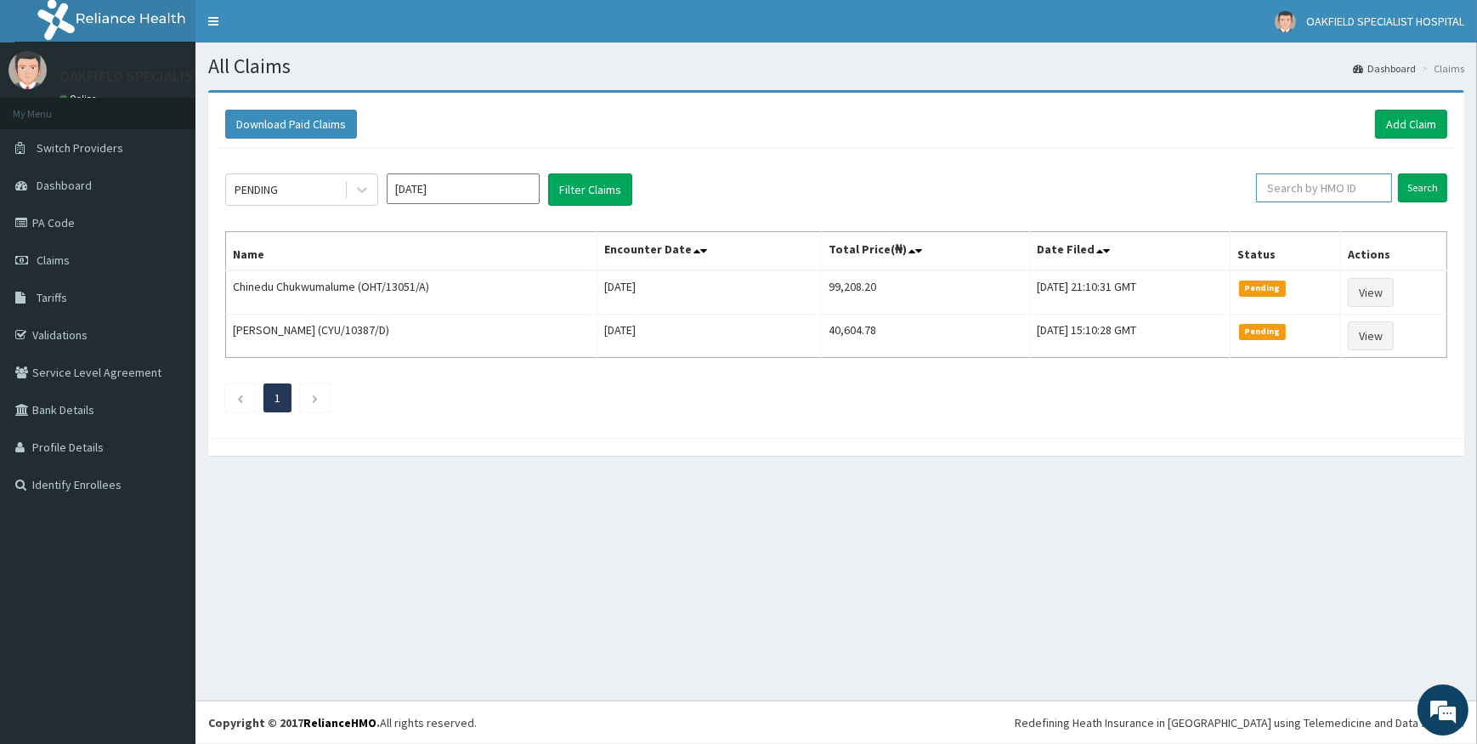
click at [1325, 184] on input "text" at bounding box center [1324, 187] width 136 height 29
paste input "GSV/10679/C"
type input "GSV/10679/C"
click at [1409, 187] on input "Search" at bounding box center [1422, 187] width 49 height 29
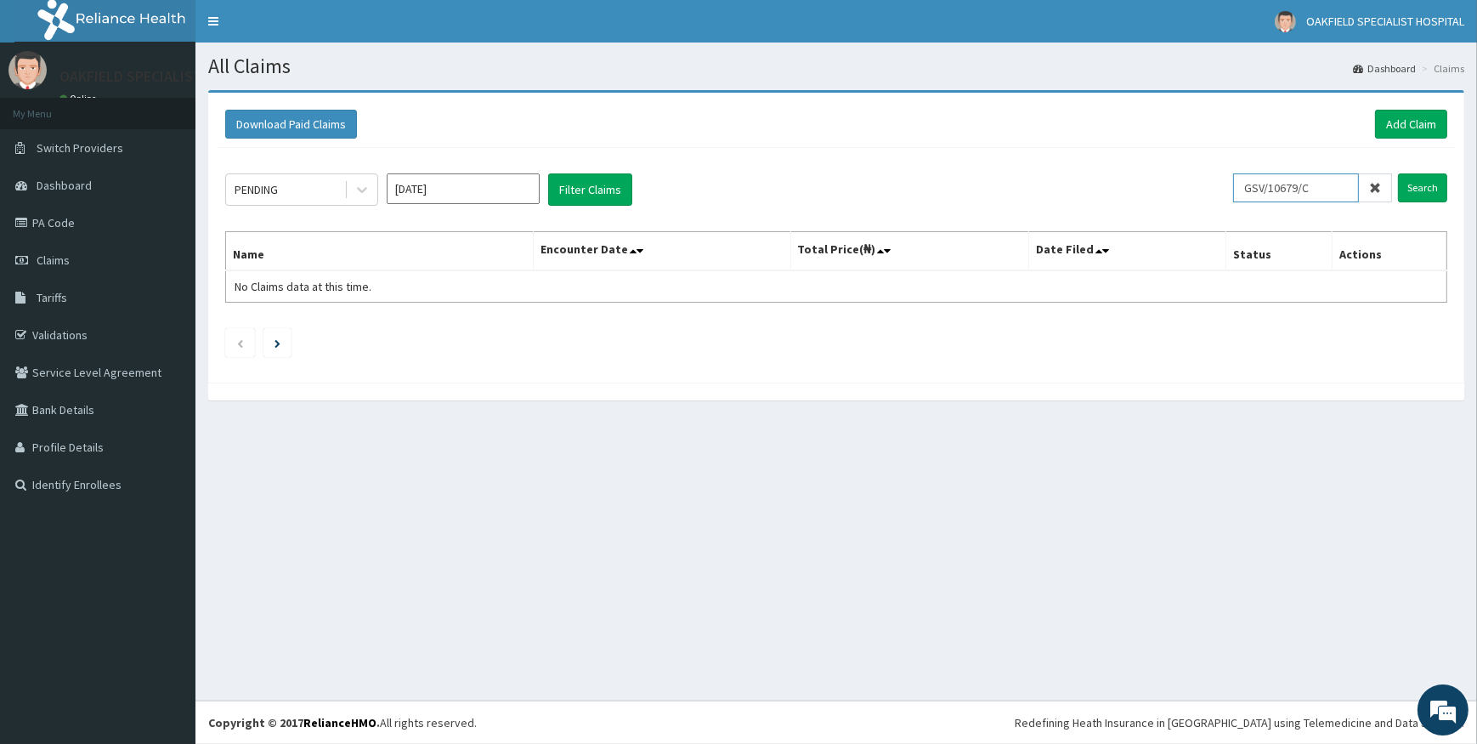
click at [1329, 193] on input "GSV/10679/C" at bounding box center [1296, 187] width 126 height 29
click at [1258, 188] on input "GSV/10679/C" at bounding box center [1296, 187] width 126 height 29
click at [1416, 191] on input "Search" at bounding box center [1422, 187] width 49 height 29
click at [1407, 125] on link "Add Claim" at bounding box center [1411, 124] width 72 height 29
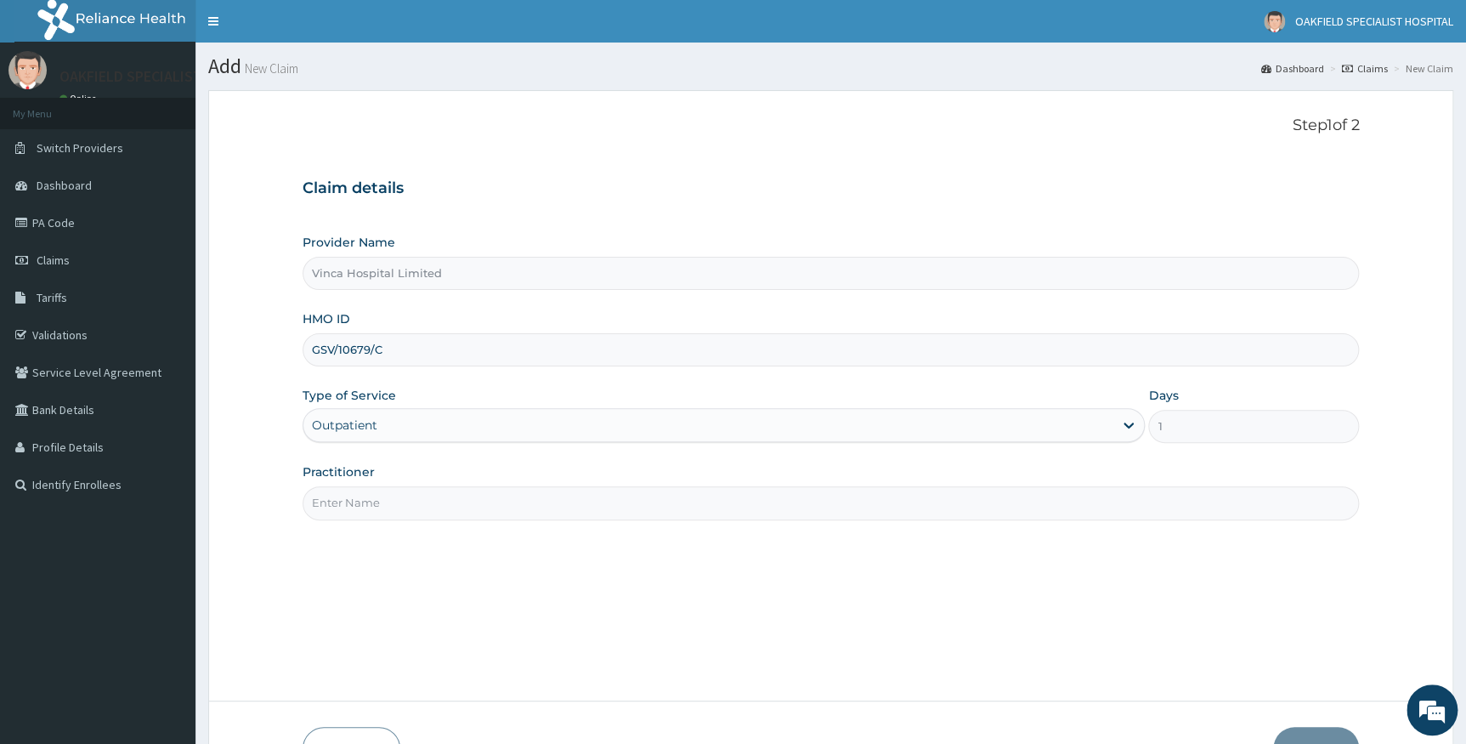
type input "[PERSON_NAME]"
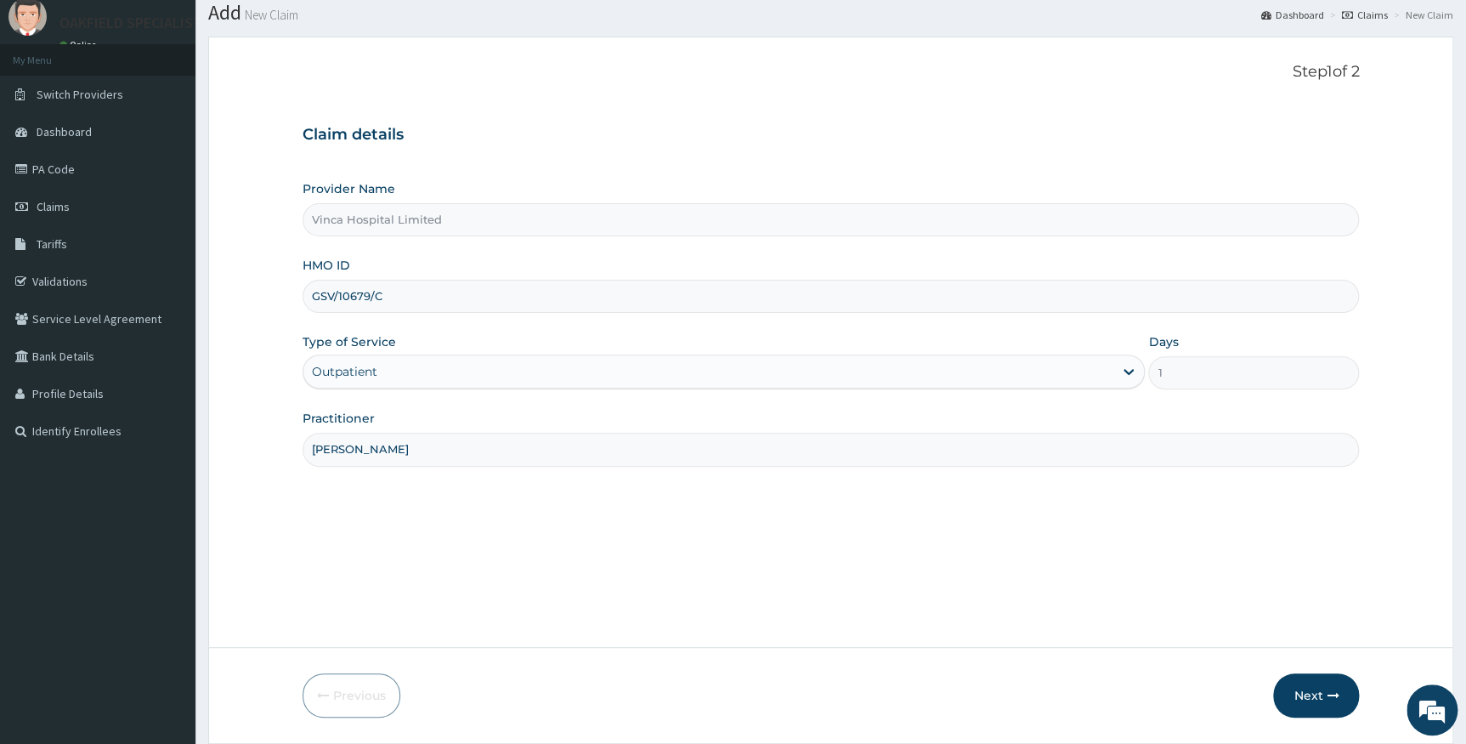
scroll to position [109, 0]
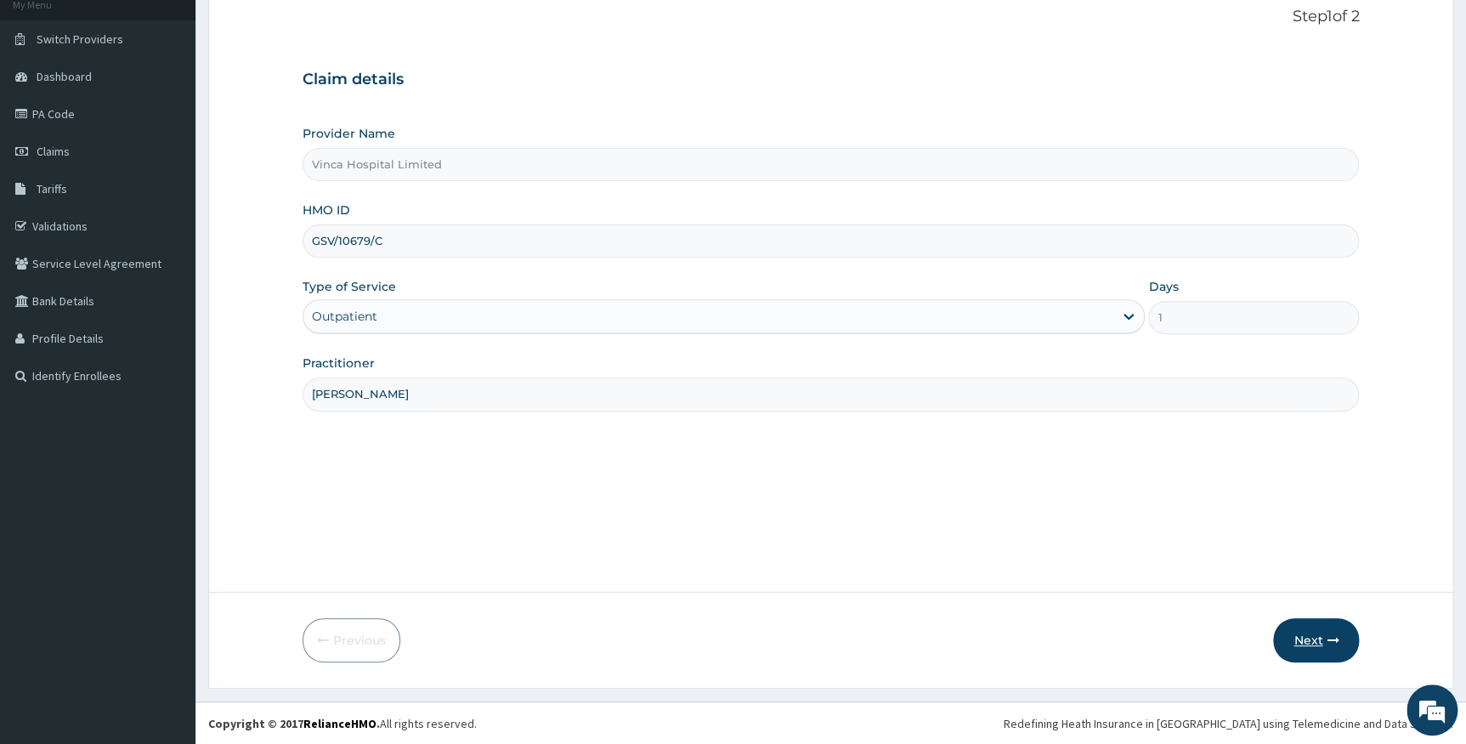
click at [1308, 632] on button "Next" at bounding box center [1316, 640] width 86 height 44
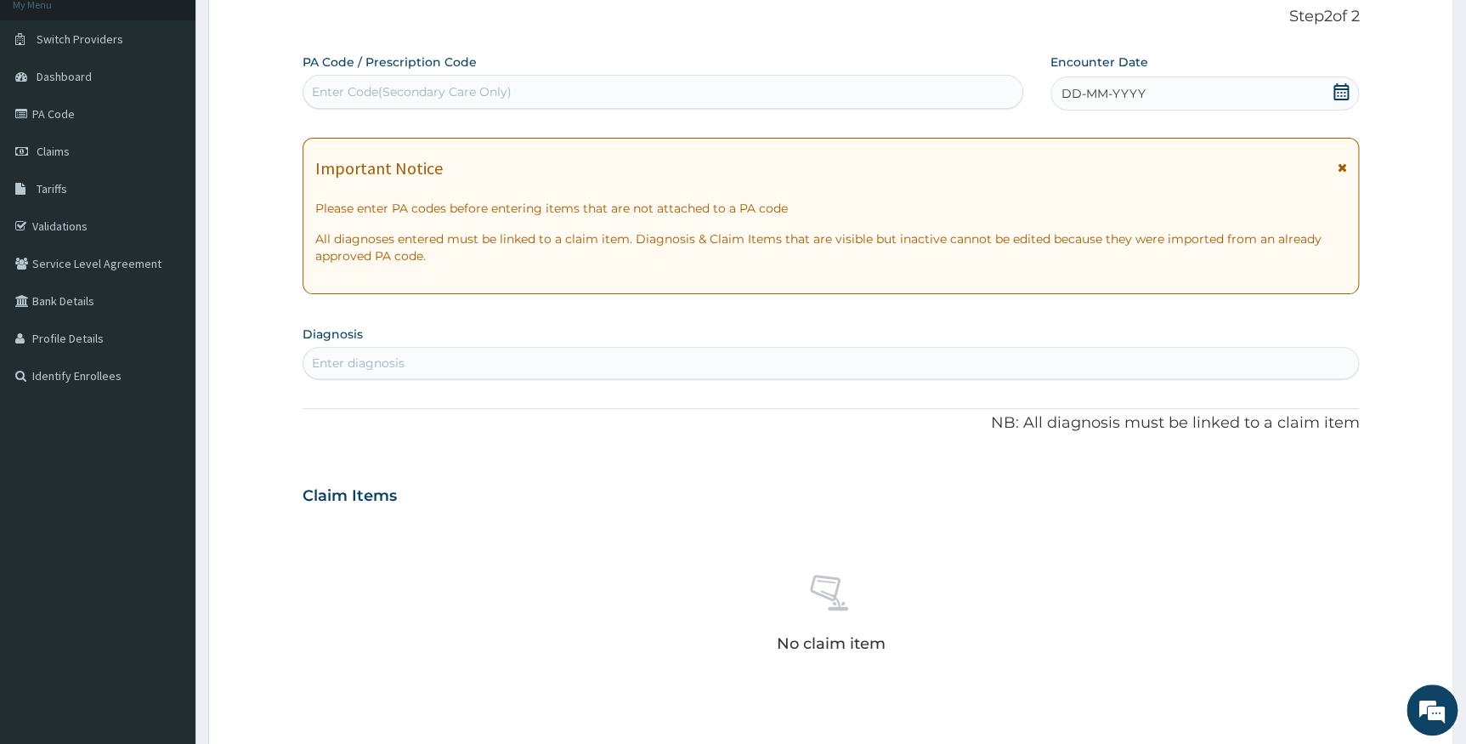
scroll to position [0, 0]
click at [672, 101] on div "Enter Code(Secondary Care Only)" at bounding box center [662, 91] width 719 height 27
paste input "PA/87195A"
type input "PA/87195A"
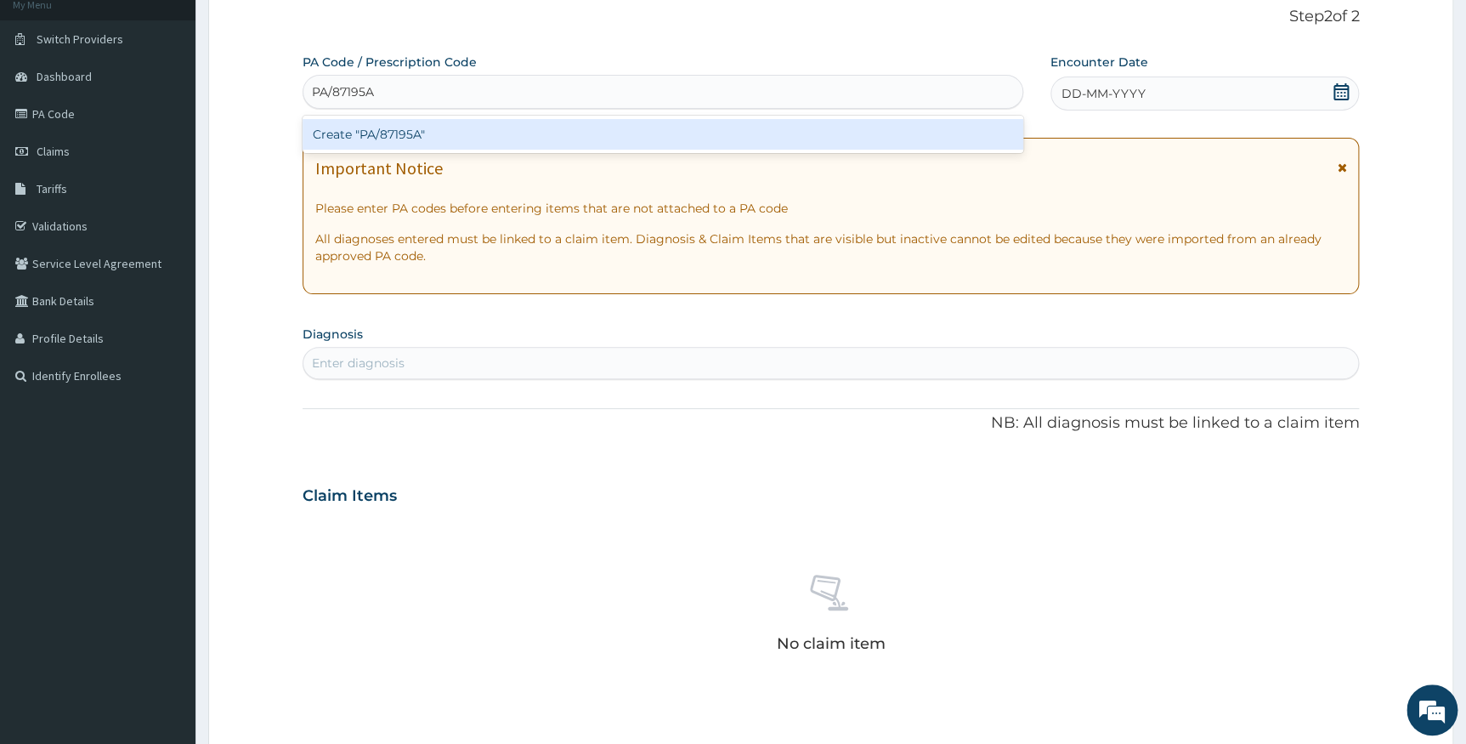
click at [674, 132] on div "Create "PA/87195A"" at bounding box center [663, 134] width 721 height 31
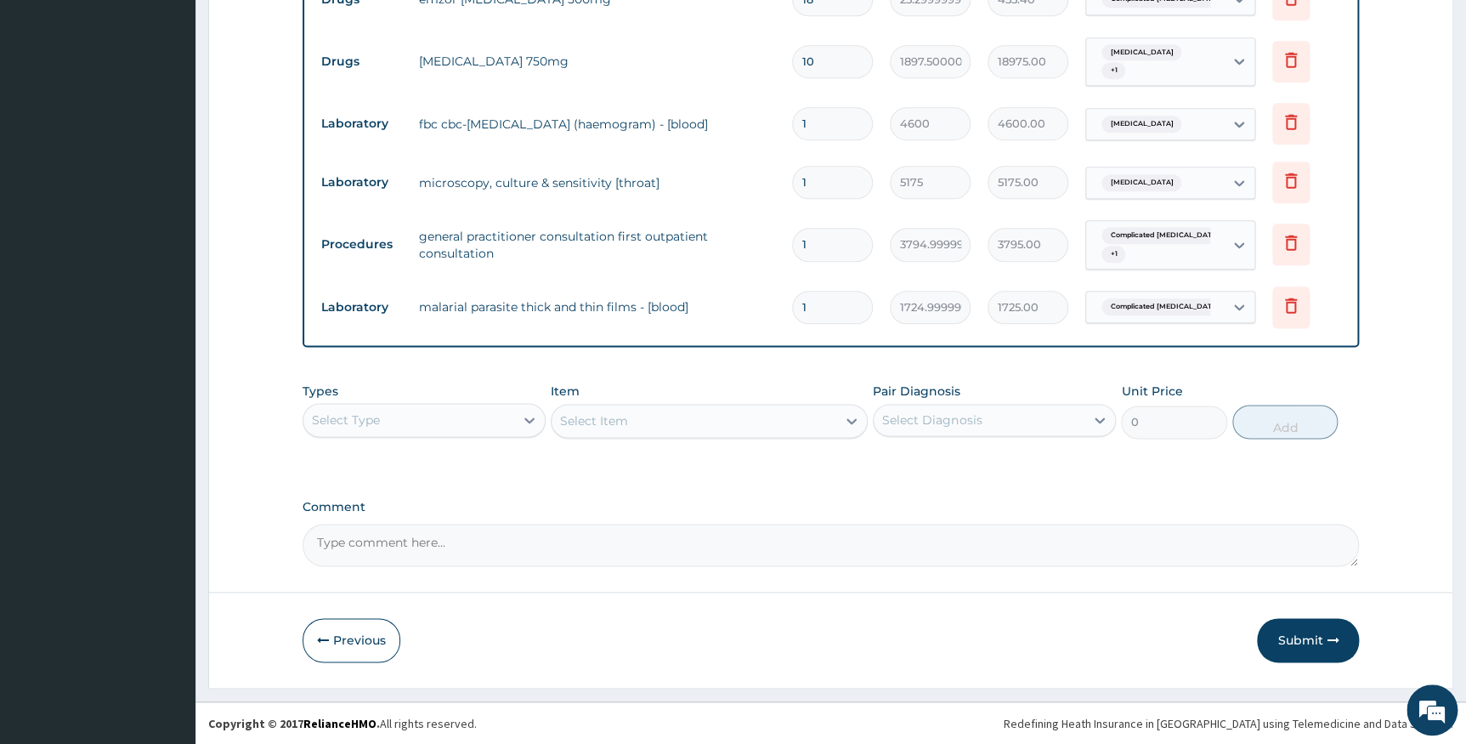
scroll to position [886, 0]
click at [1307, 636] on button "Submit" at bounding box center [1308, 639] width 102 height 44
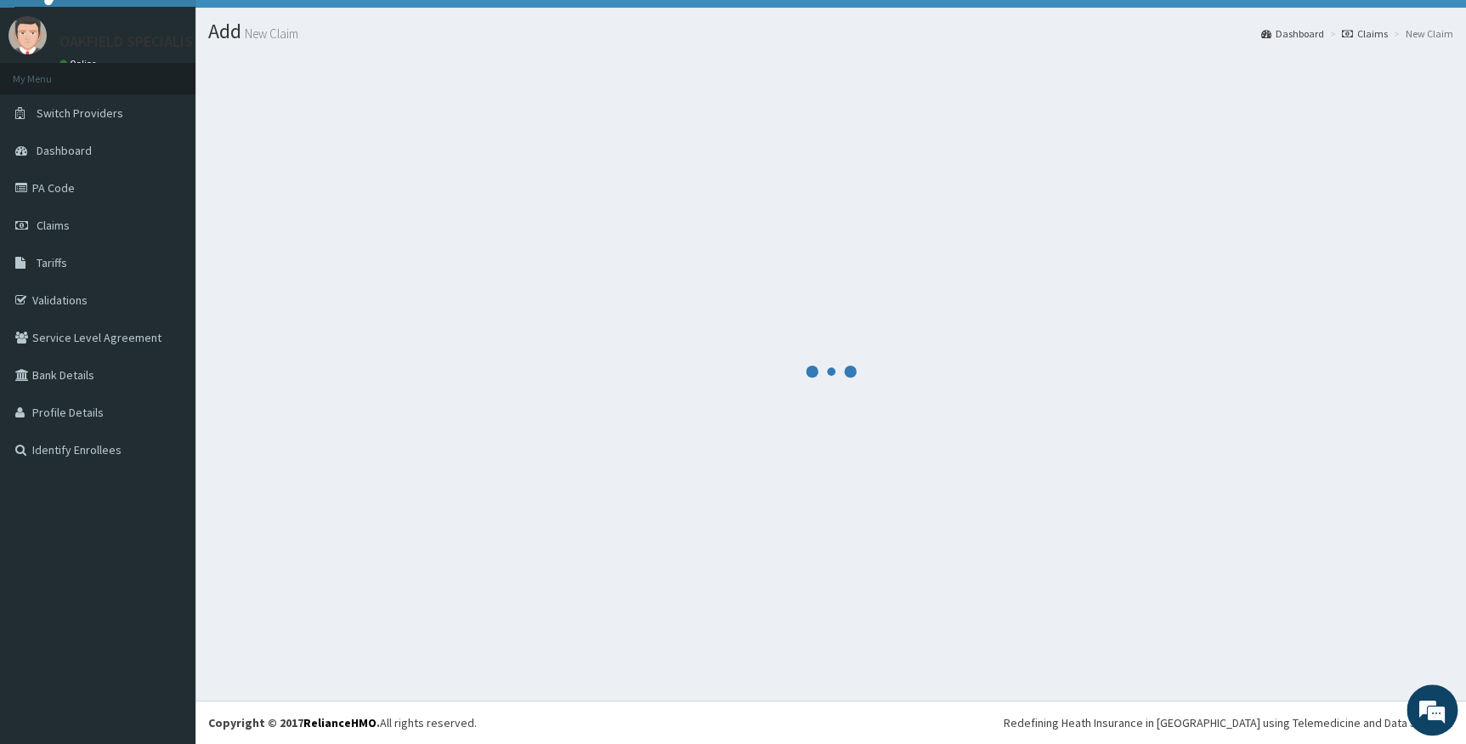
scroll to position [34, 0]
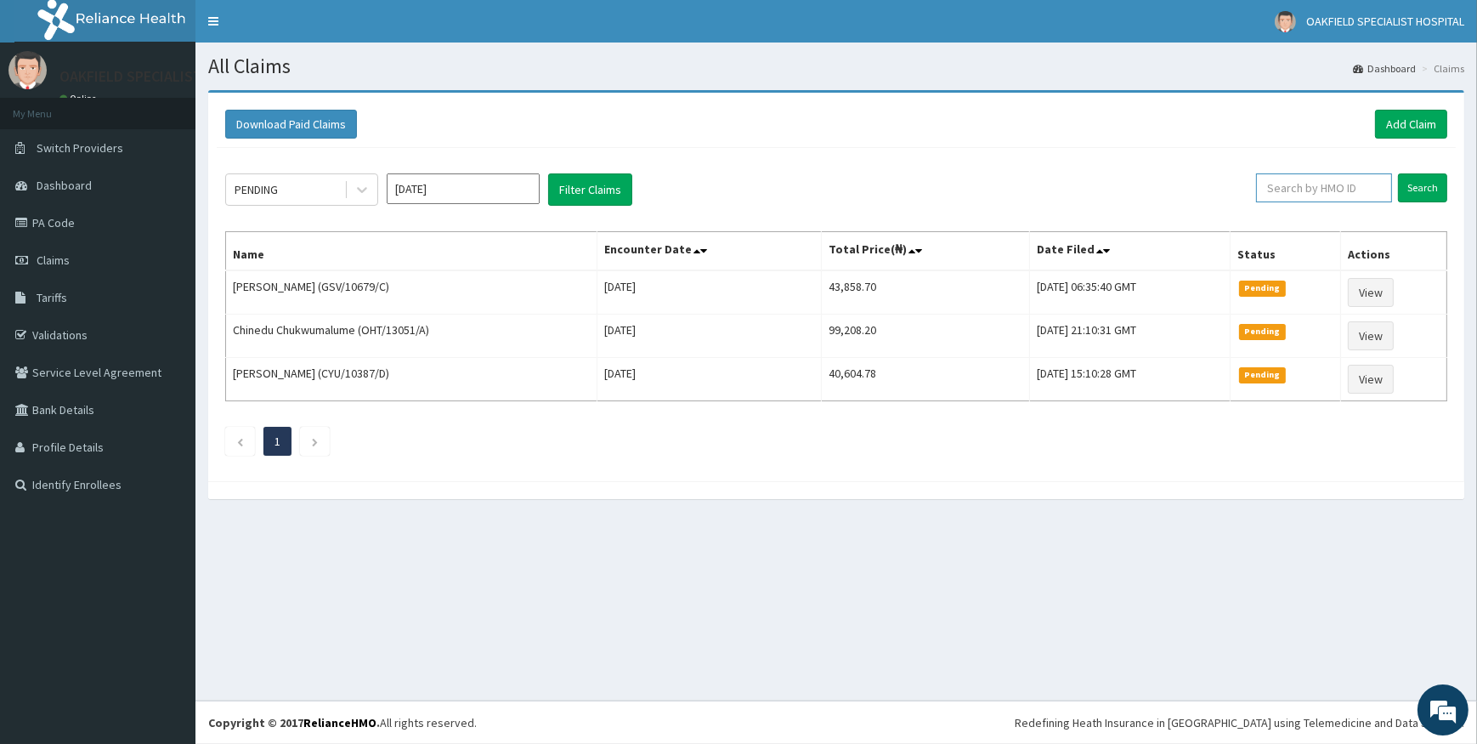
click at [1311, 194] on input "text" at bounding box center [1324, 187] width 136 height 29
paste input "SFA/10126/A"
click at [1395, 185] on form "SFA/10126/A Search" at bounding box center [1340, 187] width 214 height 29
click at [1320, 195] on input "SFA/10126/A" at bounding box center [1296, 187] width 126 height 29
type input "S"
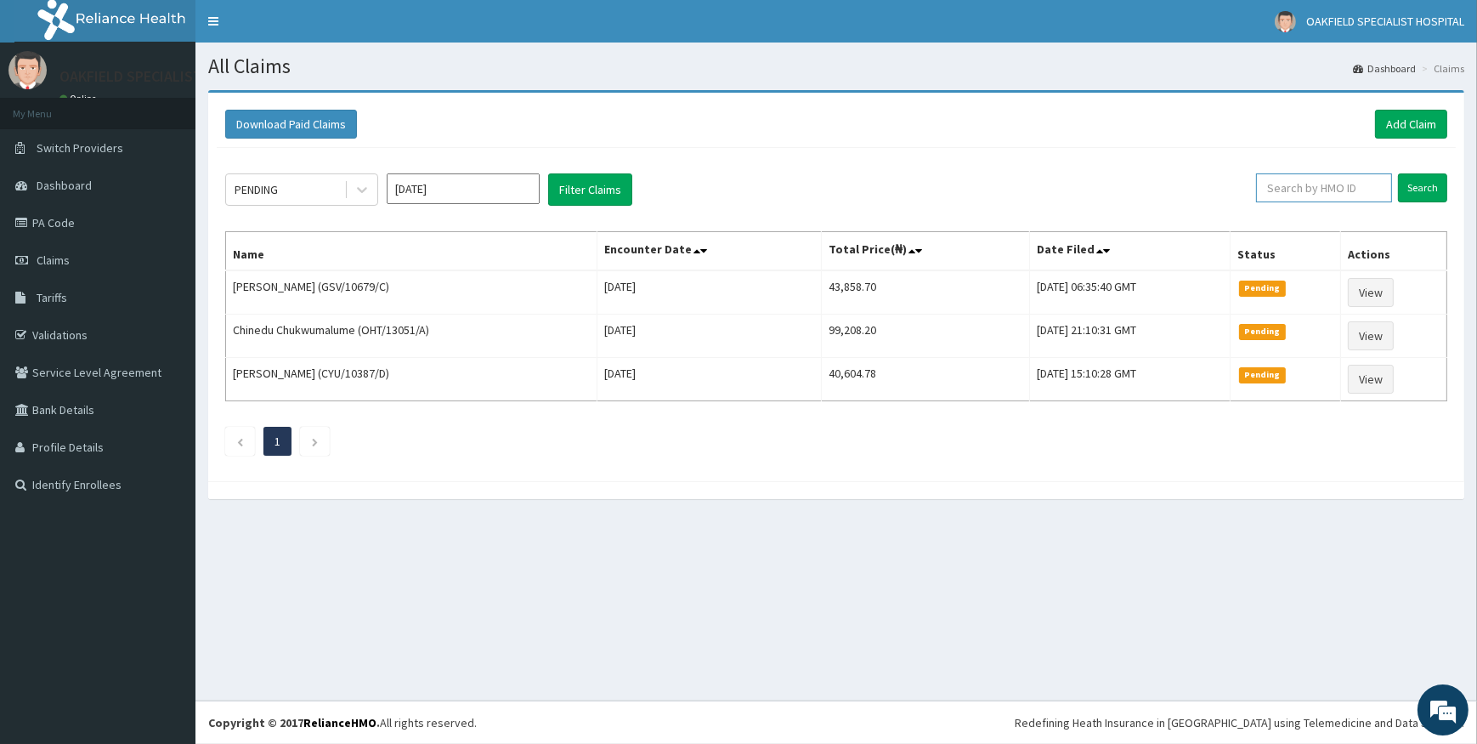
paste input "SFA/14477/A"
type input "SFA/14477/A"
click at [1426, 183] on input "Search" at bounding box center [1422, 187] width 49 height 29
click at [1305, 188] on input "text" at bounding box center [1324, 187] width 136 height 29
paste input "SFA/14477/A"
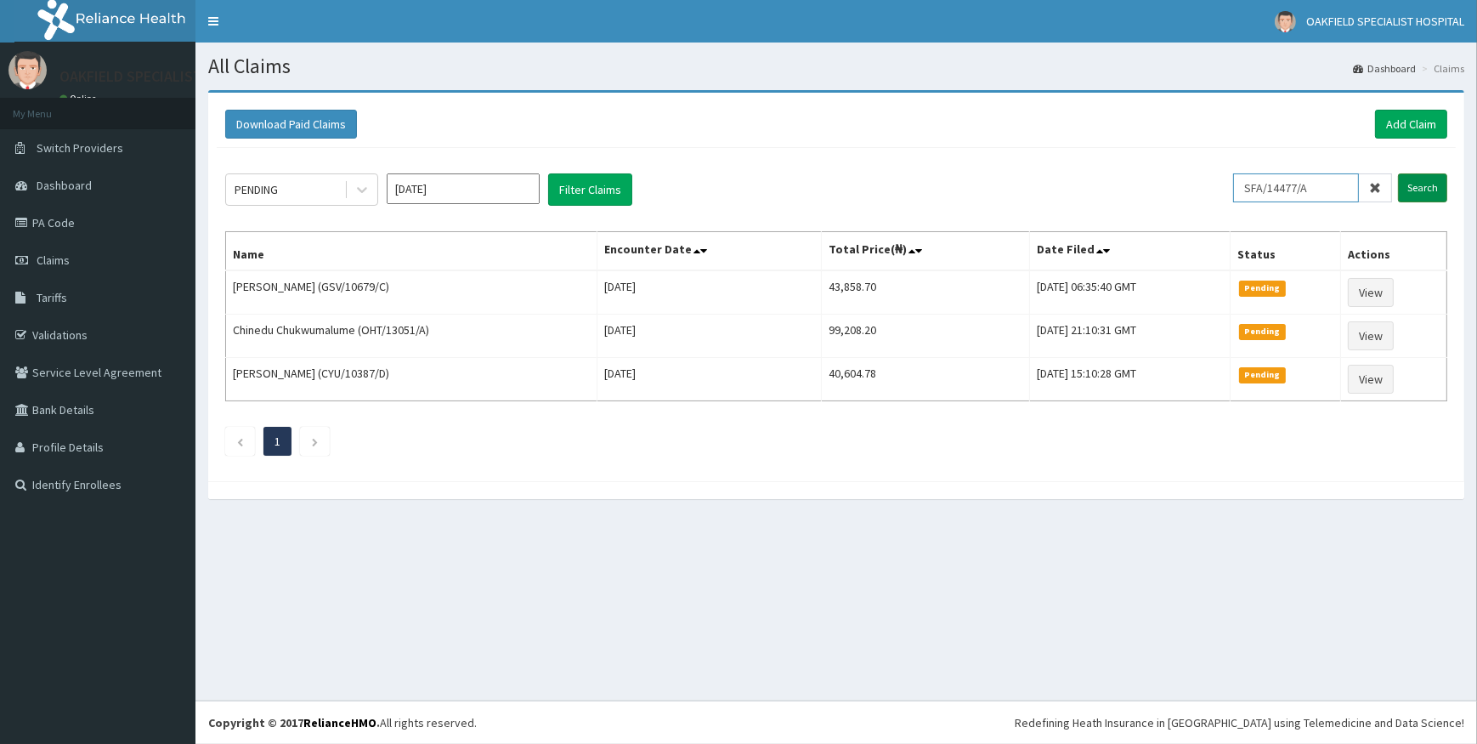
type input "SFA/14477/A"
click at [1415, 190] on input "Search" at bounding box center [1422, 187] width 49 height 29
